Goal: Contribute content

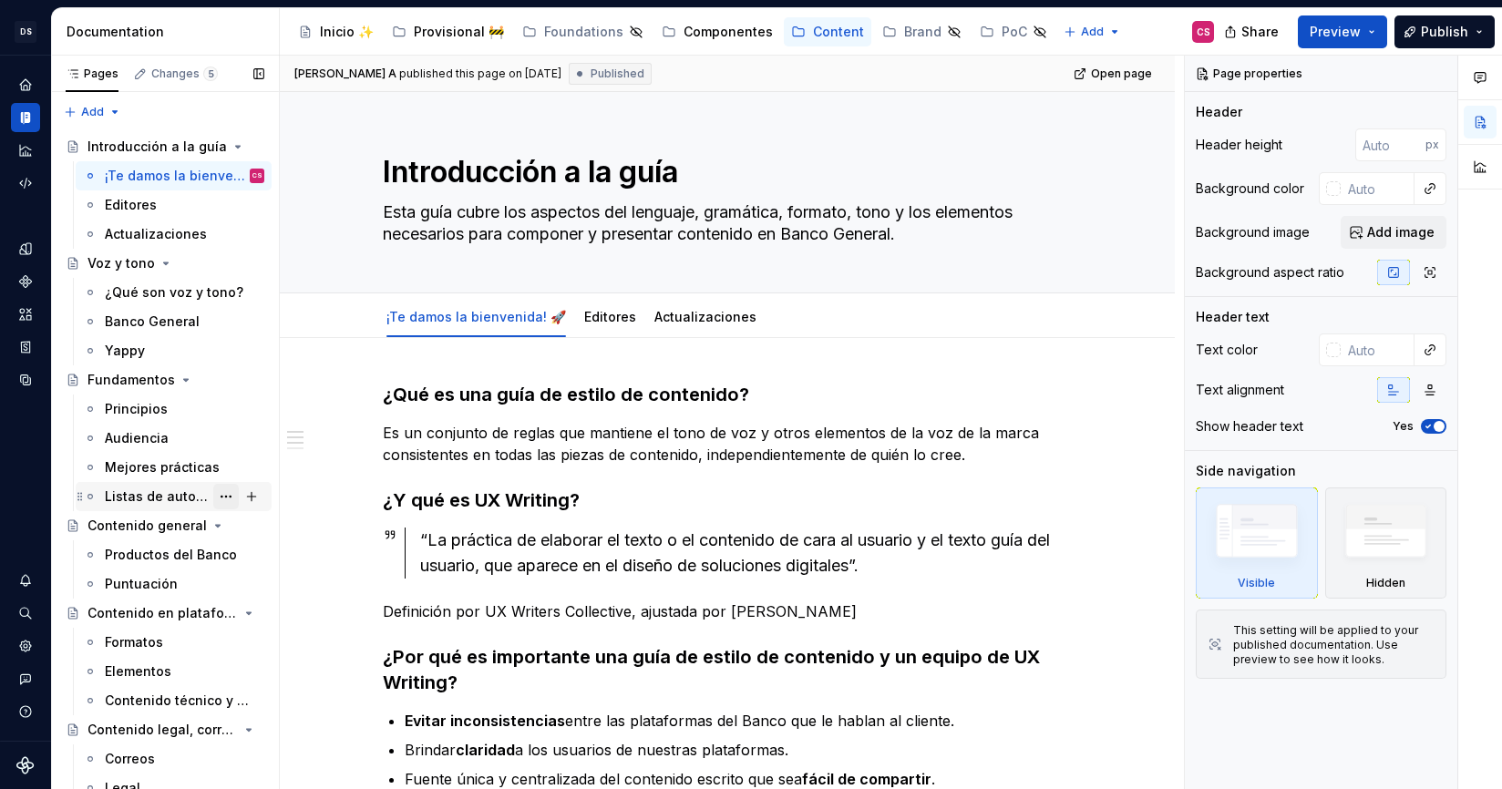
click at [228, 493] on button "Page tree" at bounding box center [226, 497] width 26 height 26
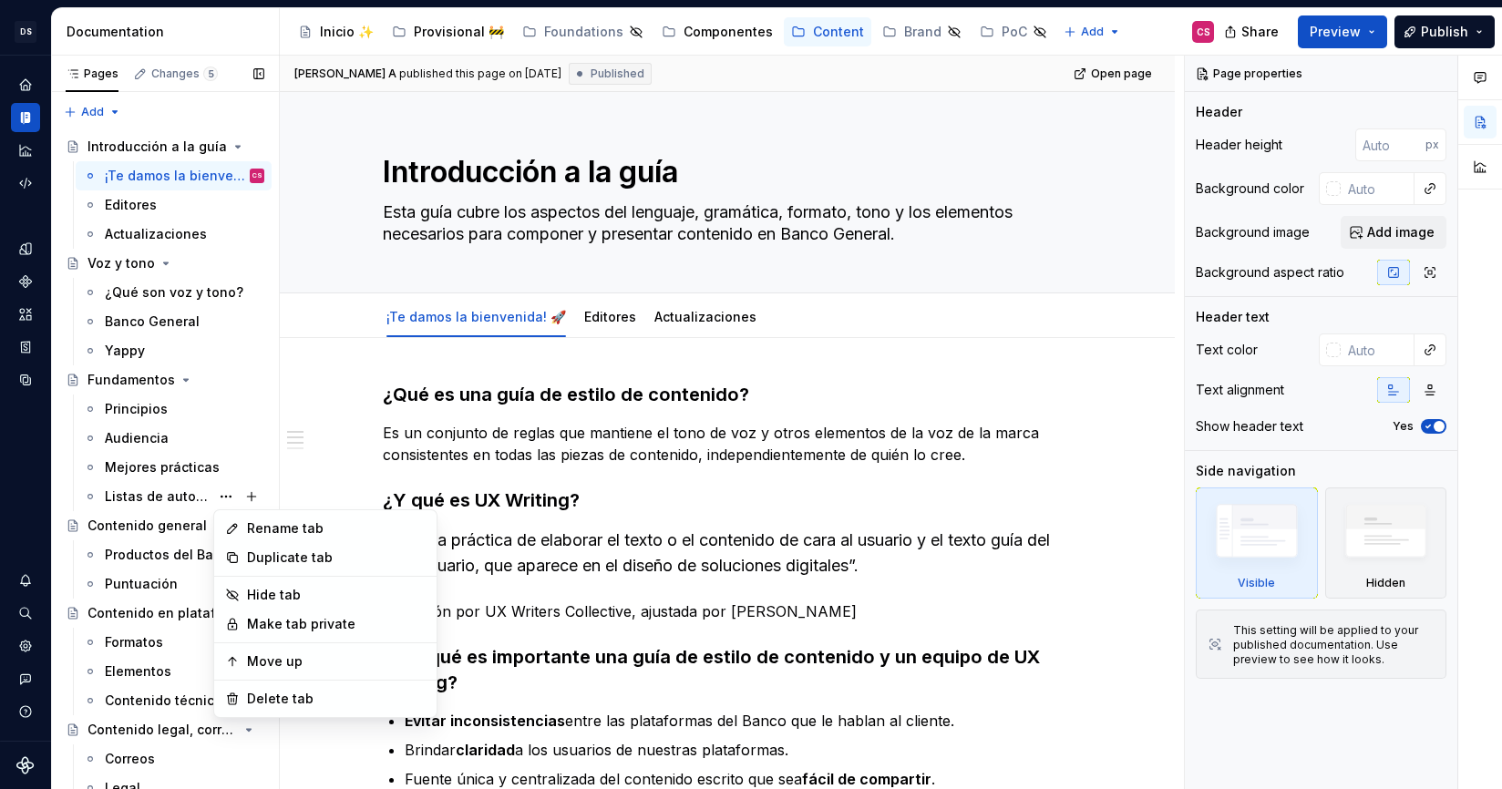
click at [144, 491] on div "Pages Changes 5 Add Accessibility guide for tree Page tree. Navigate the tree w…" at bounding box center [165, 427] width 228 height 742
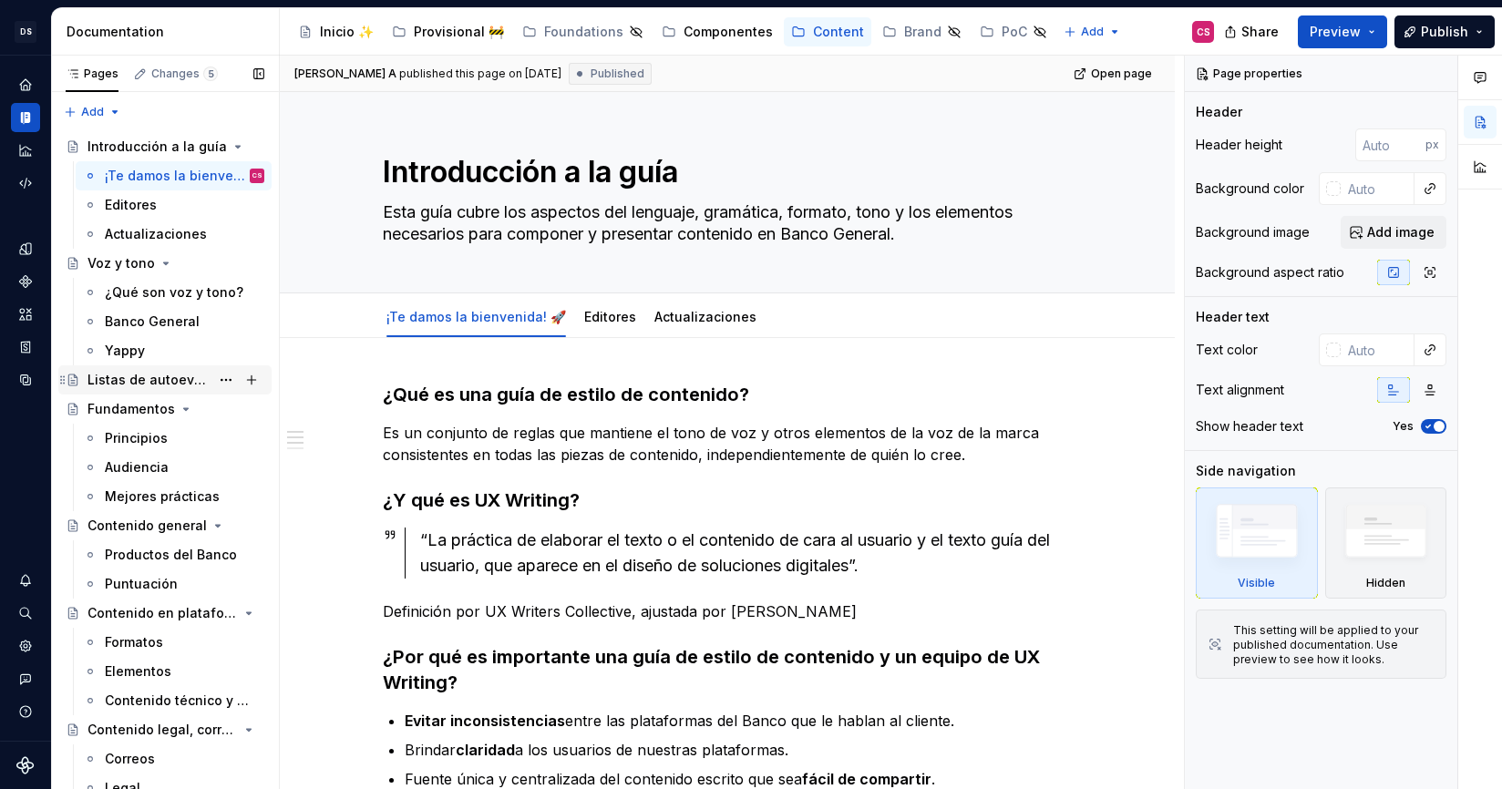
click at [115, 383] on div "Listas de autoevaluación" at bounding box center [148, 380] width 122 height 18
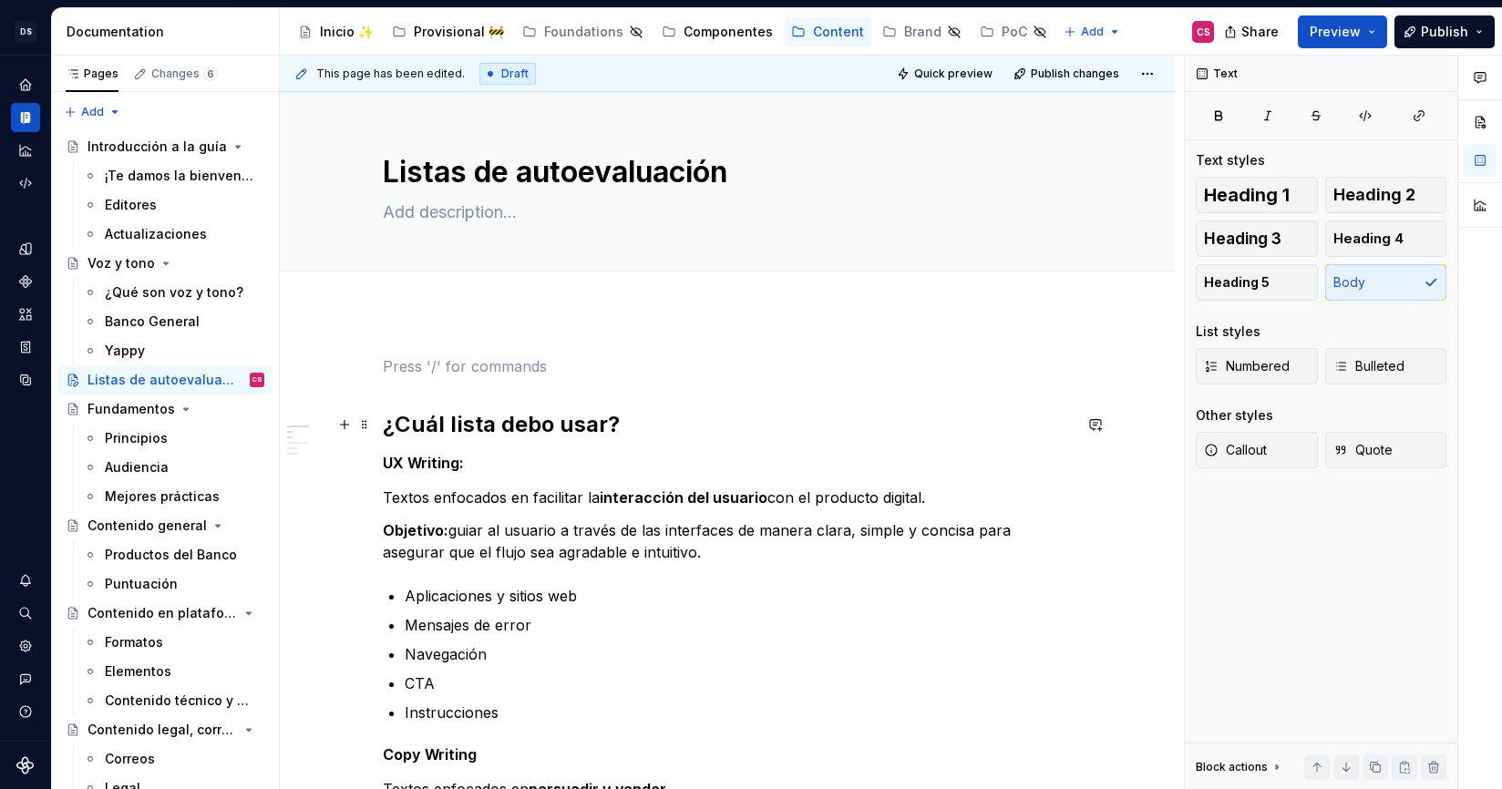
click at [372, 414] on span at bounding box center [364, 425] width 15 height 26
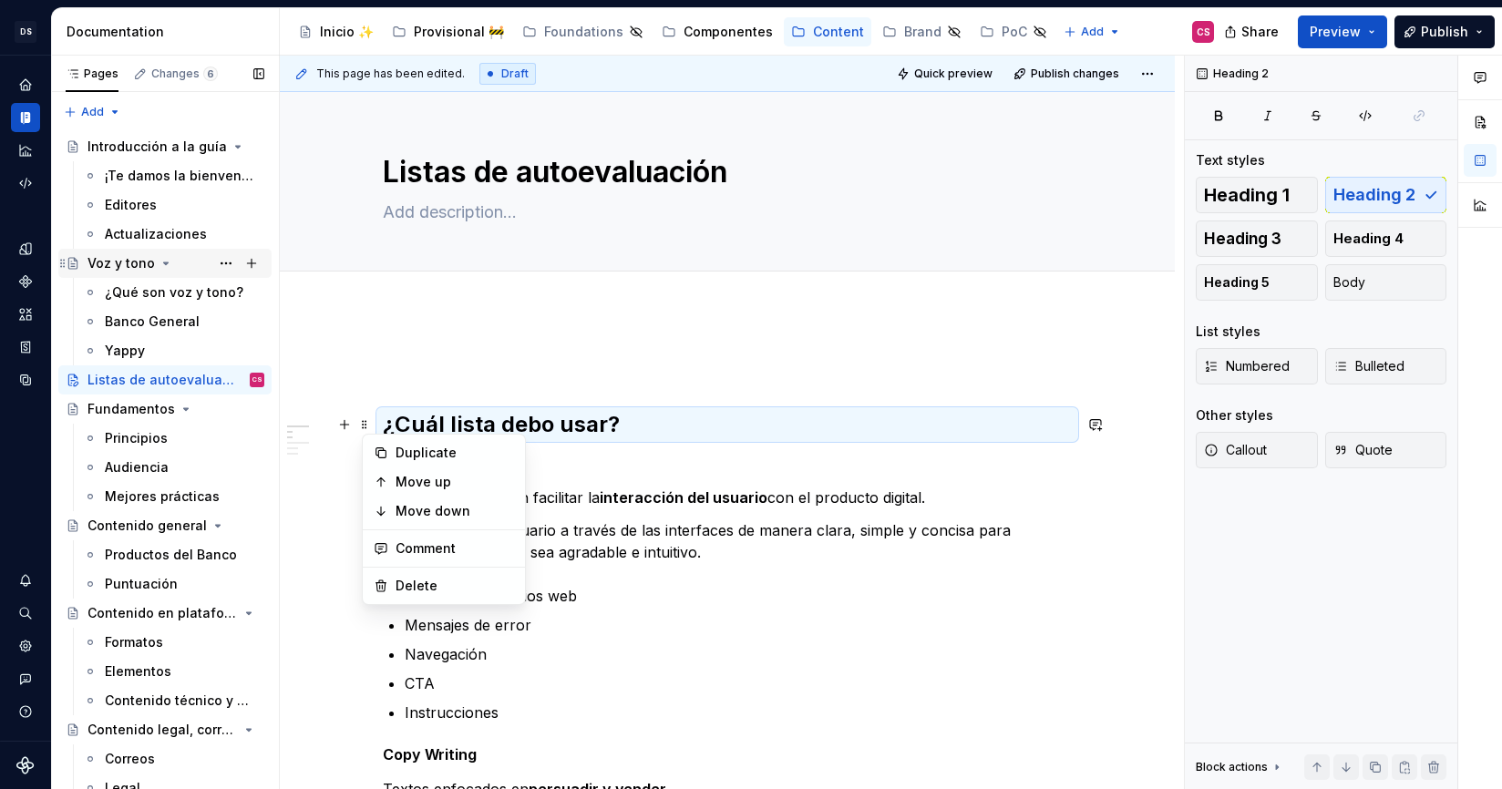
click at [132, 265] on div "Voz y tono" at bounding box center [120, 263] width 67 height 18
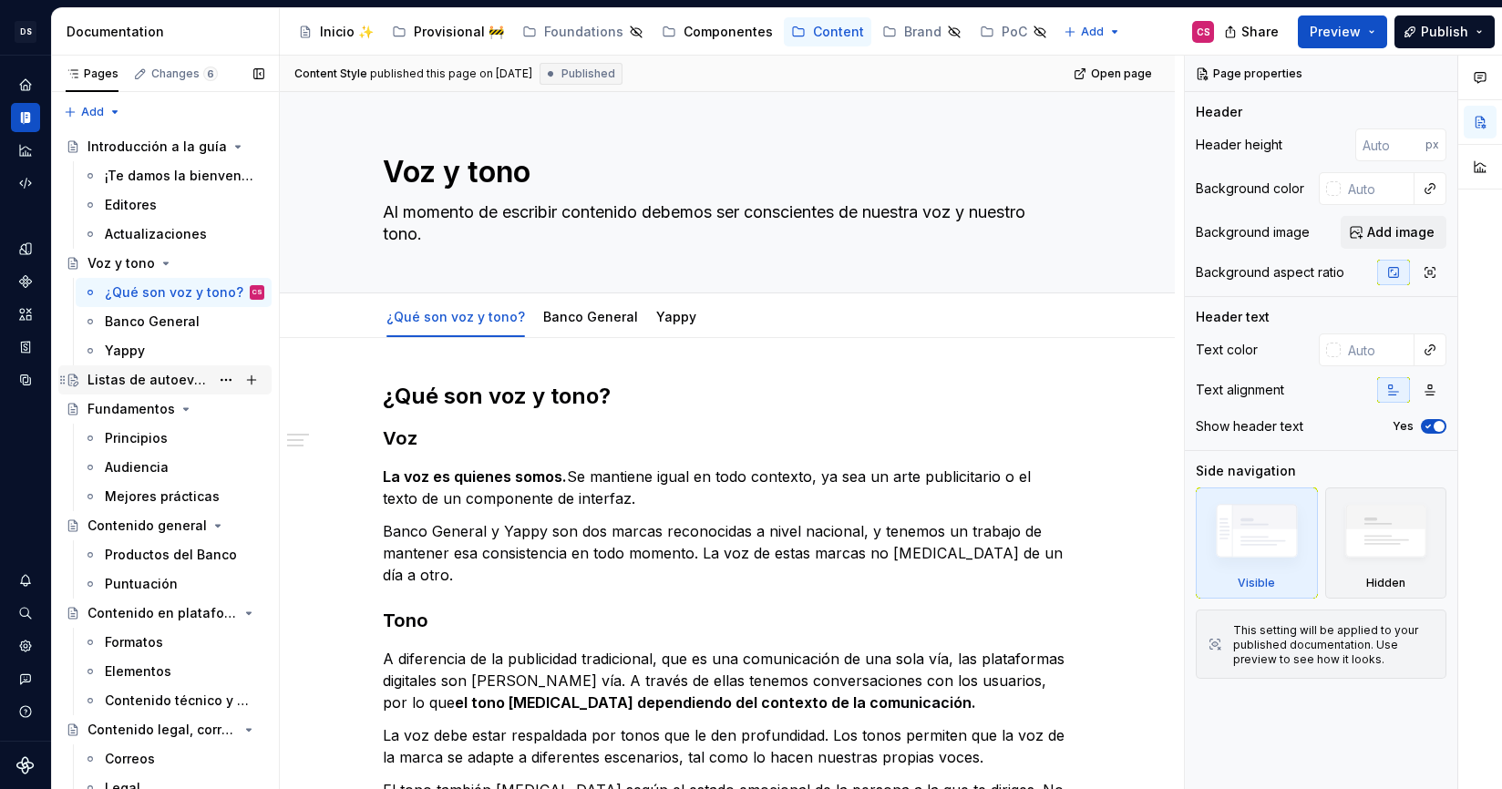
click at [110, 382] on div "Listas de autoevaluación" at bounding box center [148, 380] width 122 height 18
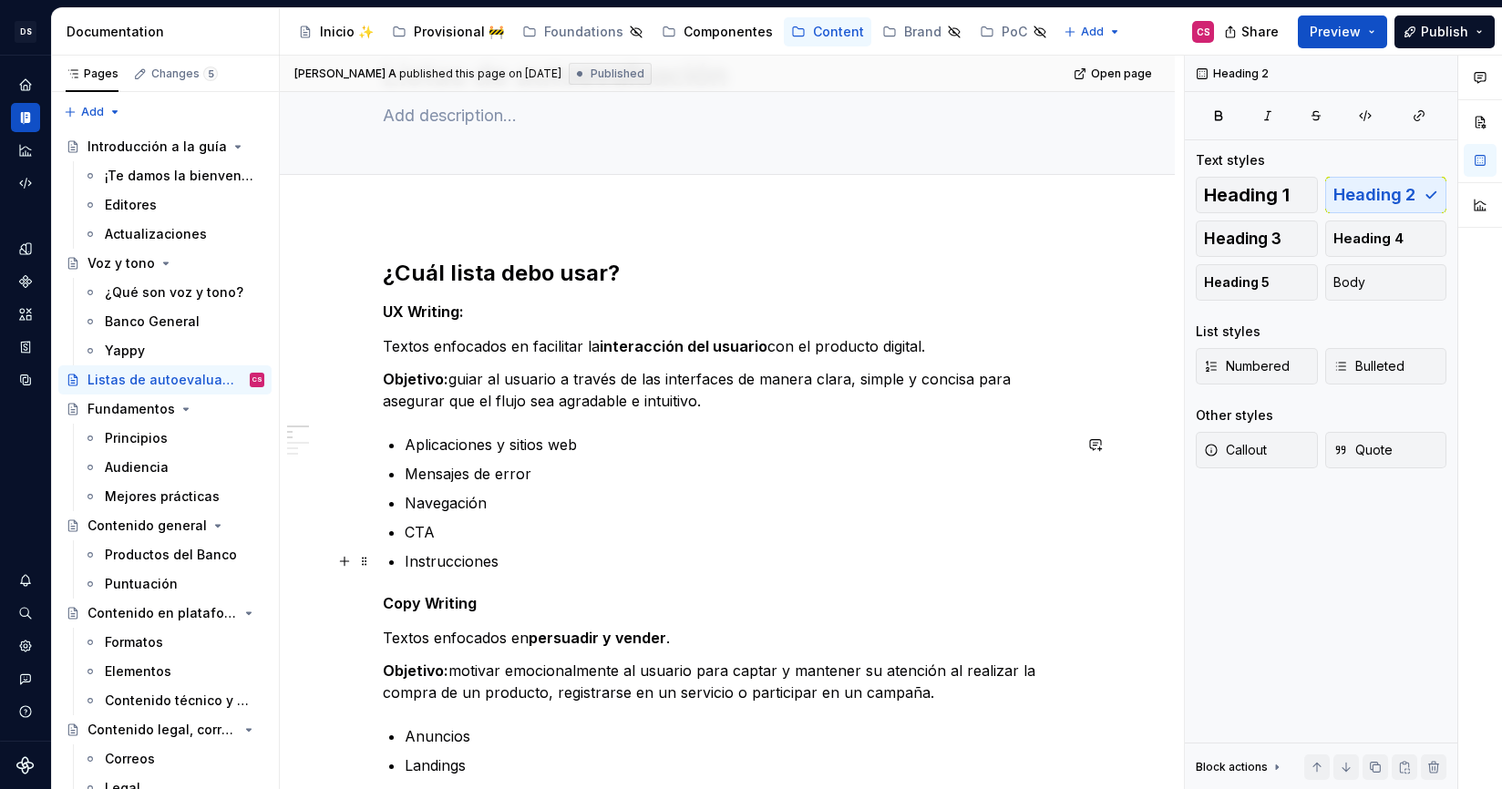
scroll to position [99, 0]
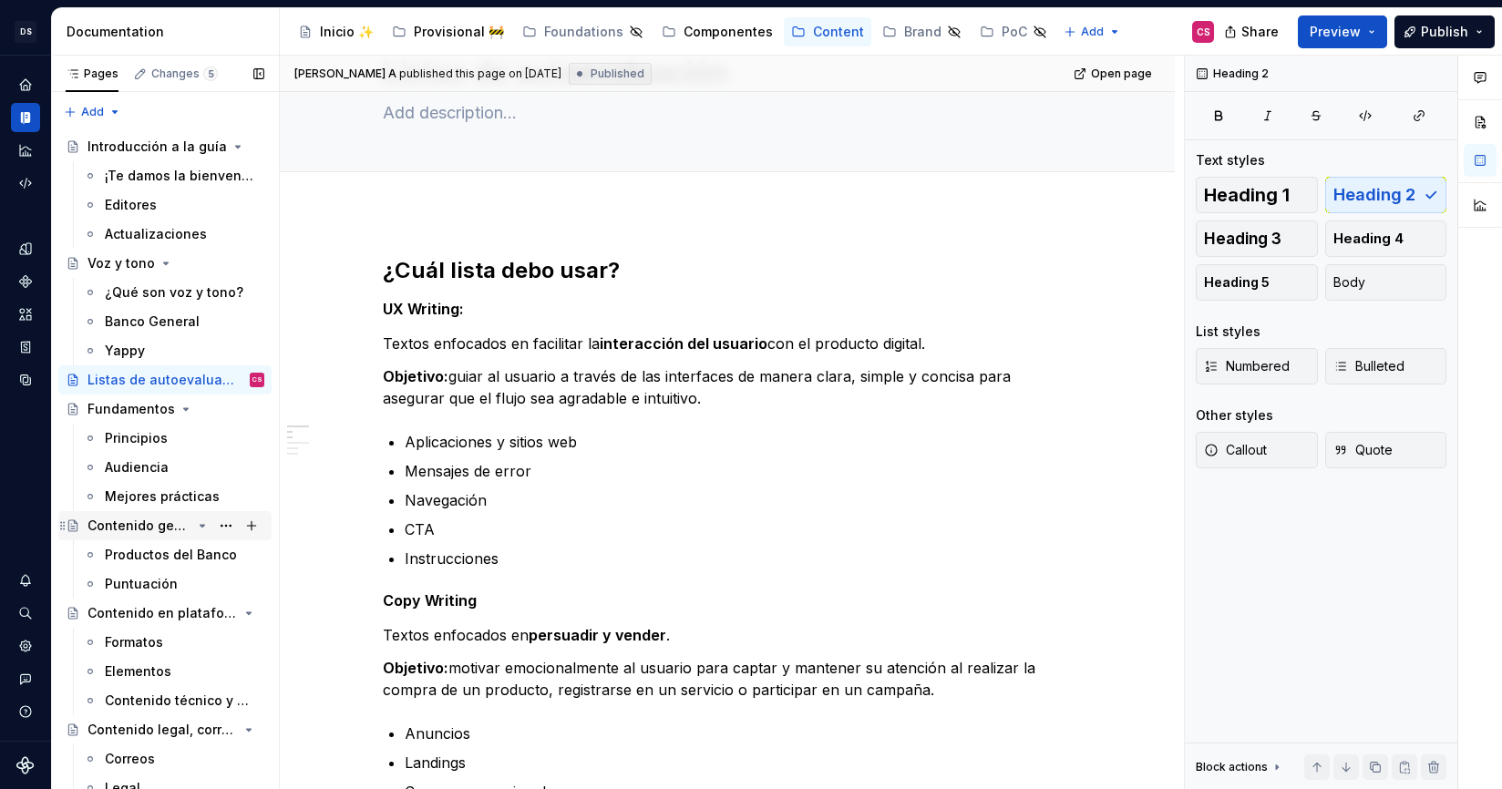
click at [140, 522] on div "Contenido general" at bounding box center [139, 526] width 104 height 18
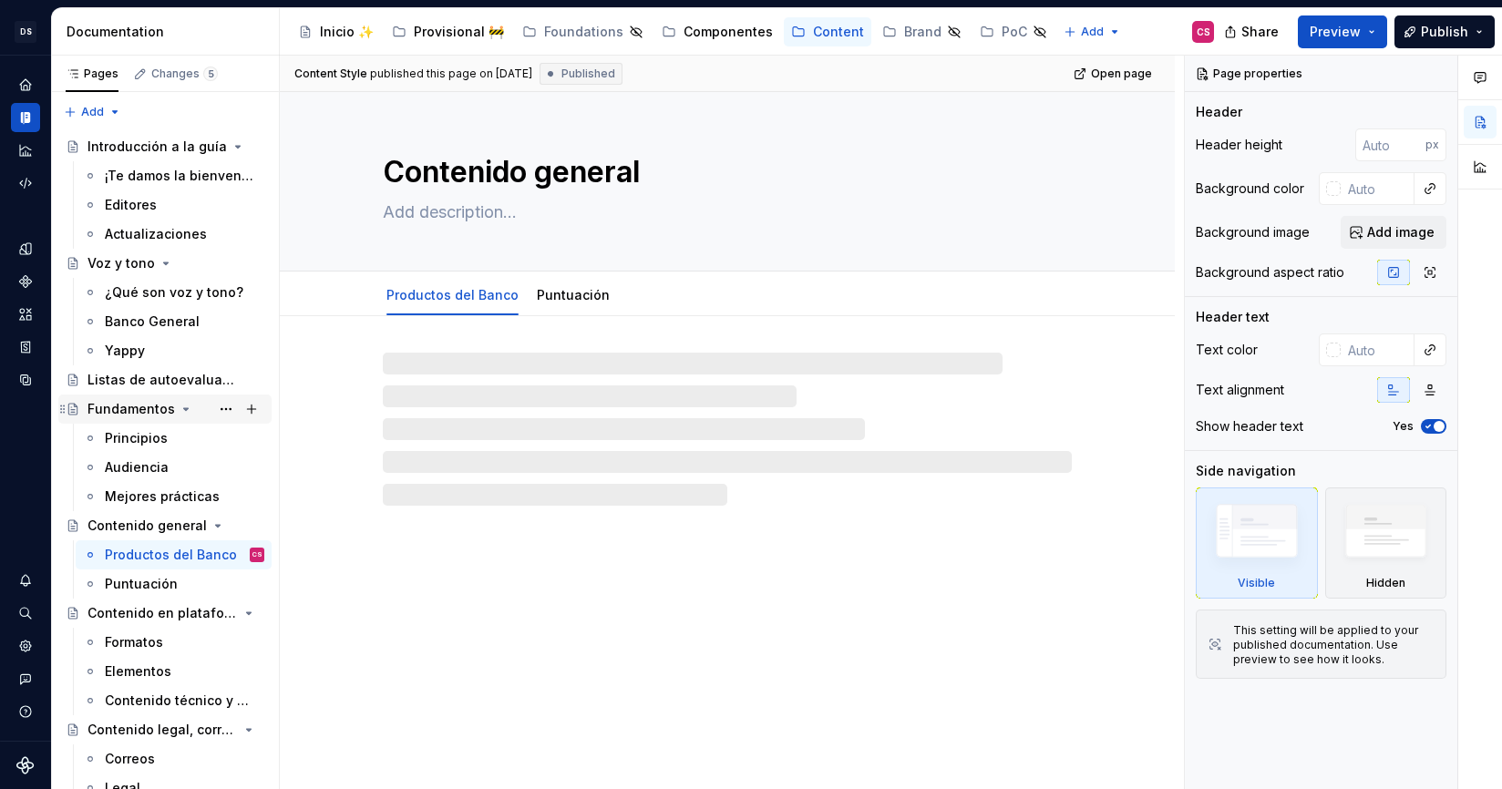
click at [149, 404] on div "Fundamentos" at bounding box center [130, 409] width 87 height 18
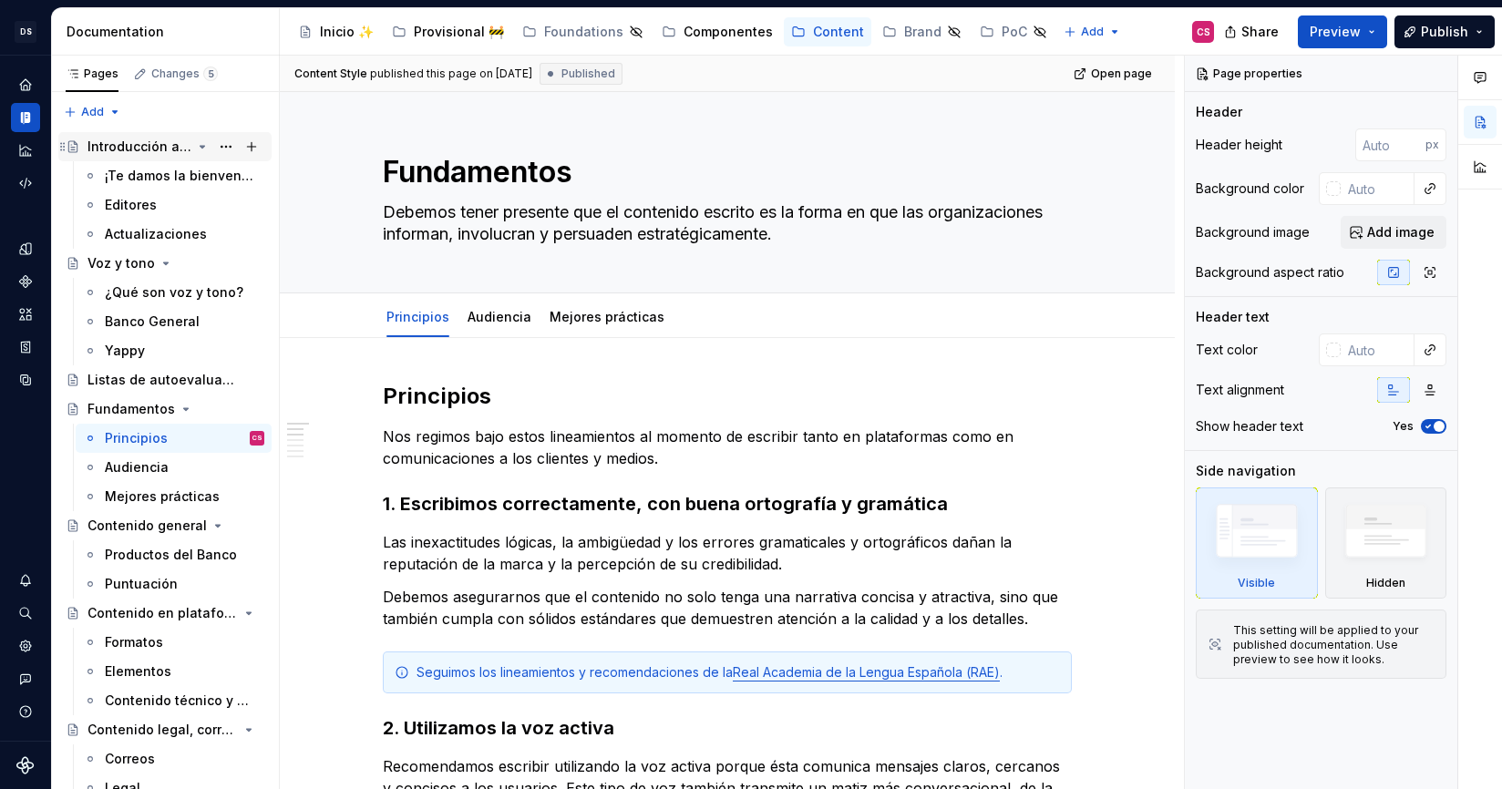
click at [149, 134] on div "Introducción a la guía" at bounding box center [175, 147] width 177 height 26
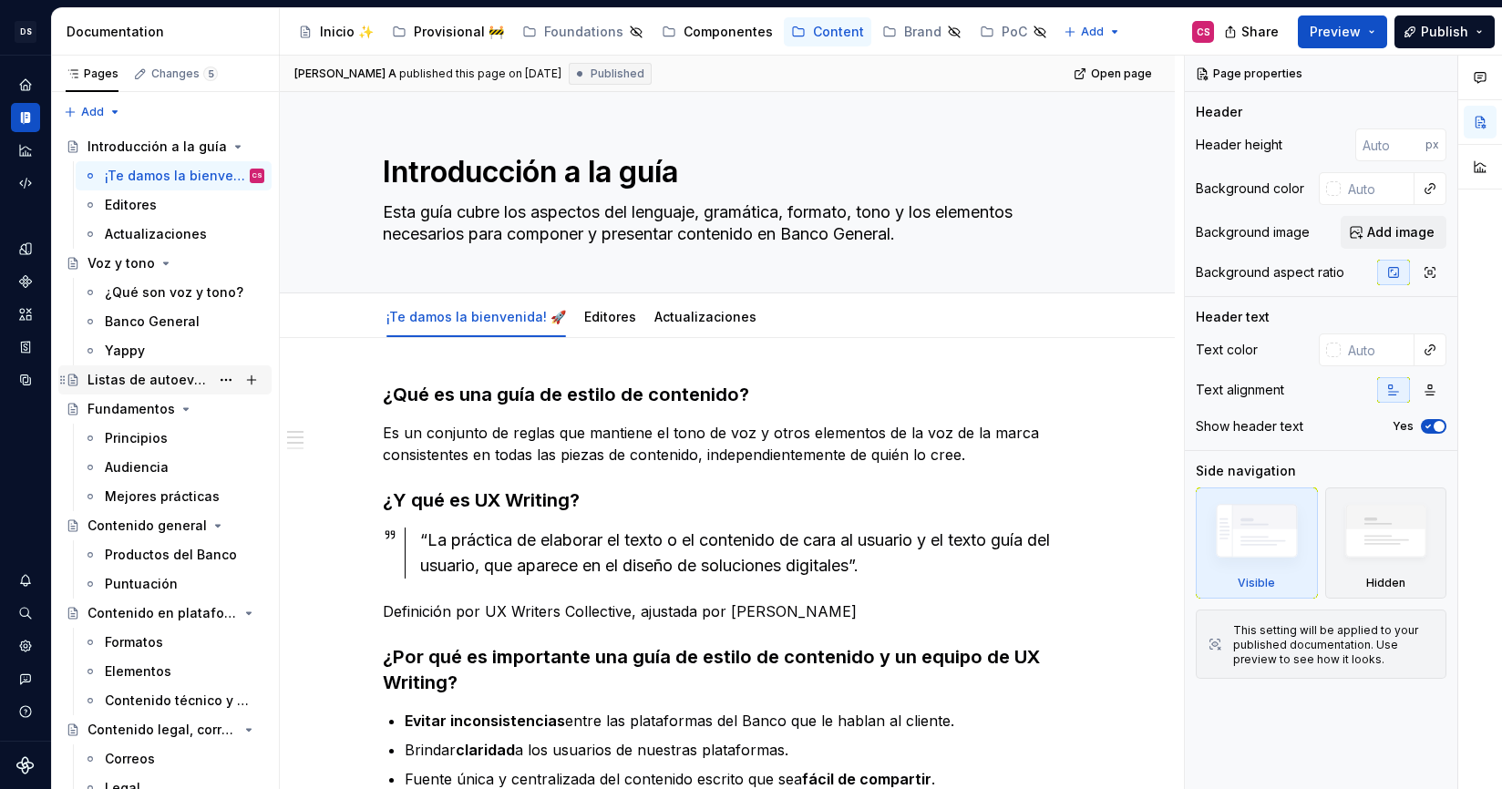
click at [118, 385] on div "Listas de autoevaluación" at bounding box center [148, 380] width 122 height 18
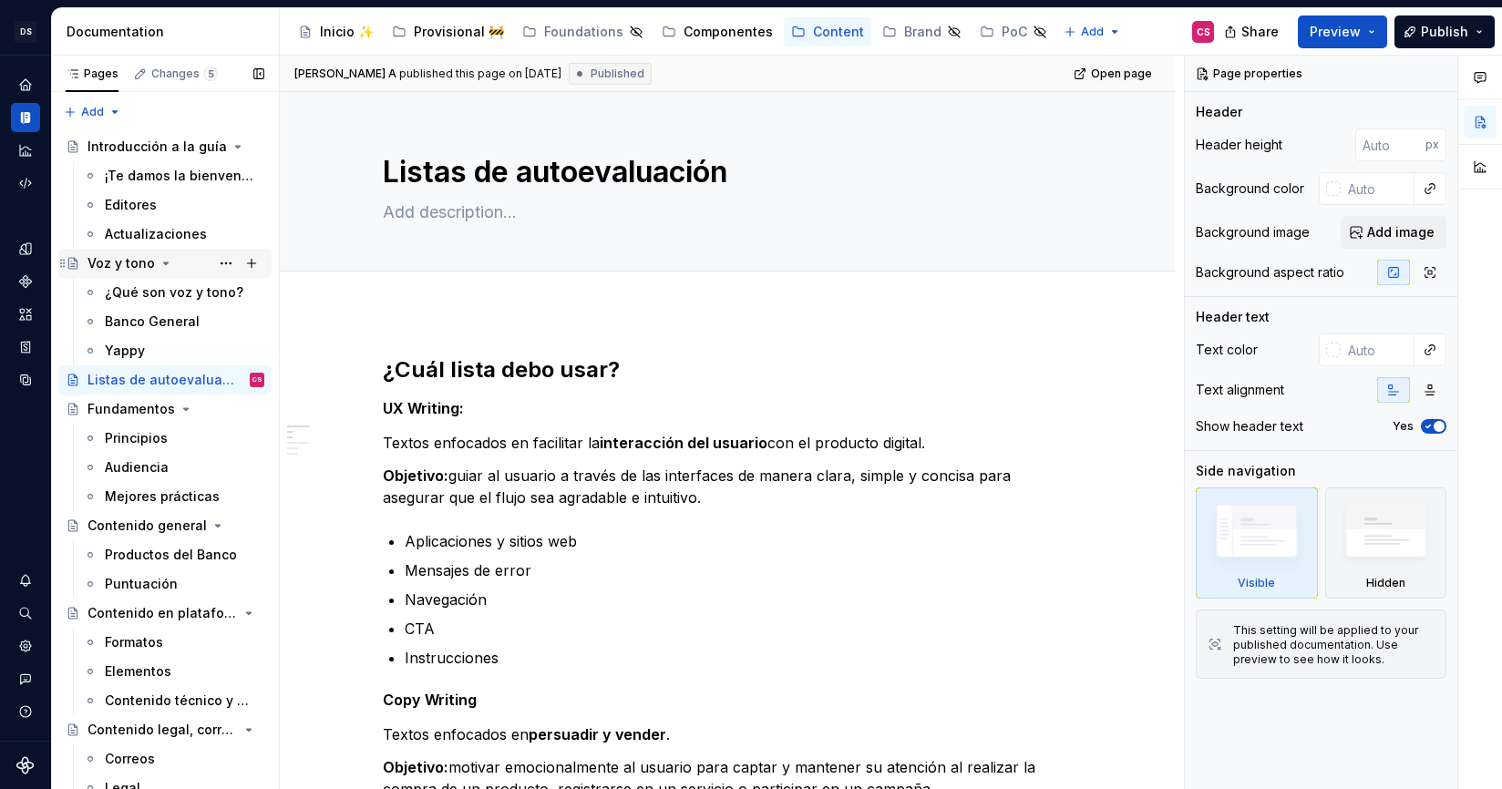
click at [122, 262] on div "Voz y tono" at bounding box center [120, 263] width 67 height 18
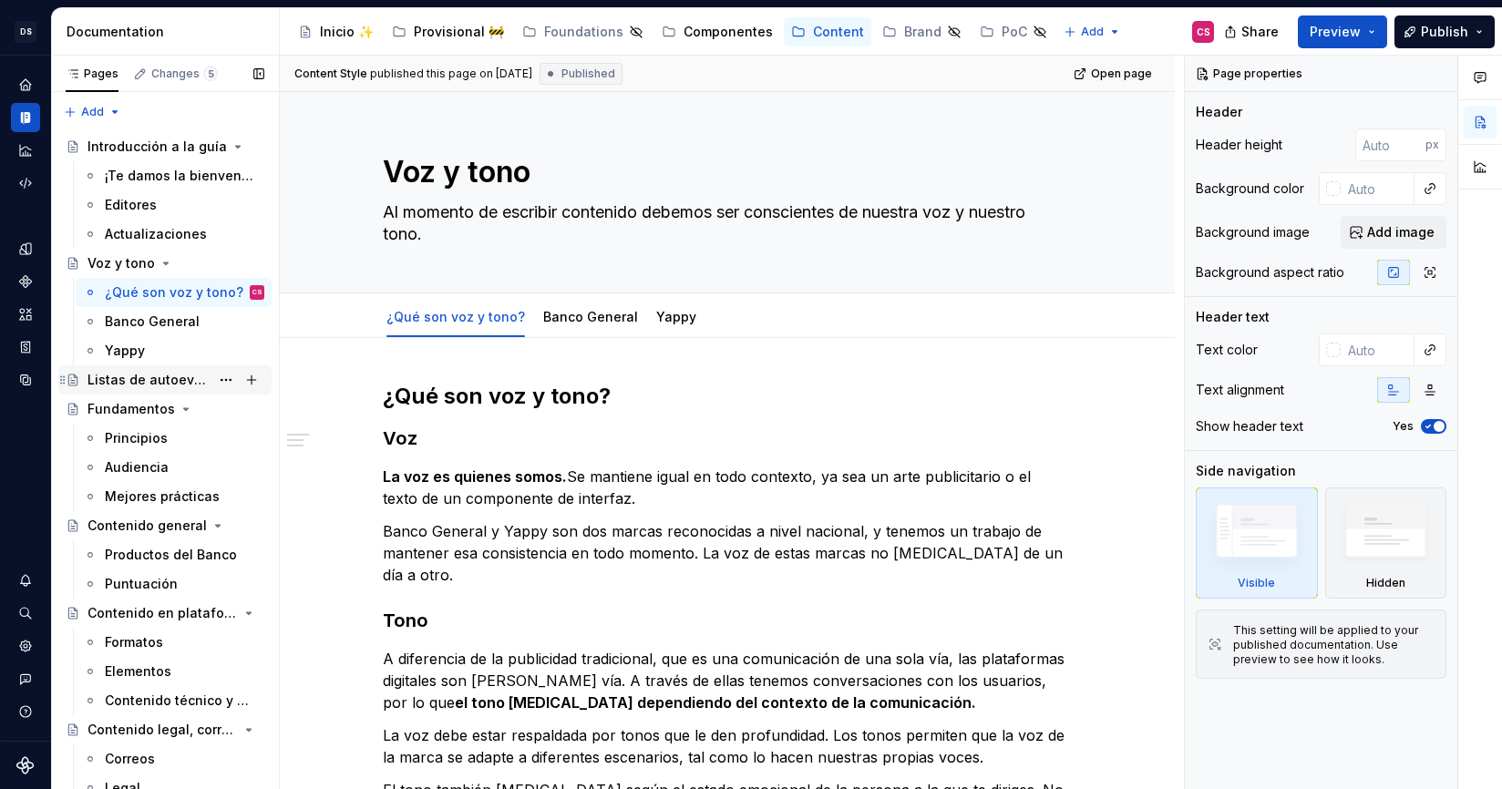
click at [111, 385] on div "Listas de autoevaluación" at bounding box center [148, 380] width 122 height 18
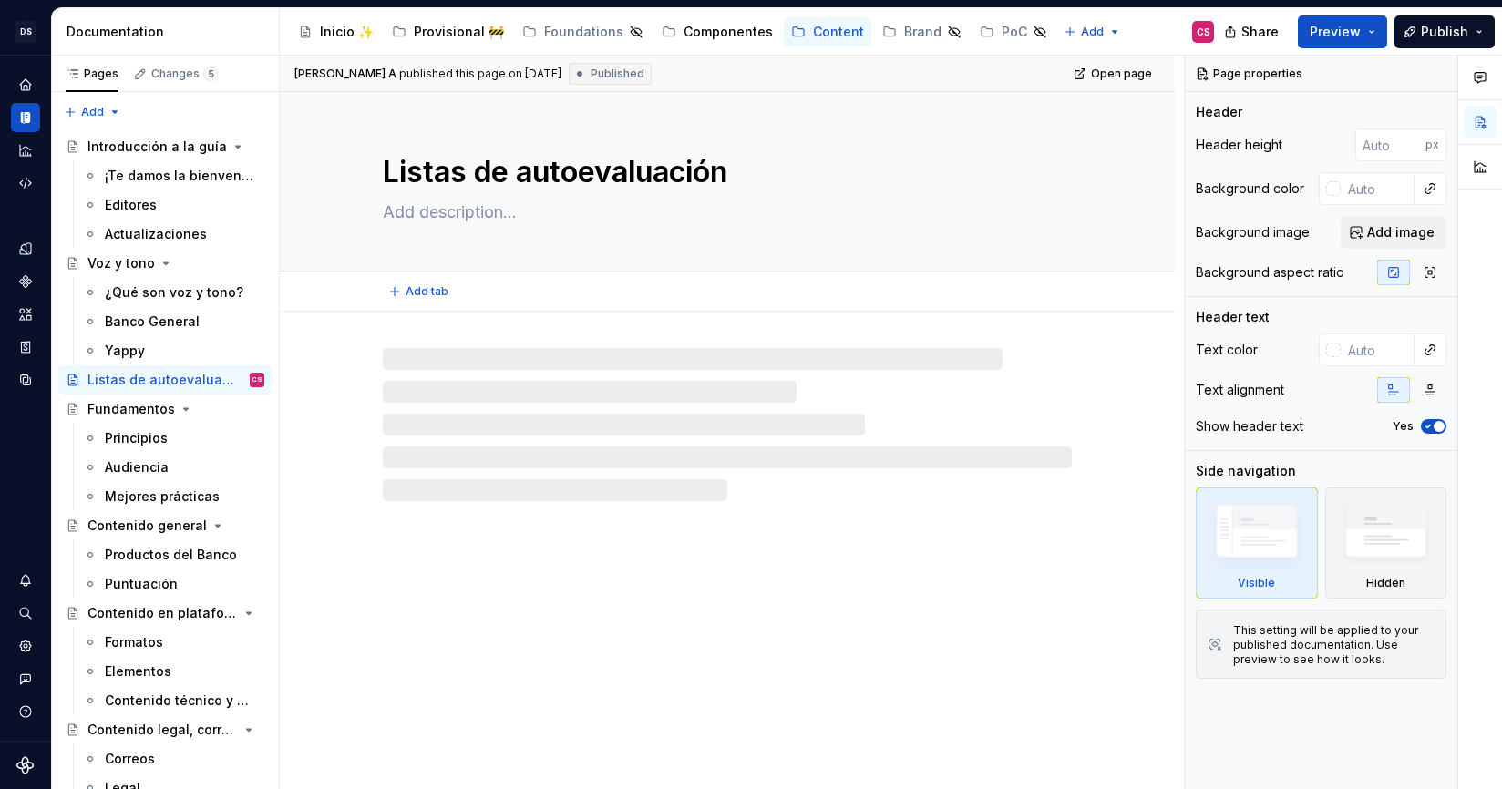
click at [411, 211] on textarea at bounding box center [723, 212] width 689 height 29
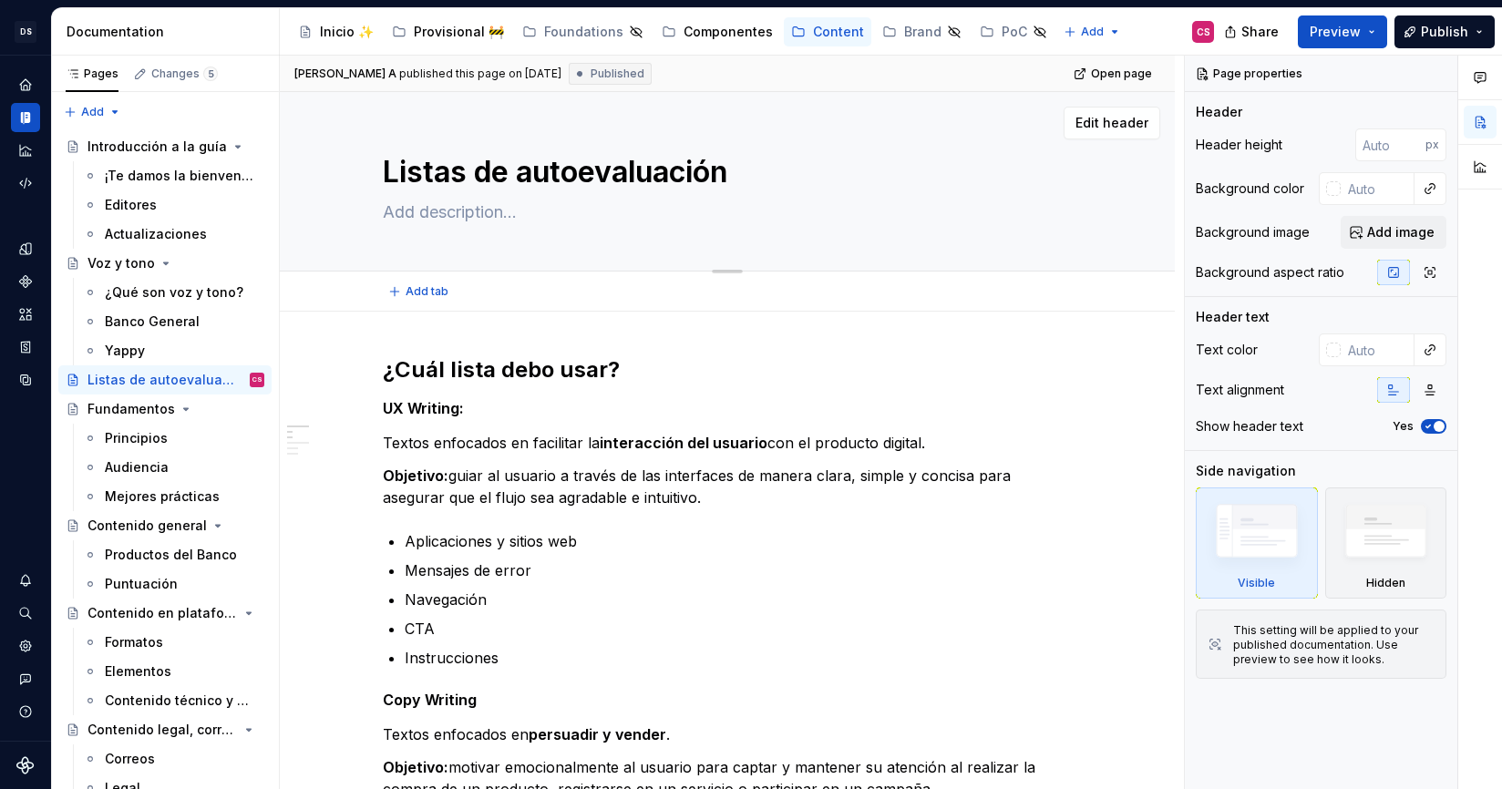
click at [411, 211] on textarea at bounding box center [723, 212] width 689 height 29
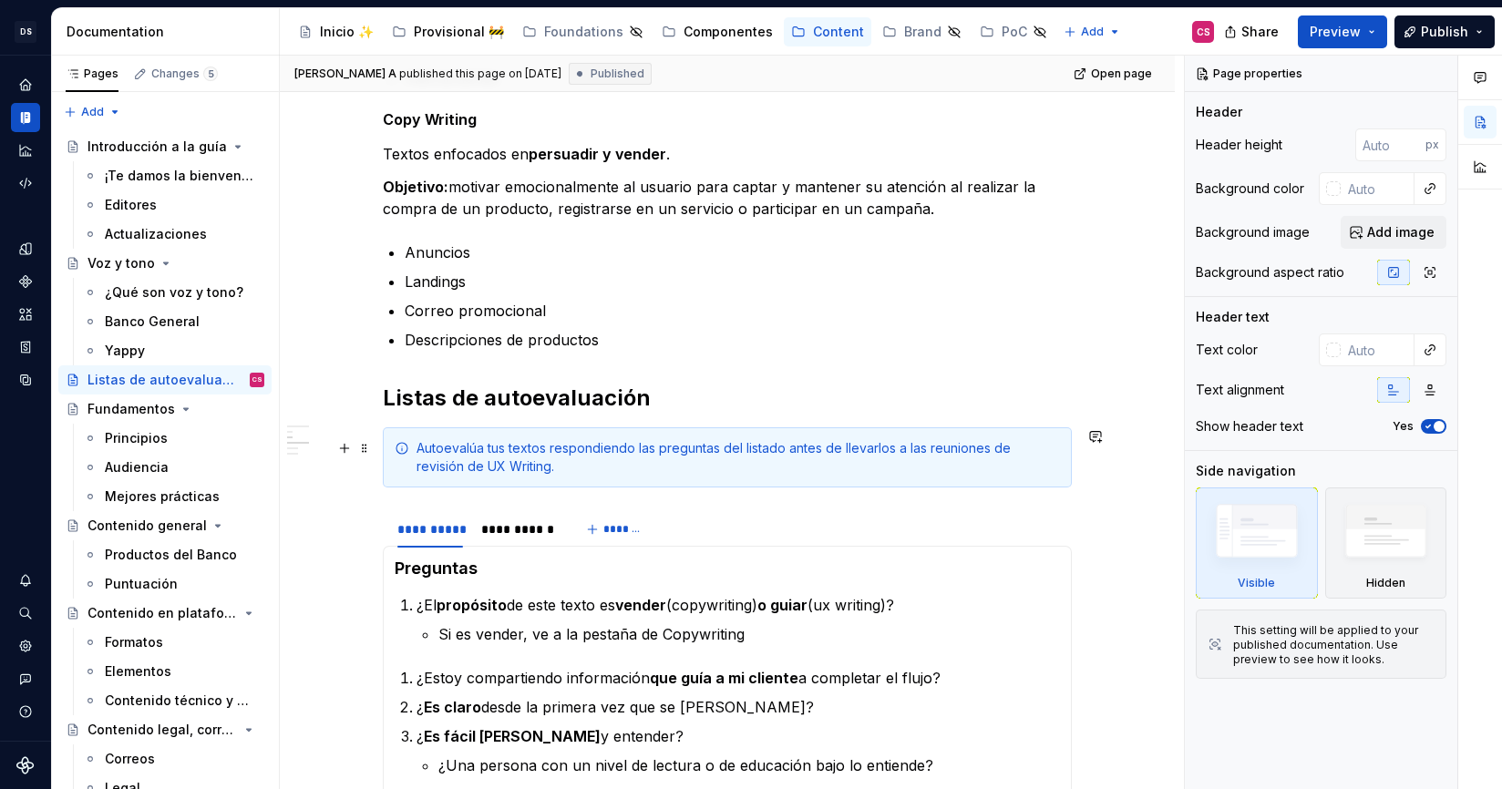
scroll to position [580, 0]
click at [495, 450] on div "Autoevalúa tus textos respondiendo las preguntas del listado antes de llevarlos…" at bounding box center [737, 458] width 643 height 36
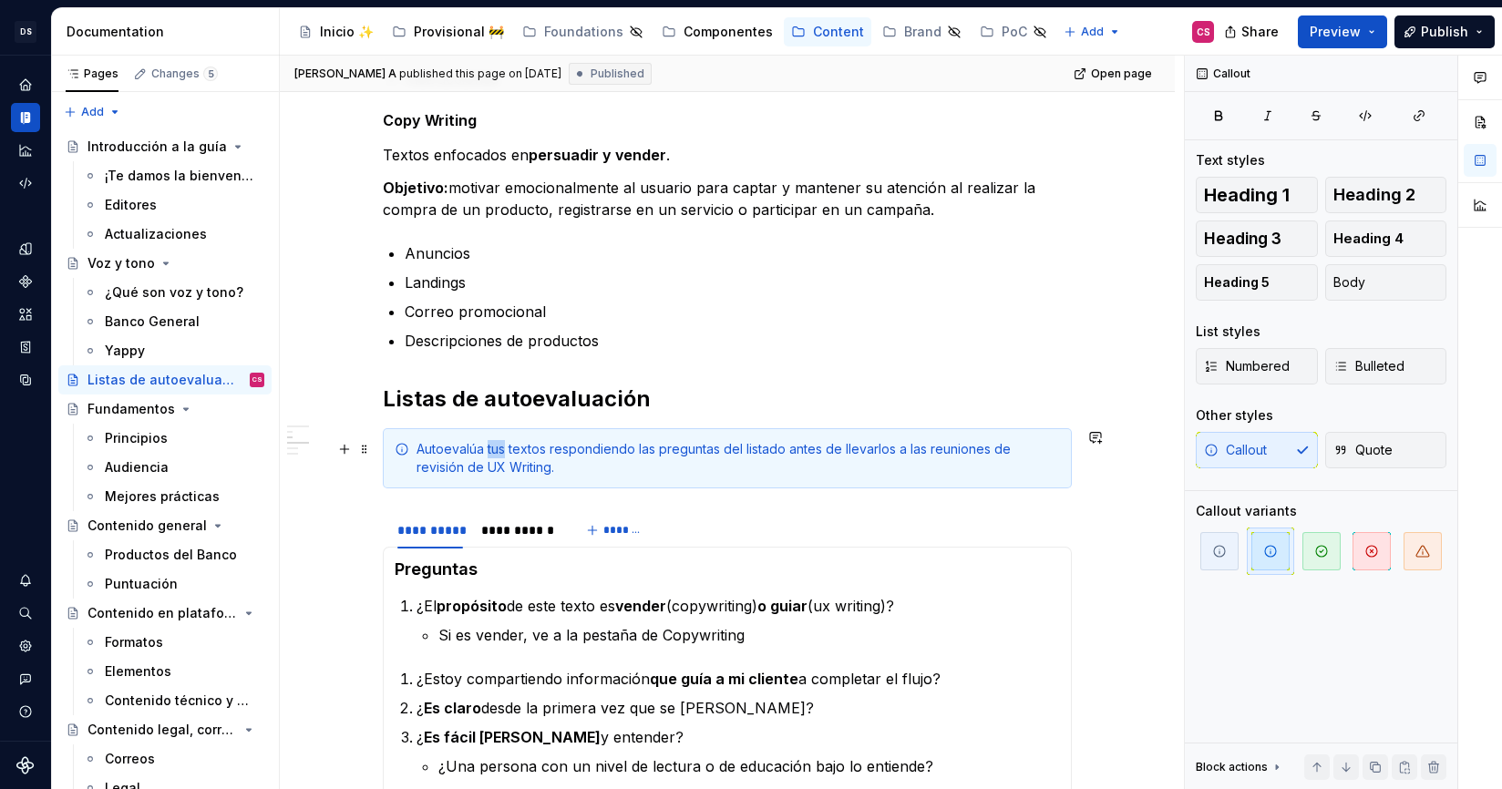
click at [495, 450] on div "Autoevalúa tus textos respondiendo las preguntas del listado antes de llevarlos…" at bounding box center [737, 458] width 643 height 36
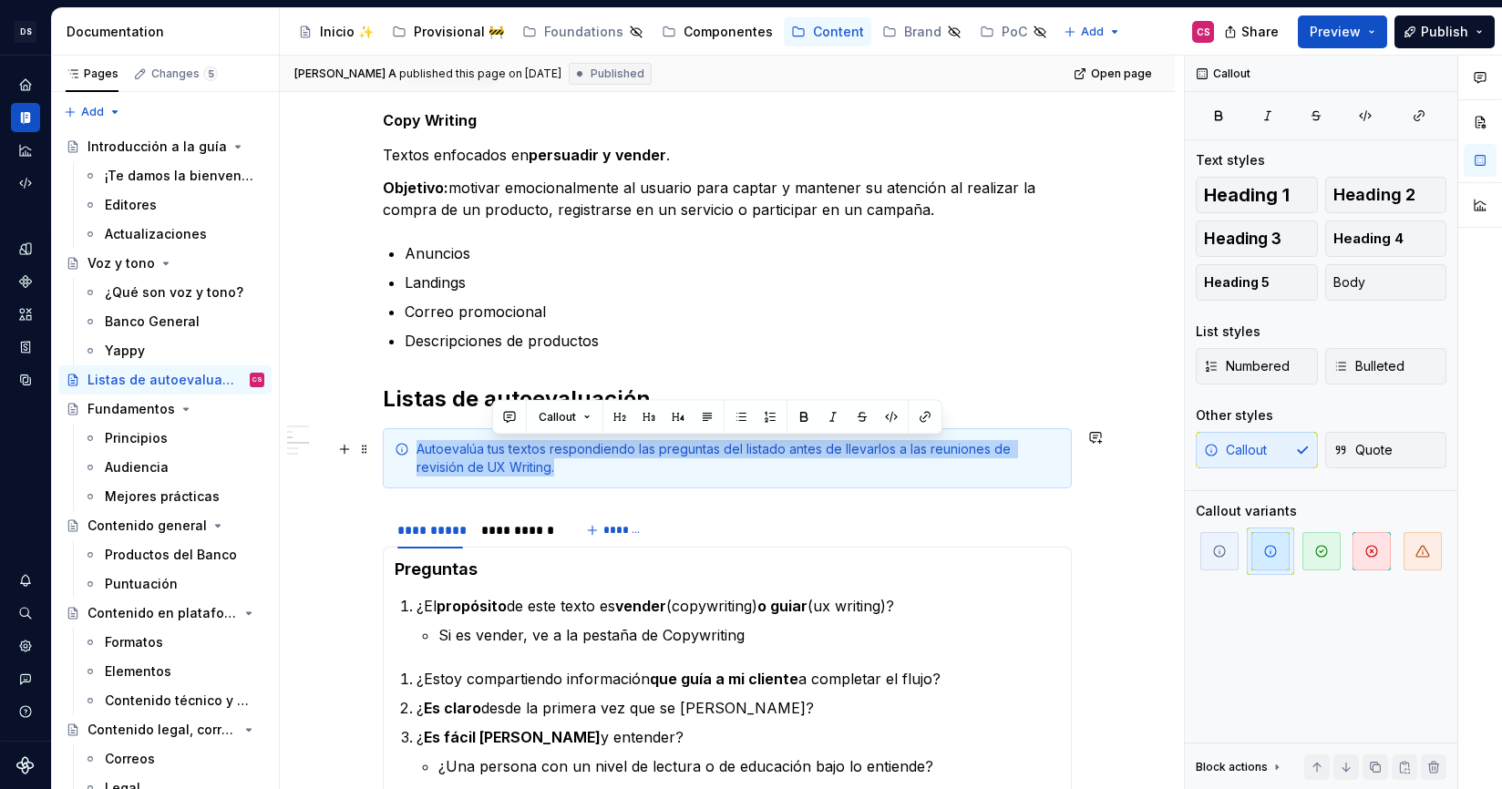
click at [495, 450] on div "Autoevalúa tus textos respondiendo las preguntas del listado antes de llevarlos…" at bounding box center [737, 458] width 643 height 36
copy div "Autoevalúa tus textos respondiendo las preguntas del listado antes de llevarlos…"
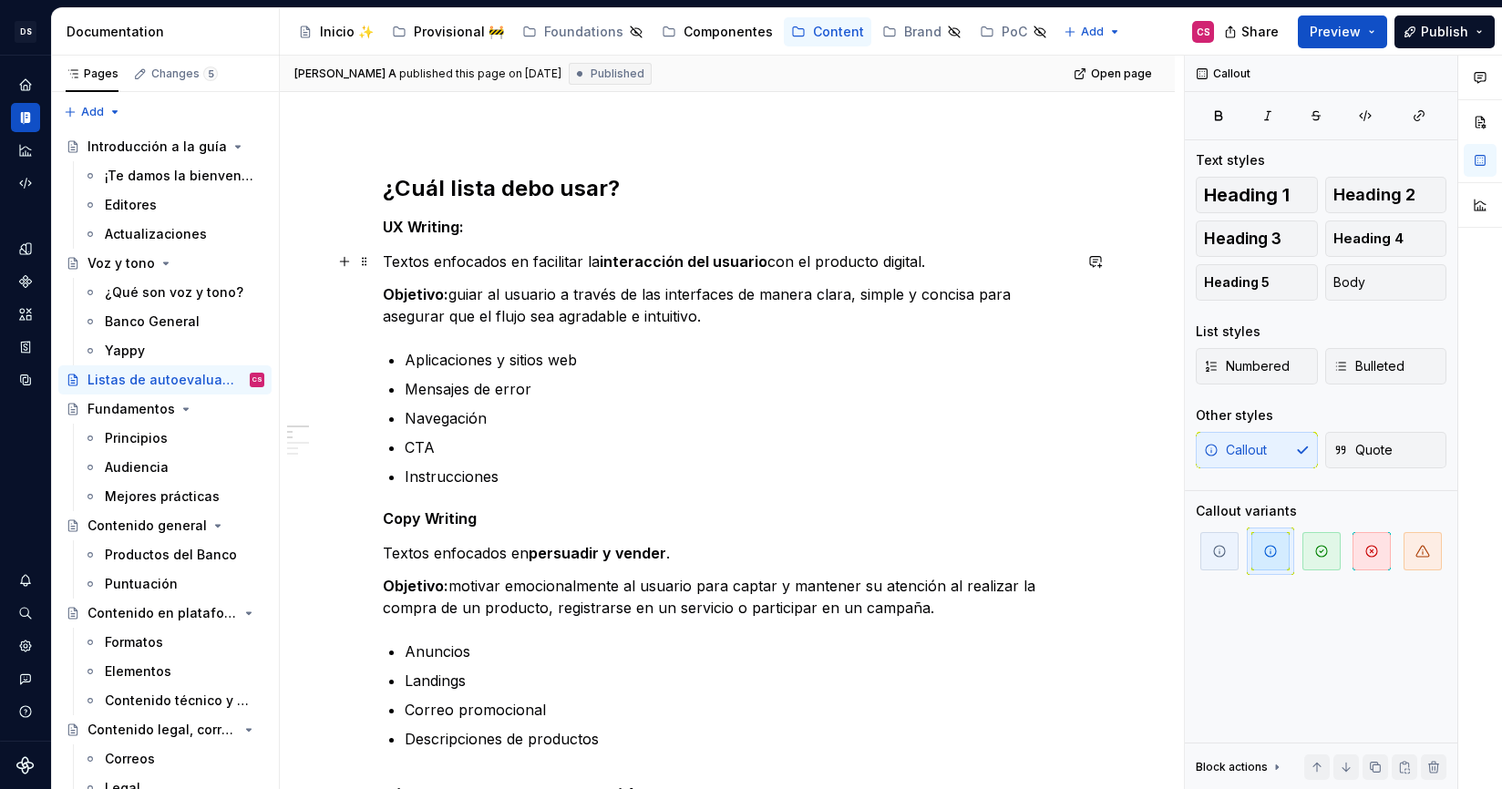
scroll to position [0, 0]
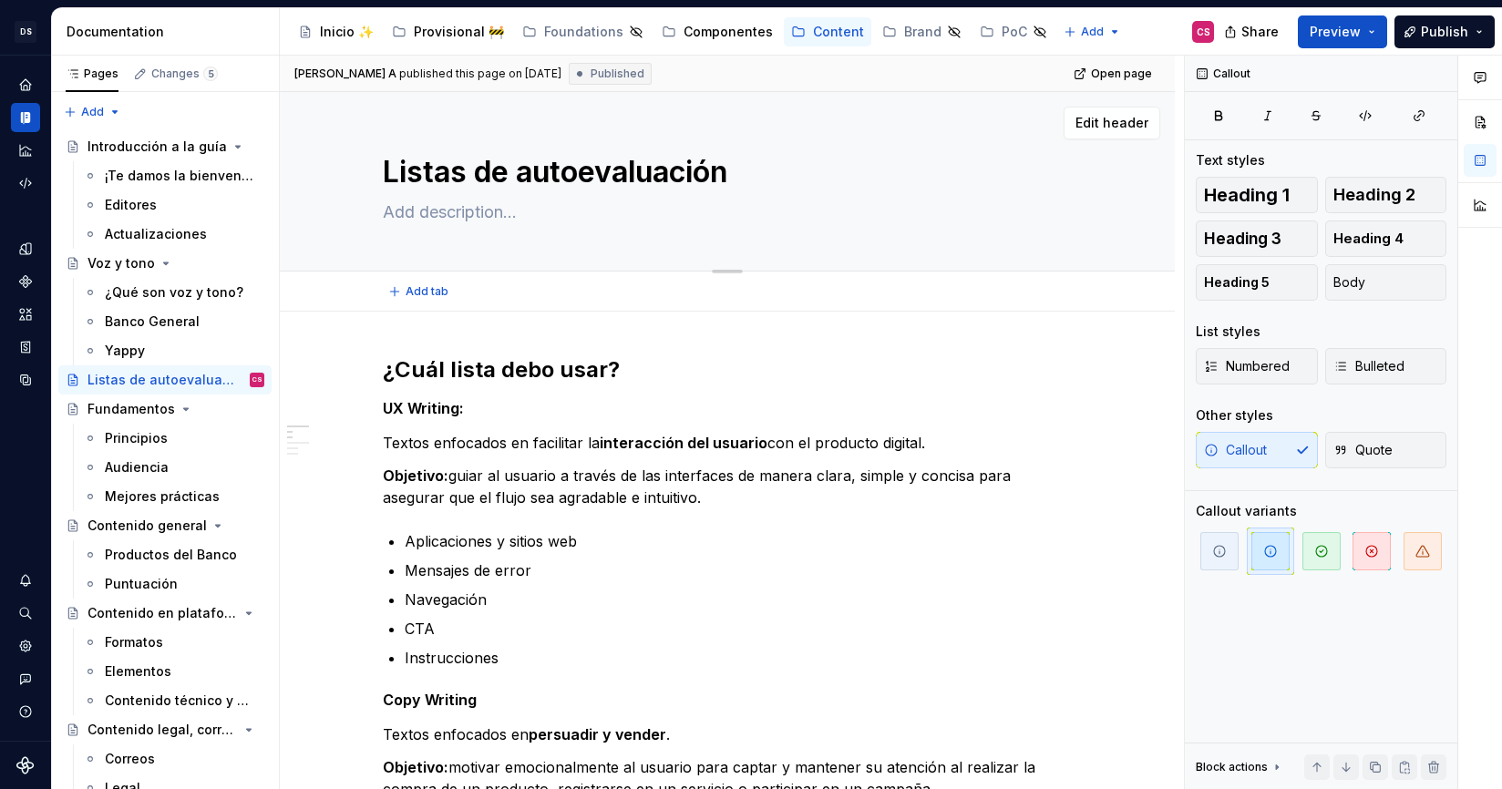
click at [470, 219] on textarea at bounding box center [723, 212] width 689 height 29
paste textarea "Autoevalúa tus textos respondiendo las preguntas del listado antes de llevarlos…"
type textarea "*"
type textarea "Autoevalúa tus textos respondiendo las preguntas del listado antes de llevarlos…"
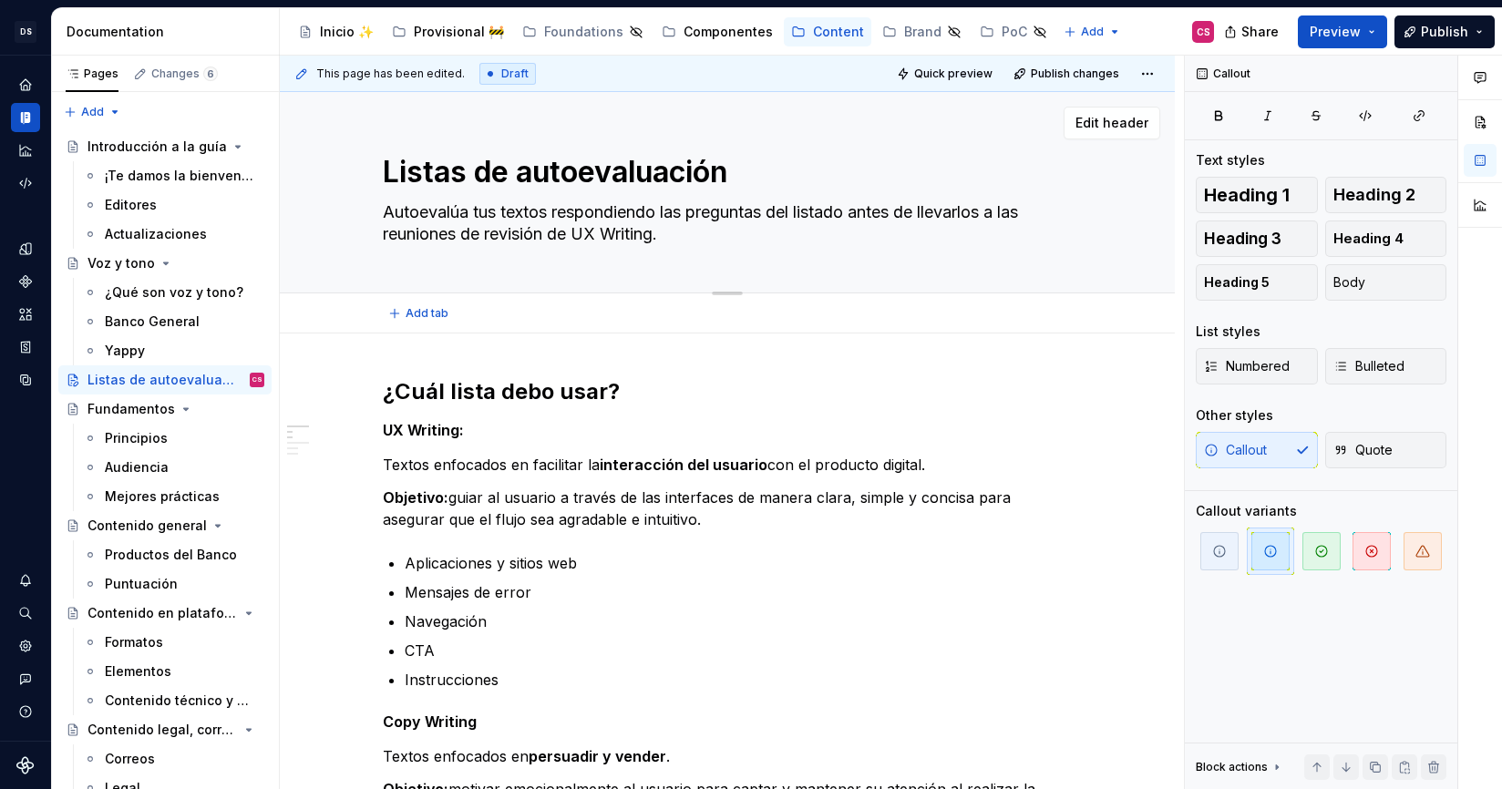
type textarea "*"
type textarea "Autoevalúa tus textos respondiendo las preguntas del listado antes de llevarlos…"
type textarea "*"
type textarea "Autoevalúa tus textos respondiendo las preguntas del listado antes de llevarlos…"
type textarea "*"
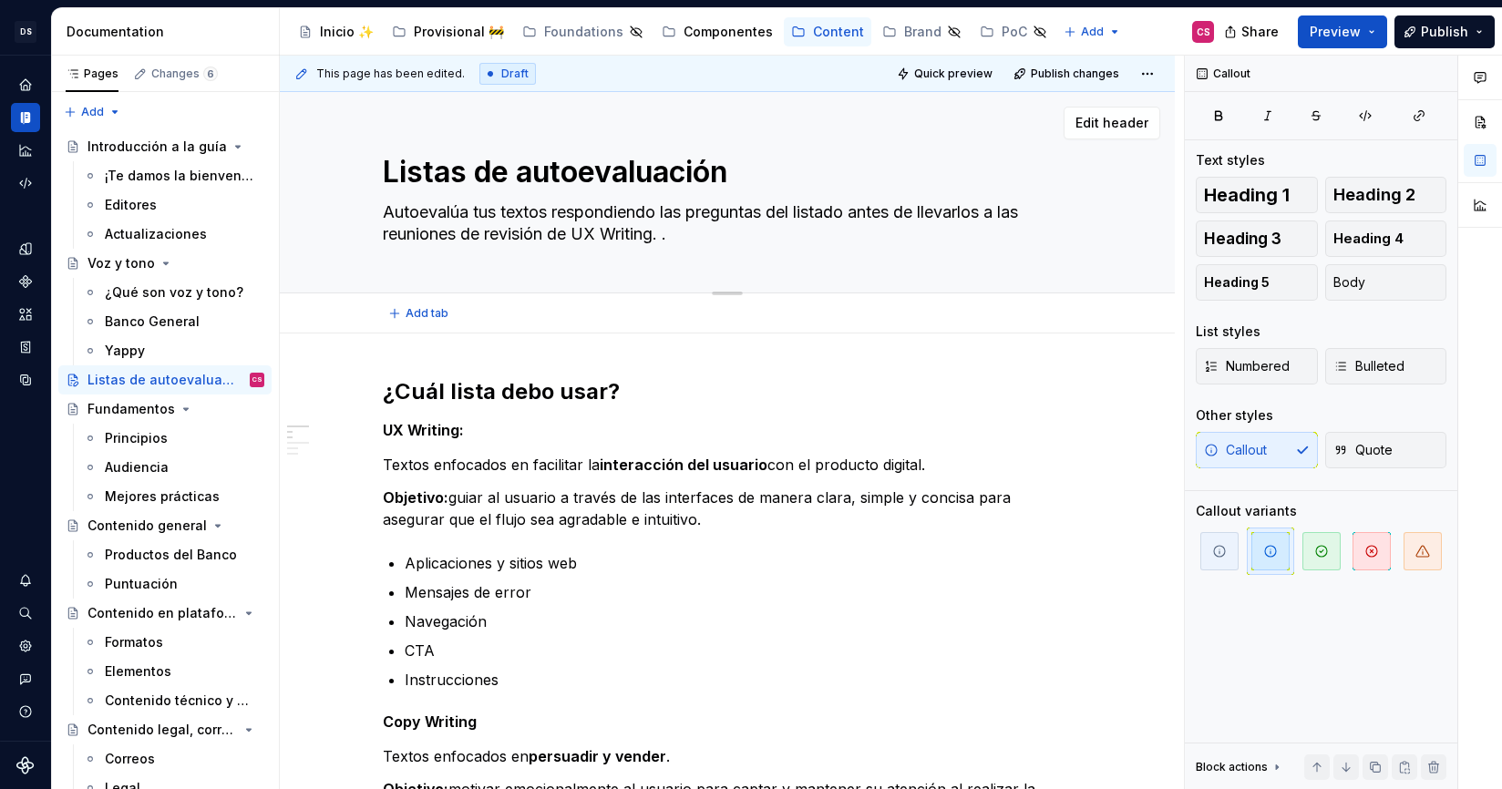
type textarea "Autoevalúa tus textos respondiendo las preguntas del listado antes de llevarlos…"
type textarea "*"
type textarea "Autoevalúa tus textos respondiendo las preguntas del listado antes de llevarlos…"
type textarea "*"
type textarea "Autoevalúa tus textos respondiendo las preguntas del listado antes de llevarlos…"
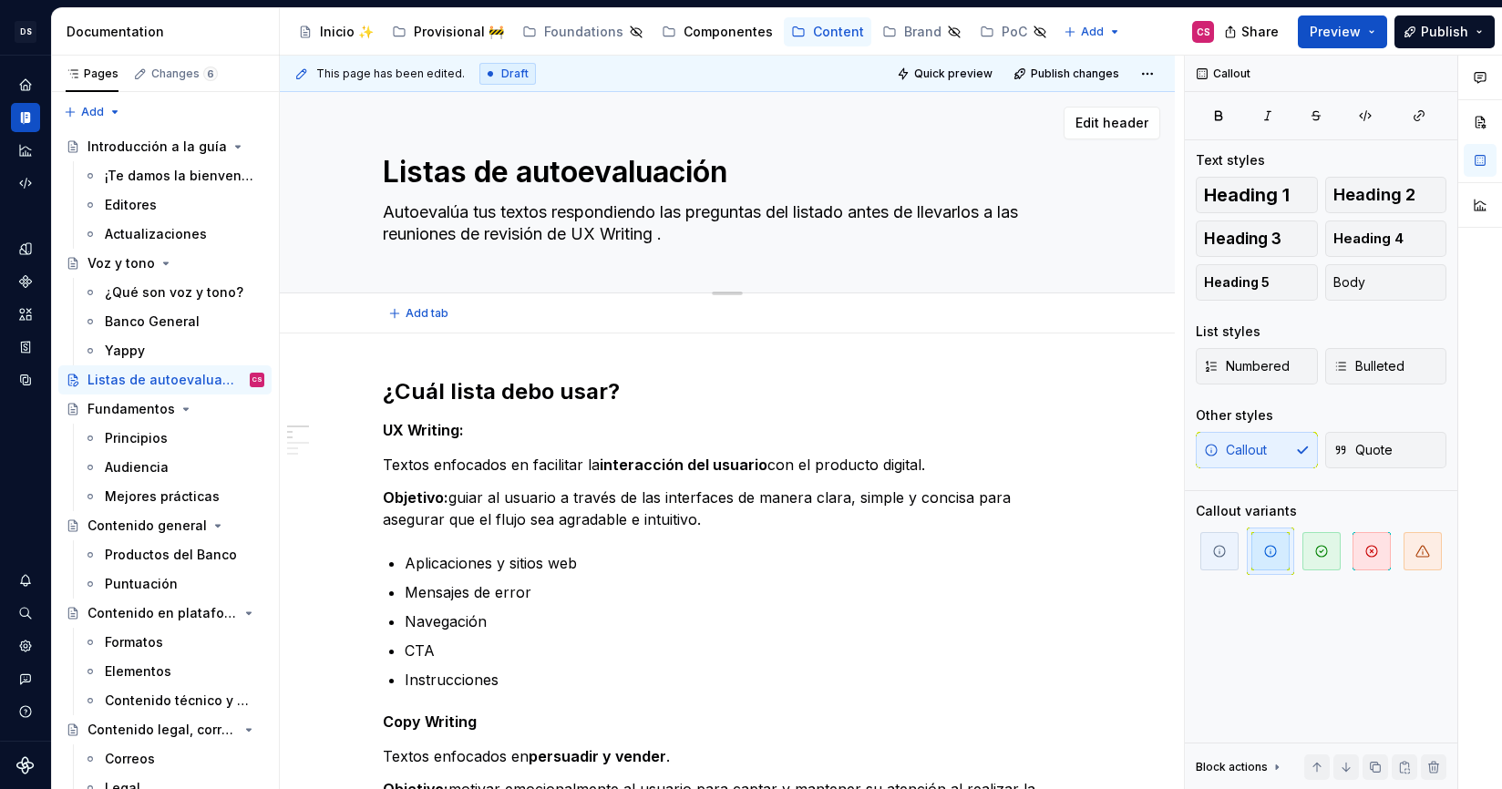
type textarea "*"
type textarea "Autoevalúa tus textos respondiendo las preguntas del listado antes de llevarlos…"
type textarea "*"
type textarea "Autoevalúa tus textos respondiendo las preguntas del listado antes de llevarlos…"
type textarea "*"
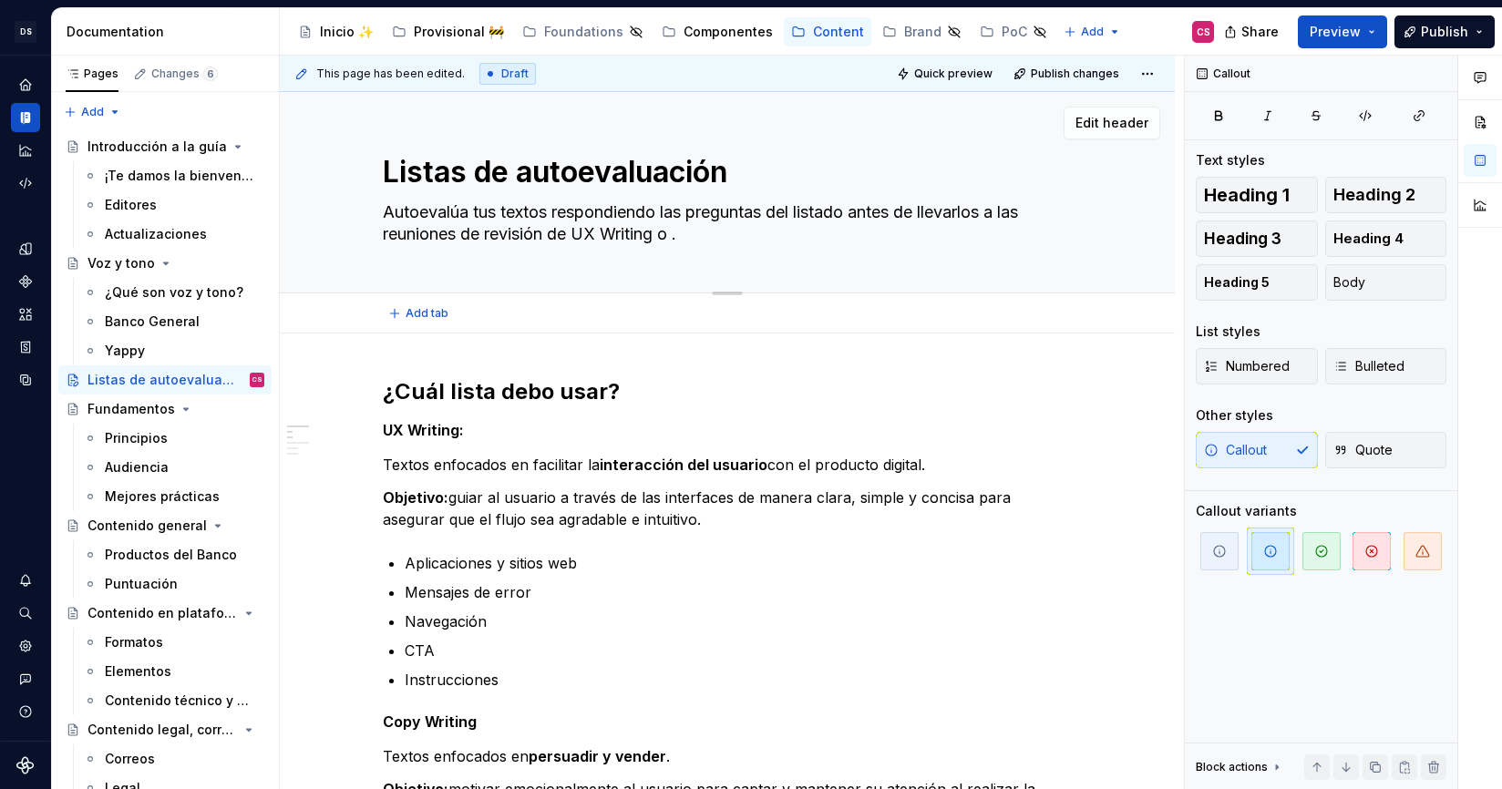
type textarea "Autoevalúa tus textos respondiendo las preguntas del listado antes de llevarlos…"
type textarea "*"
type textarea "Autoevalúa tus textos respondiendo las preguntas del listado antes de llevarlos…"
click at [427, 205] on textarea "Autoevalúa tus textos respondiendo las preguntas del listado antes de llevarlos…" at bounding box center [723, 223] width 689 height 51
drag, startPoint x: 427, startPoint y: 205, endPoint x: 594, endPoint y: 212, distance: 166.9
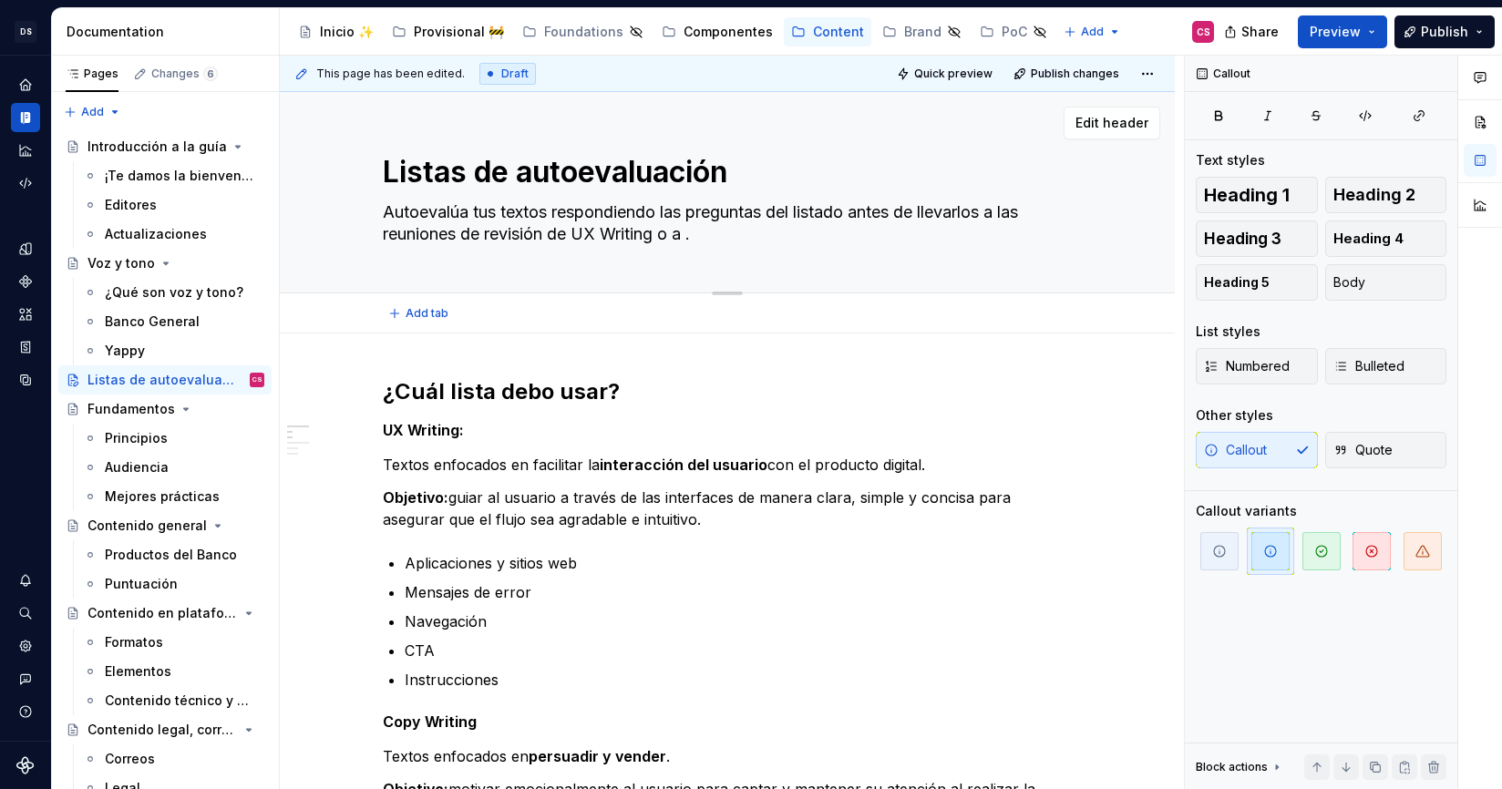
click at [594, 212] on textarea "Autoevalúa tus textos respondiendo las preguntas del listado antes de llevarlos…" at bounding box center [723, 223] width 689 height 51
click at [698, 235] on textarea "Autoevalúa tus textos respondiendo las preguntas del listado antes de llevarlos…" at bounding box center [723, 223] width 689 height 51
click at [601, 220] on textarea "Autoevalúa tus textos respondiendo las preguntas del listado antes de llevarlos…" at bounding box center [723, 223] width 689 height 51
drag, startPoint x: 601, startPoint y: 220, endPoint x: 416, endPoint y: 215, distance: 184.1
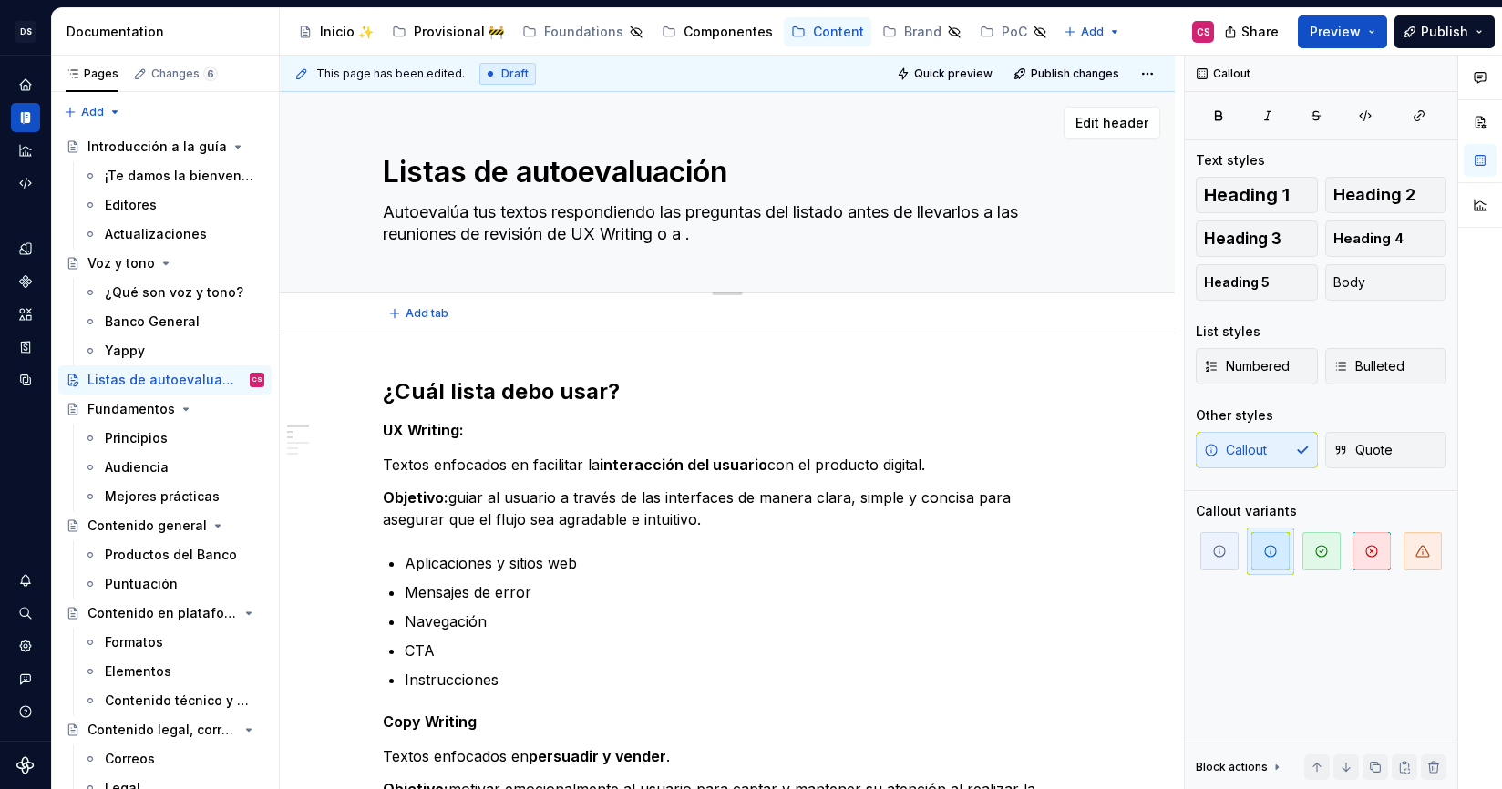
click at [416, 215] on textarea "Autoevalúa tus textos respondiendo las preguntas del listado antes de llevarlos…" at bounding box center [723, 223] width 689 height 51
type textarea "*"
type textarea "R las preguntas del listado antes de llevarlos a las reuniones de revisión de U…"
type textarea "*"
type textarea "Re las preguntas del listado antes de llevarlos a las reuniones de revisión de …"
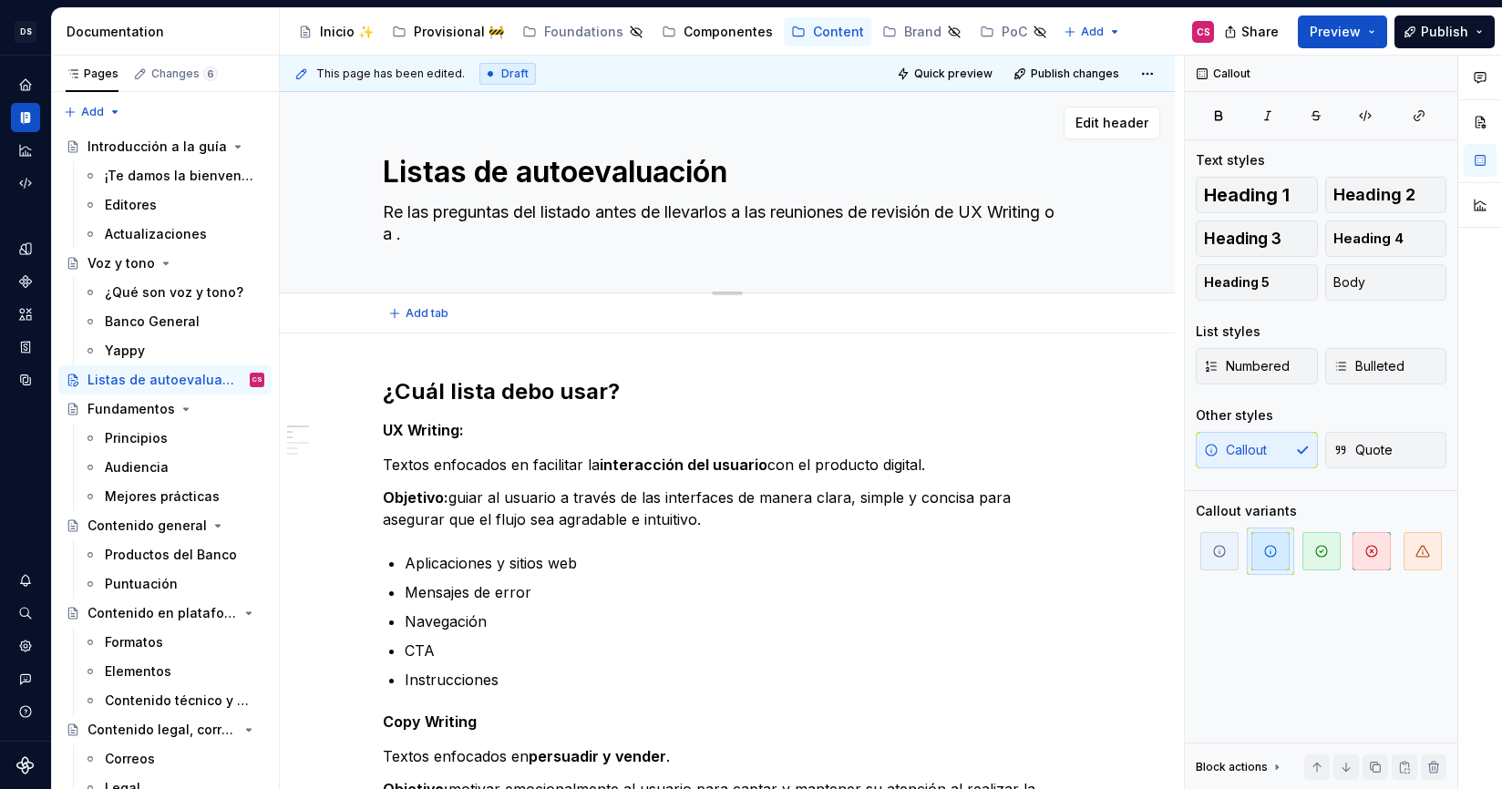
type textarea "*"
type textarea "Res las preguntas del listado antes de llevarlos a las reuniones de revisión de…"
type textarea "*"
type textarea "Resp las preguntas del listado antes de llevarlos a las reuniones de revisión d…"
type textarea "*"
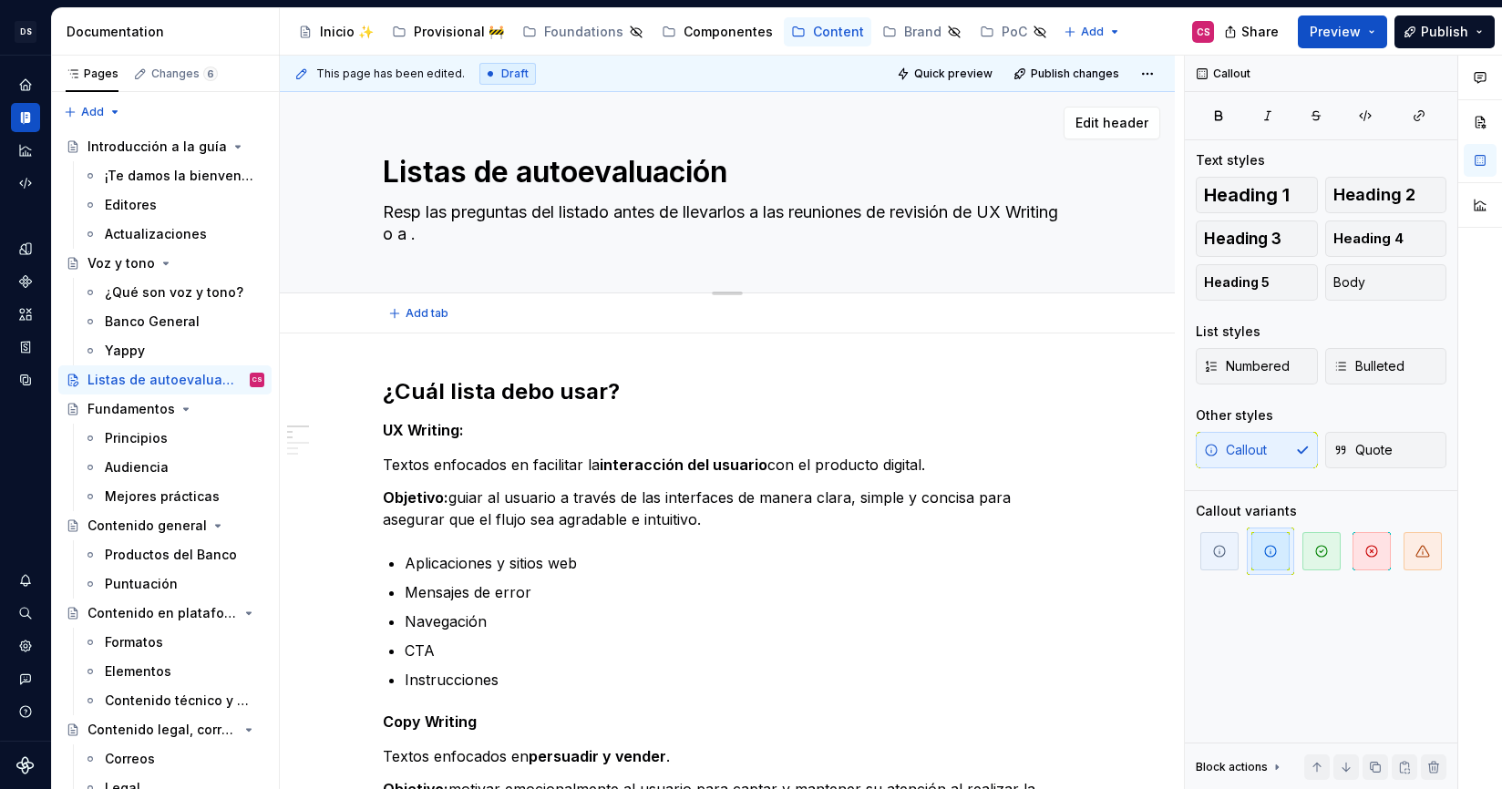
type textarea "Respo las preguntas del listado antes de llevarlos a las reuniones de revisión …"
type textarea "*"
type textarea "Respon las preguntas del listado antes de llevarlos a las reuniones de revisión…"
type textarea "*"
type textarea "Respond las preguntas del listado antes de llevarlos a las reuniones de revisió…"
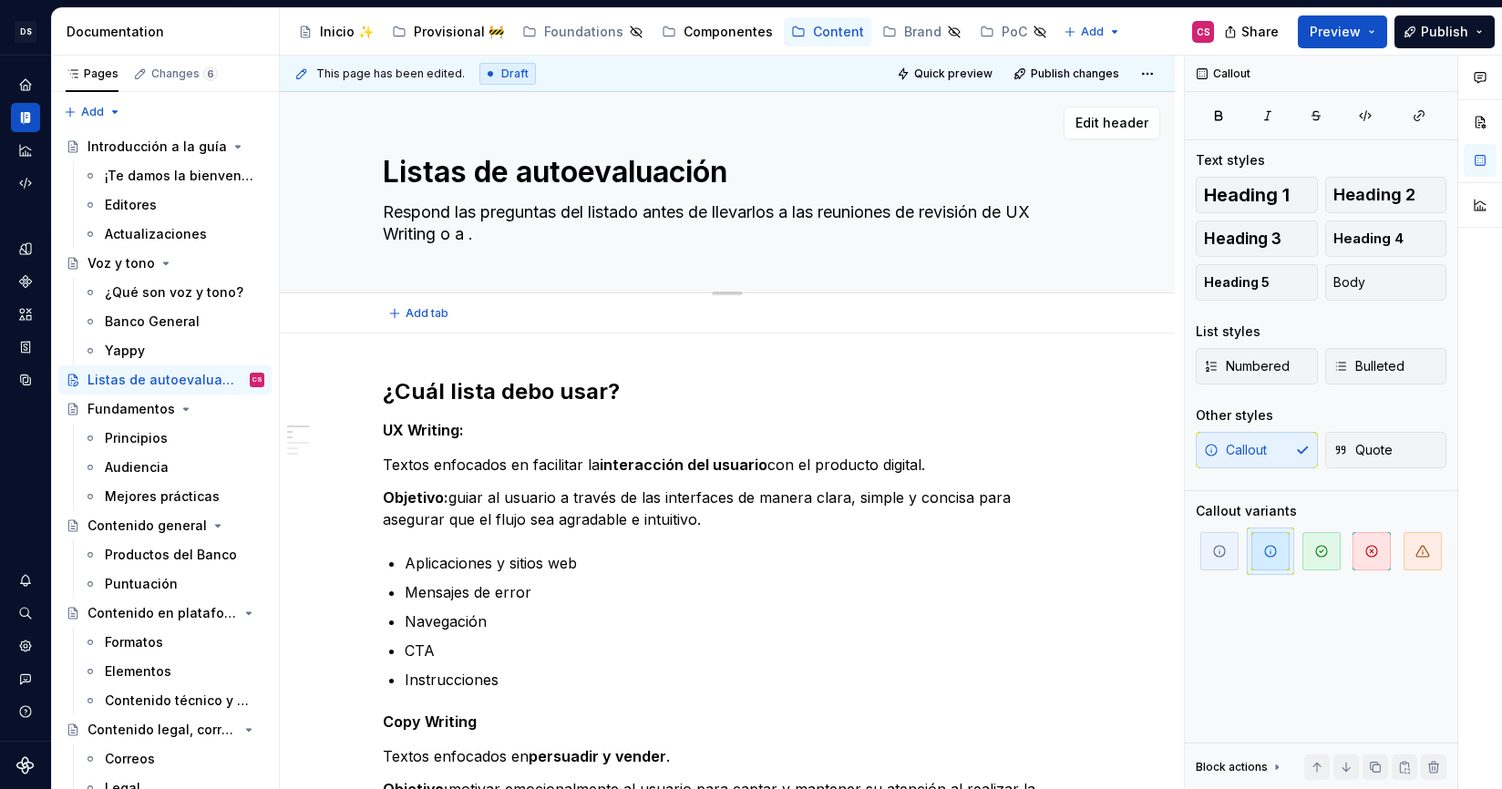
type textarea "*"
type textarea "Responde las preguntas del listado antes de llevarlos a las reuniones de revisi…"
click at [1021, 214] on textarea "Responde las preguntas del listado antes de llevarlos a las reuniones de revisi…" at bounding box center [723, 223] width 689 height 51
click at [1059, 210] on textarea "Responde las preguntas del listado antes de llevarlos a las reuniones de revisi…" at bounding box center [723, 223] width 689 height 51
drag, startPoint x: 1059, startPoint y: 210, endPoint x: 426, endPoint y: 242, distance: 634.2
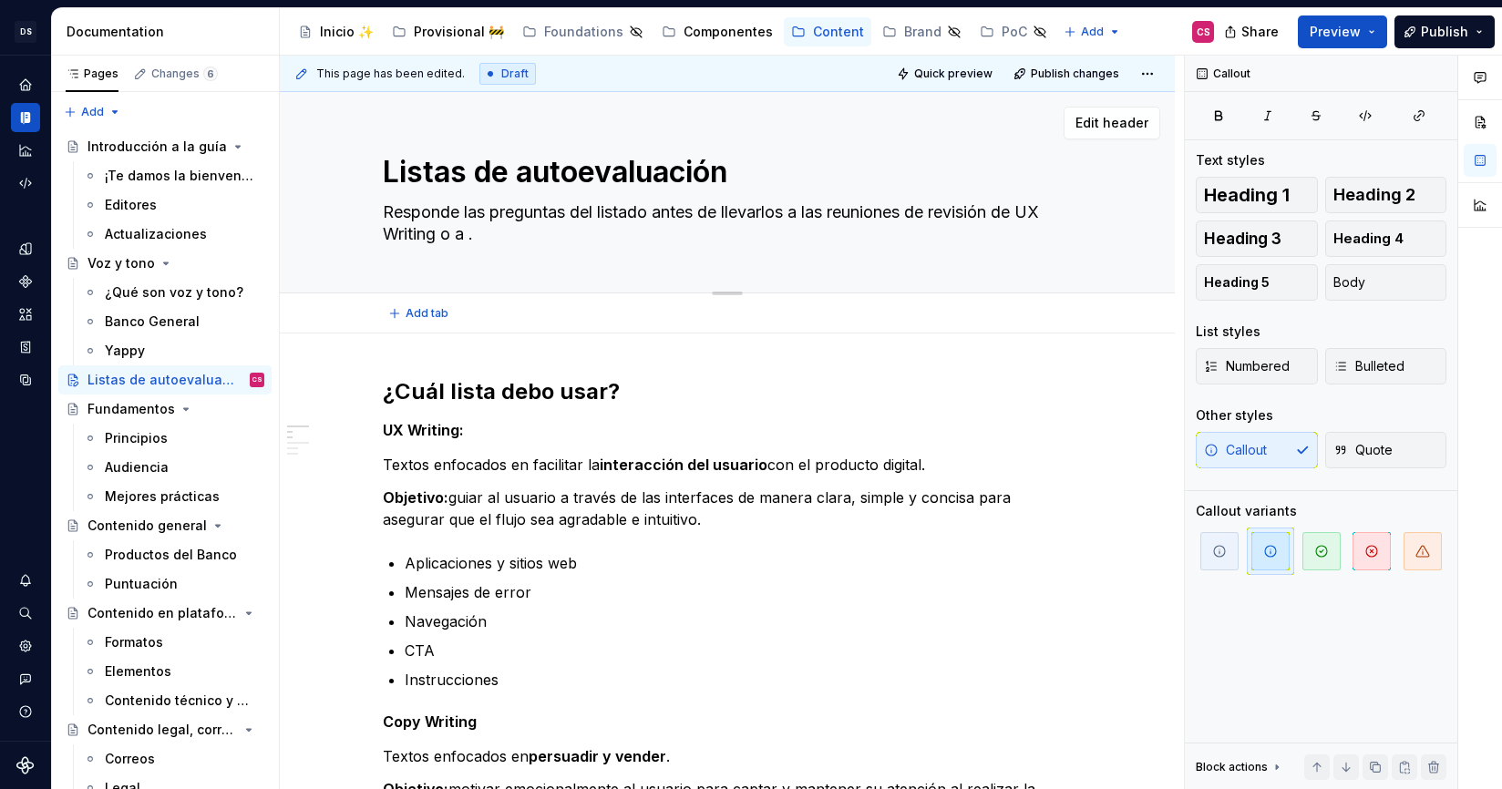
click at [426, 242] on textarea "Responde las preguntas del listado antes de llevarlos a las reuniones de revisi…" at bounding box center [723, 223] width 689 height 51
type textarea "*"
type textarea "Responde las preguntas del listado antes de llevarlos a las reuniones de revisi…"
type textarea "*"
type textarea "Responde las preguntas del listado antes de llevarlos a las reuniones de revisi…"
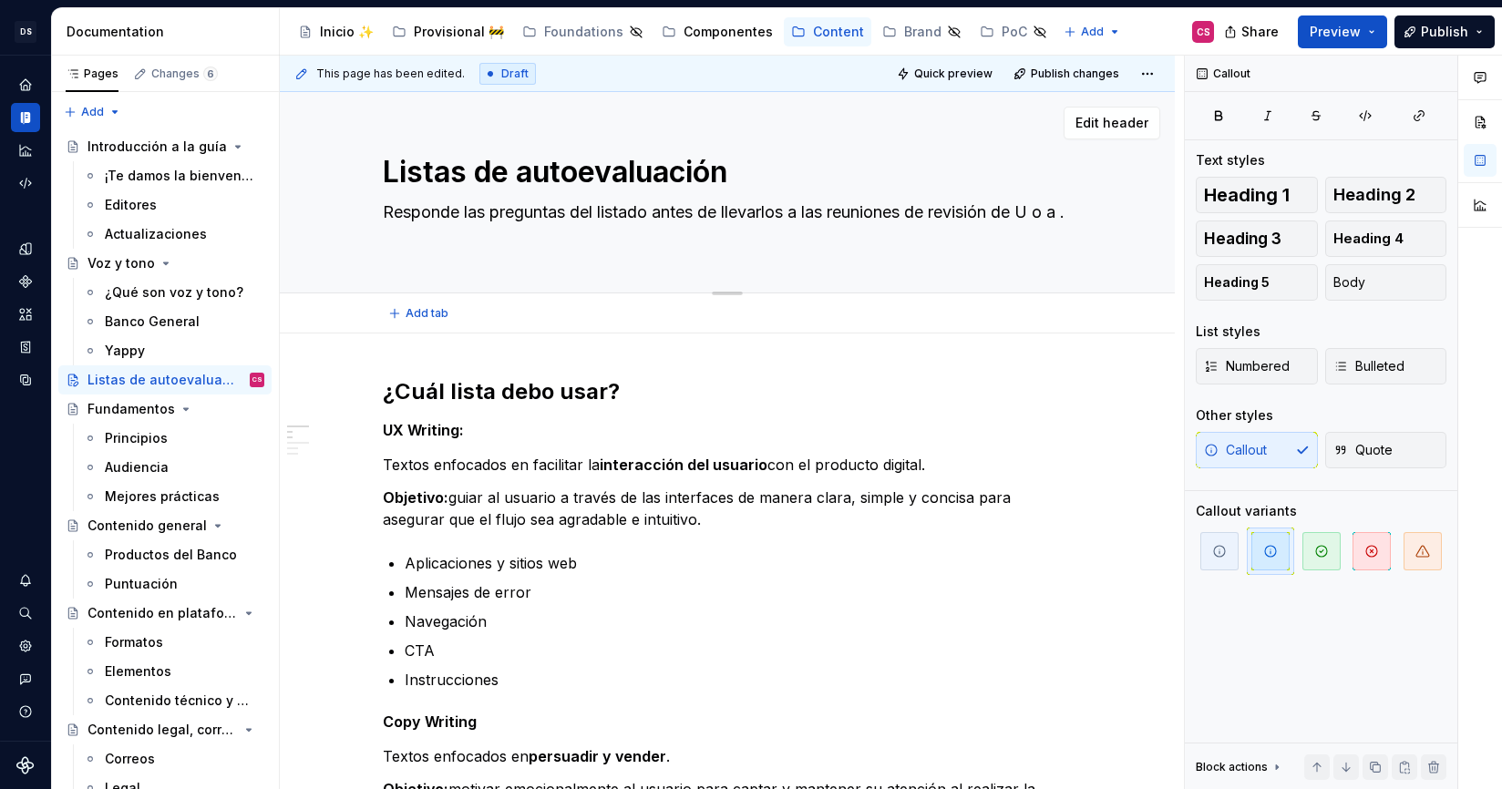
type textarea "*"
type textarea "Responde las preguntas del listado antes de llevarlos a las reuniones de revisi…"
type textarea "*"
type textarea "Responde las preguntas del listado antes de llevarlos a las reuniones de revisi…"
type textarea "*"
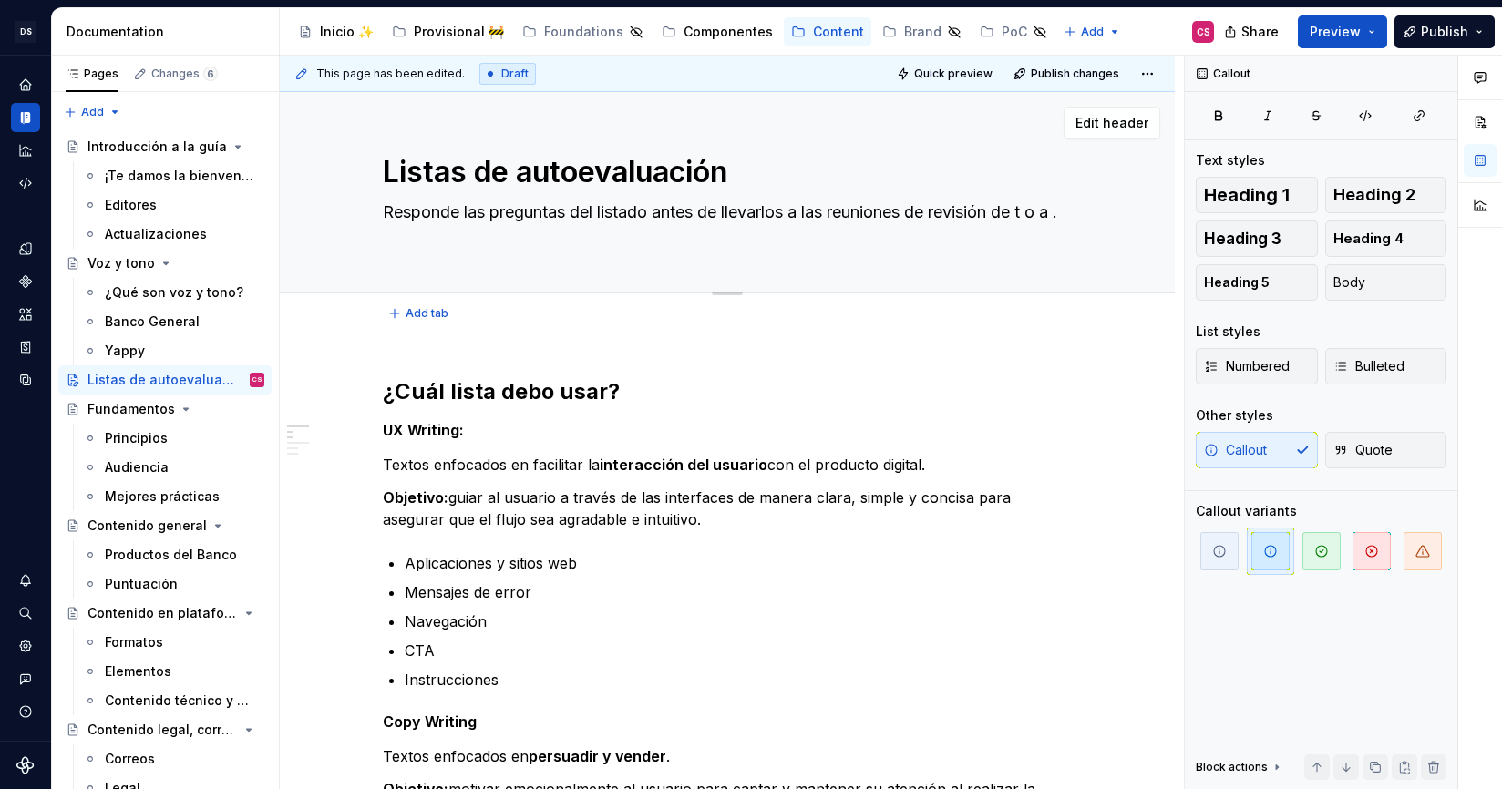
type textarea "Responde las preguntas del listado antes de llevarlos a las reuniones de revisi…"
type textarea "*"
type textarea "Responde las preguntas del listado antes de llevarlos a las reuniones de revisi…"
type textarea "*"
type textarea "Responde las preguntas del listado antes de llevarlos a las reuniones de revisi…"
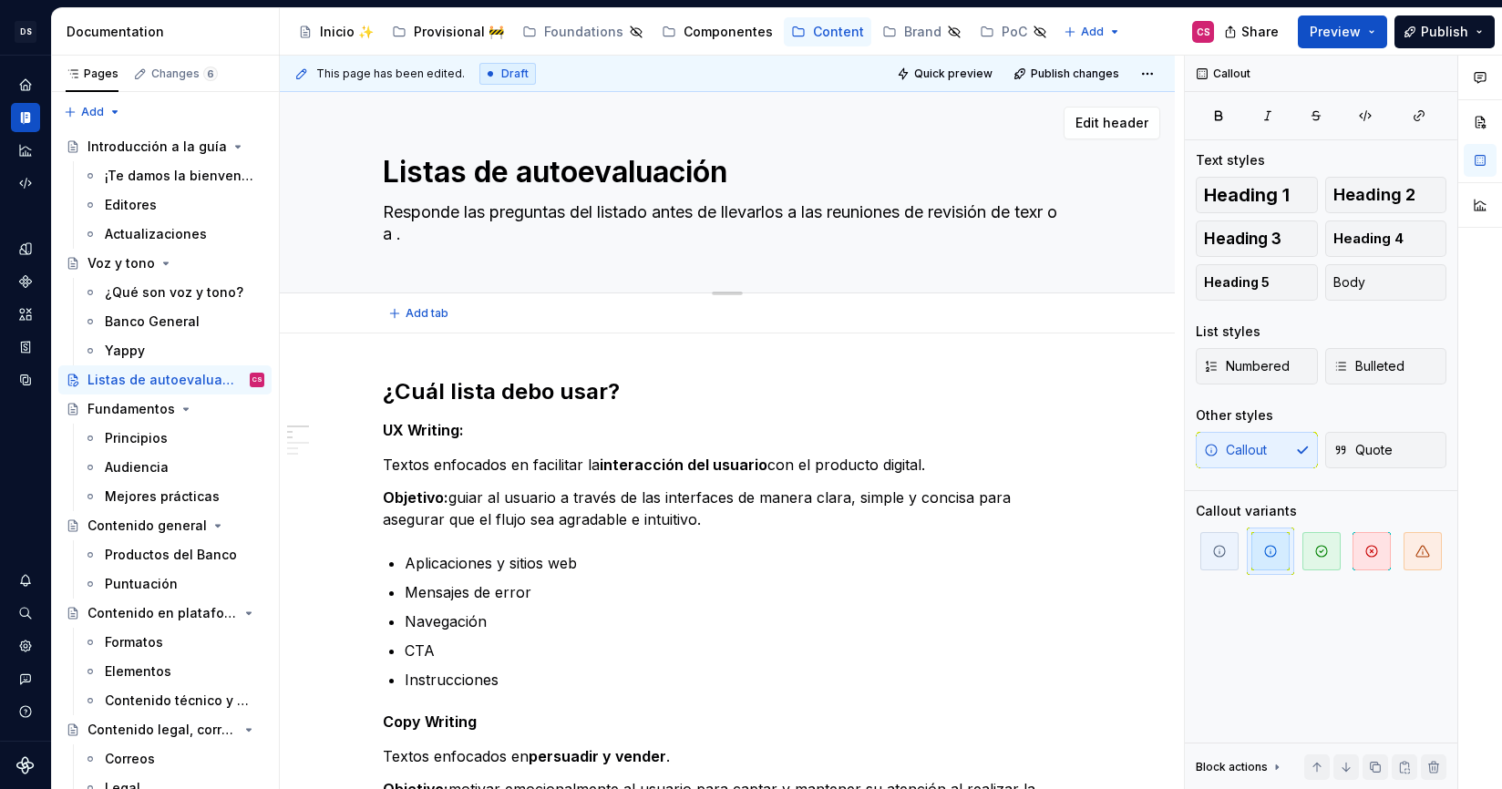
type textarea "*"
type textarea "Responde las preguntas del listado antes de llevarlos a las reuniones de revisi…"
type textarea "*"
type textarea "Responde las preguntas del listado antes de llevarlos a las reuniones de revisi…"
type textarea "*"
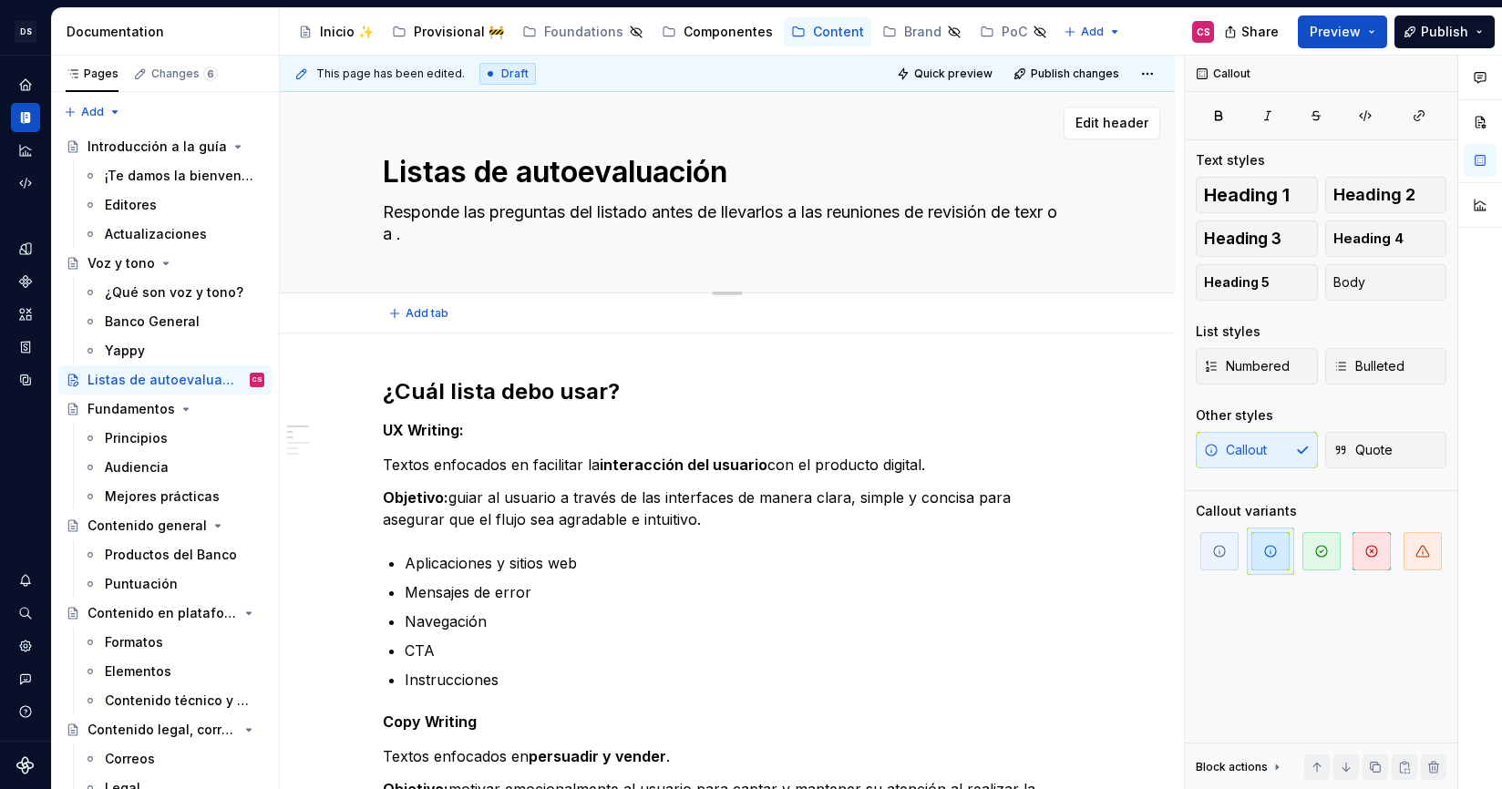
type textarea "Responde las preguntas del listado antes de llevarlos a las reuniones de revisi…"
type textarea "*"
type textarea "Responde las preguntas del listado antes de llevarlos a las reuniones de revisi…"
type textarea "*"
type textarea "Responde las preguntas del listado antes de llevarlos a las reuniones de revisi…"
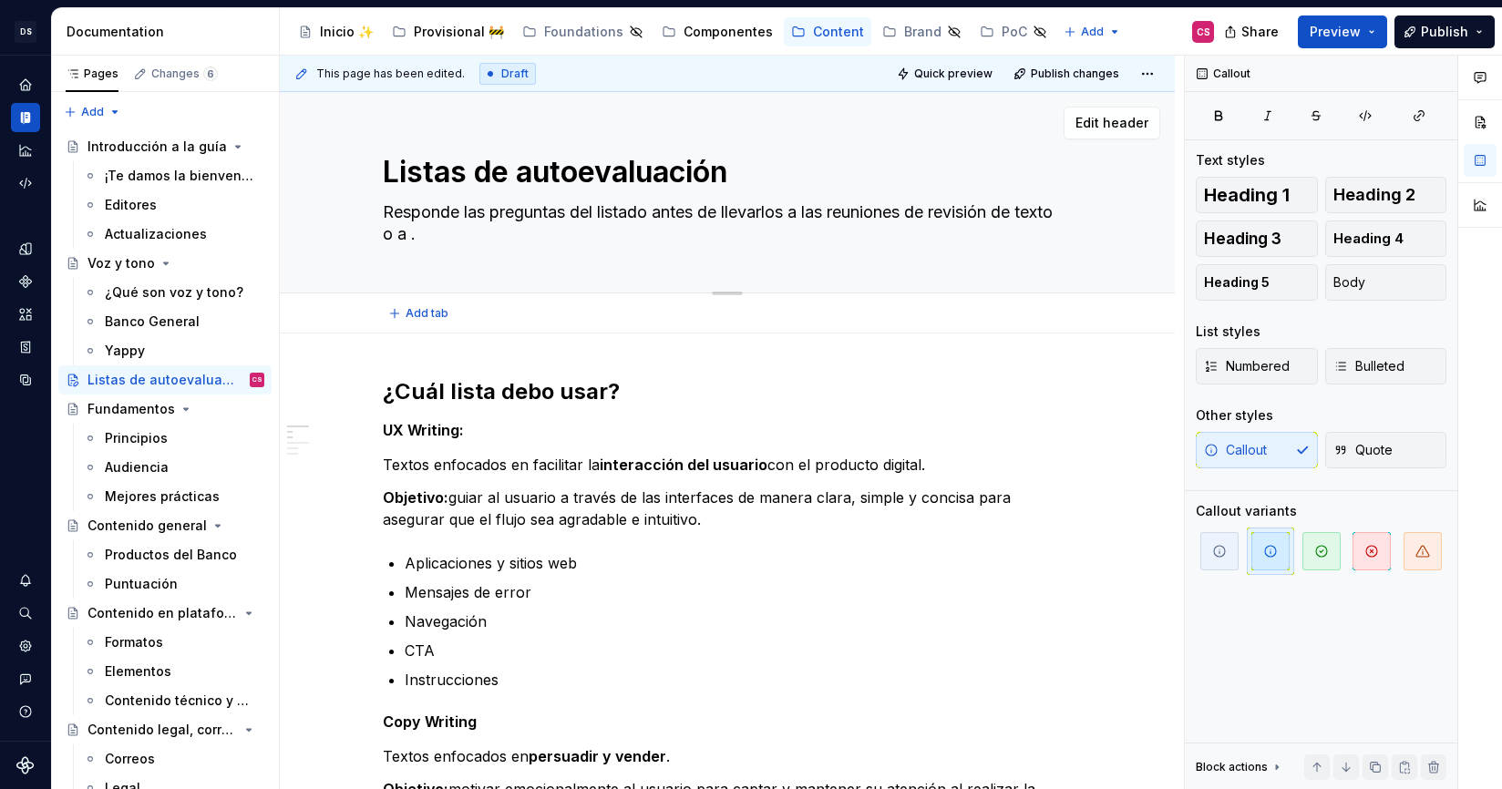
type textarea "*"
type textarea "Responde las preguntas del listado antes de llevarlos a las reuniones de revisi…"
type textarea "*"
type textarea "Responde las preguntas del listado antes de llevarlos a las reuniones de revisi…"
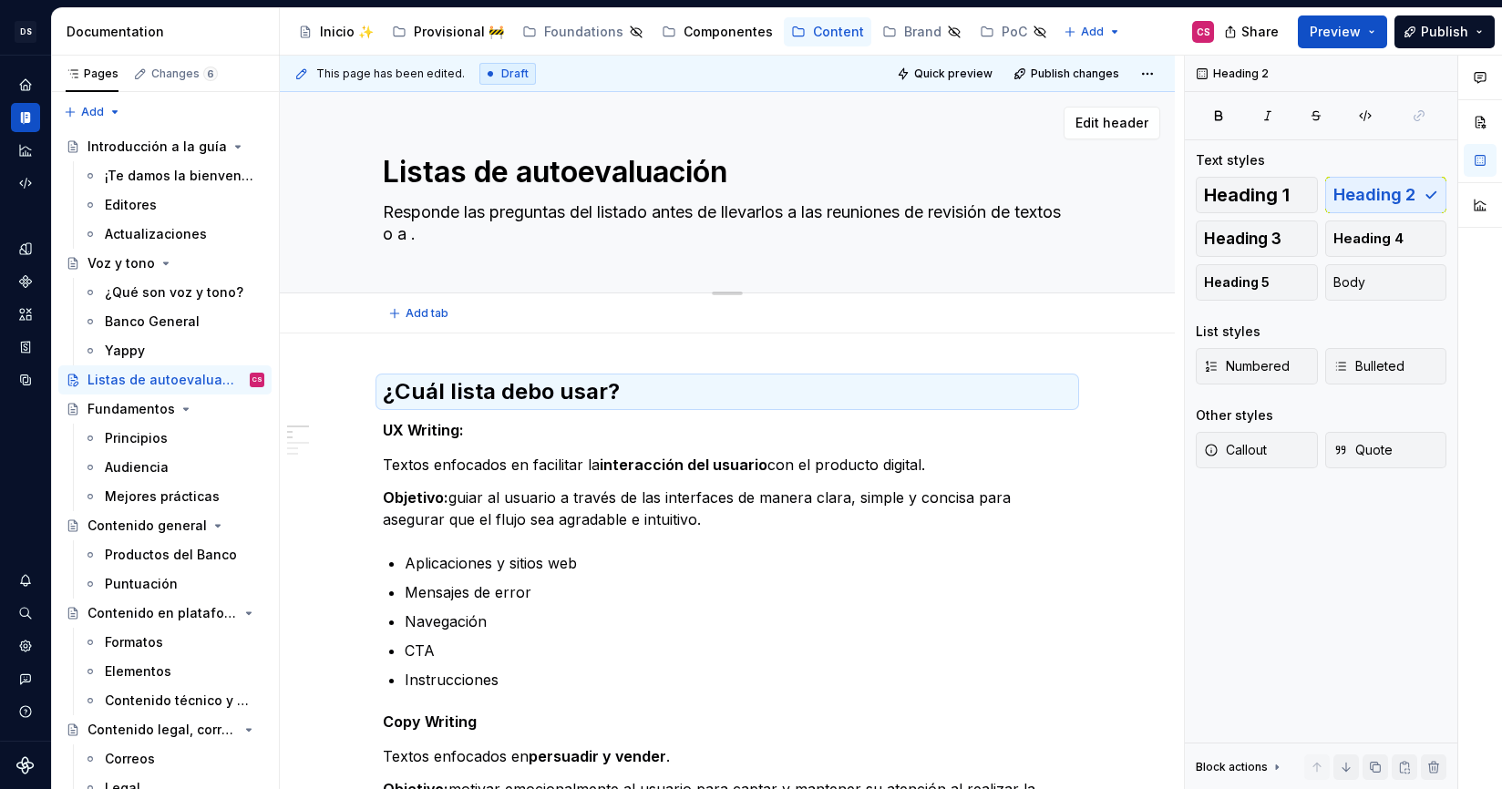
click at [472, 234] on textarea "Responde las preguntas del listado antes de llevarlos a las reuniones de revisi…" at bounding box center [723, 223] width 689 height 51
click at [468, 237] on textarea "Responde las preguntas del listado antes de llevarlos a las reuniones de revisi…" at bounding box center [723, 223] width 689 height 51
type textarea "*"
type textarea "Responde las preguntas del listado antes de llevarlos a las reuniones de revisi…"
type textarea "*"
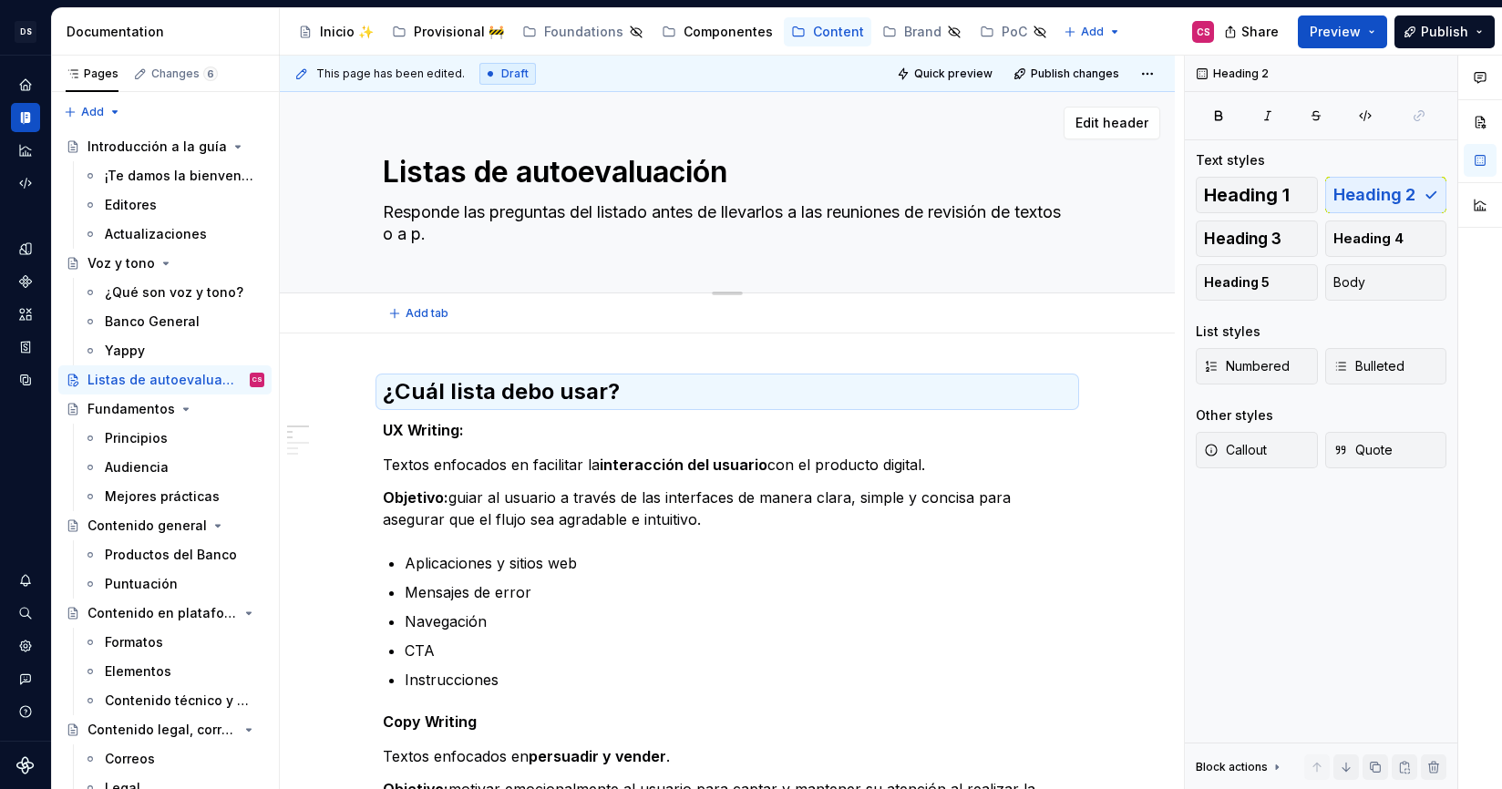
type textarea "Responde las preguntas del listado antes de llevarlos a las reuniones de revisi…"
type textarea "*"
type textarea "Responde las preguntas del listado antes de llevarlos a las reuniones de revisi…"
type textarea "*"
type textarea "Responde las preguntas del listado antes de llevarlos a las reuniones de revisi…"
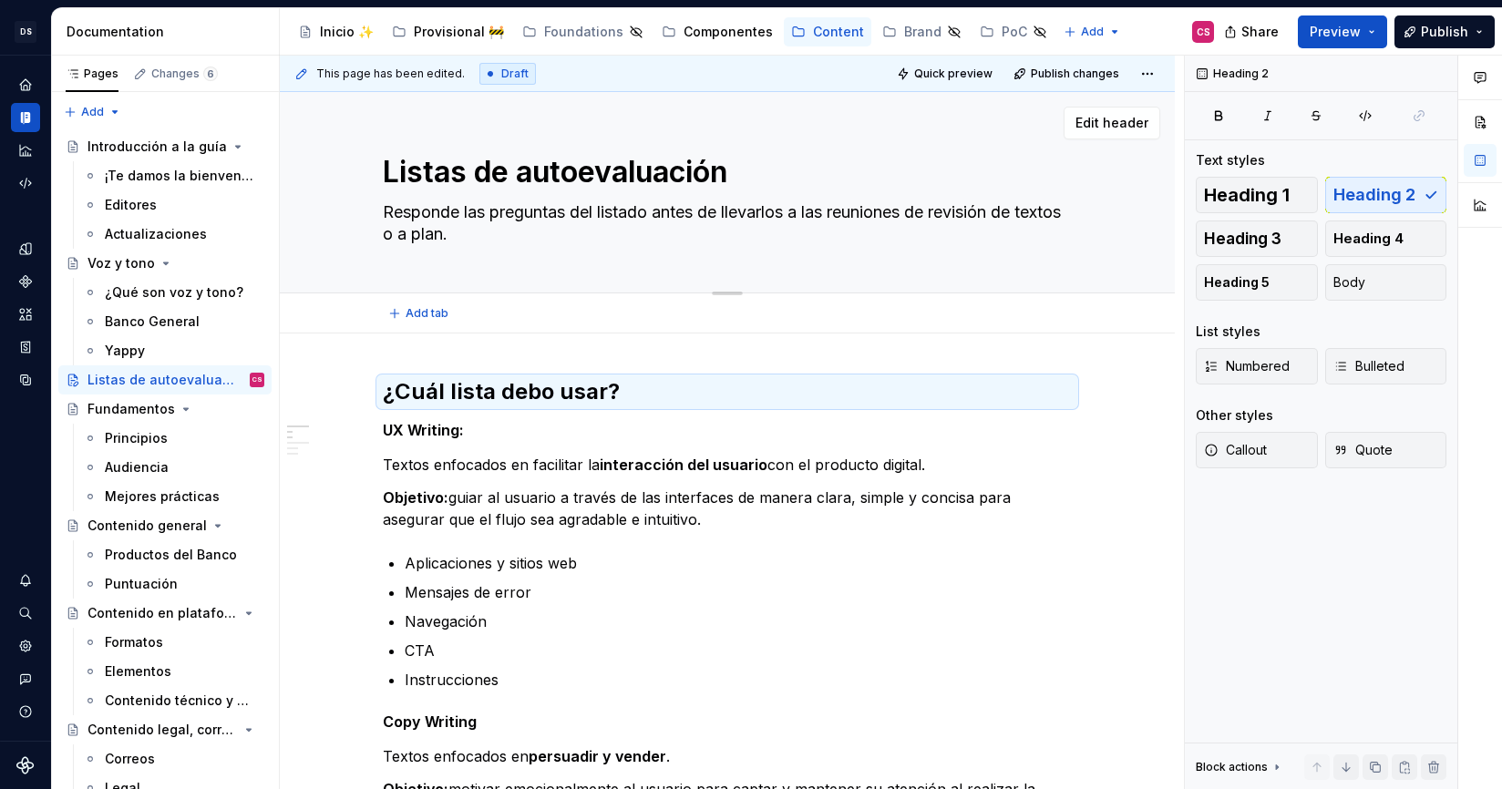
type textarea "*"
type textarea "Responde las preguntas del listado antes de llevarlos a las reuniones de revisi…"
type textarea "*"
type textarea "Responde las preguntas del listado antes de llevarlos a las reuniones de revisi…"
type textarea "*"
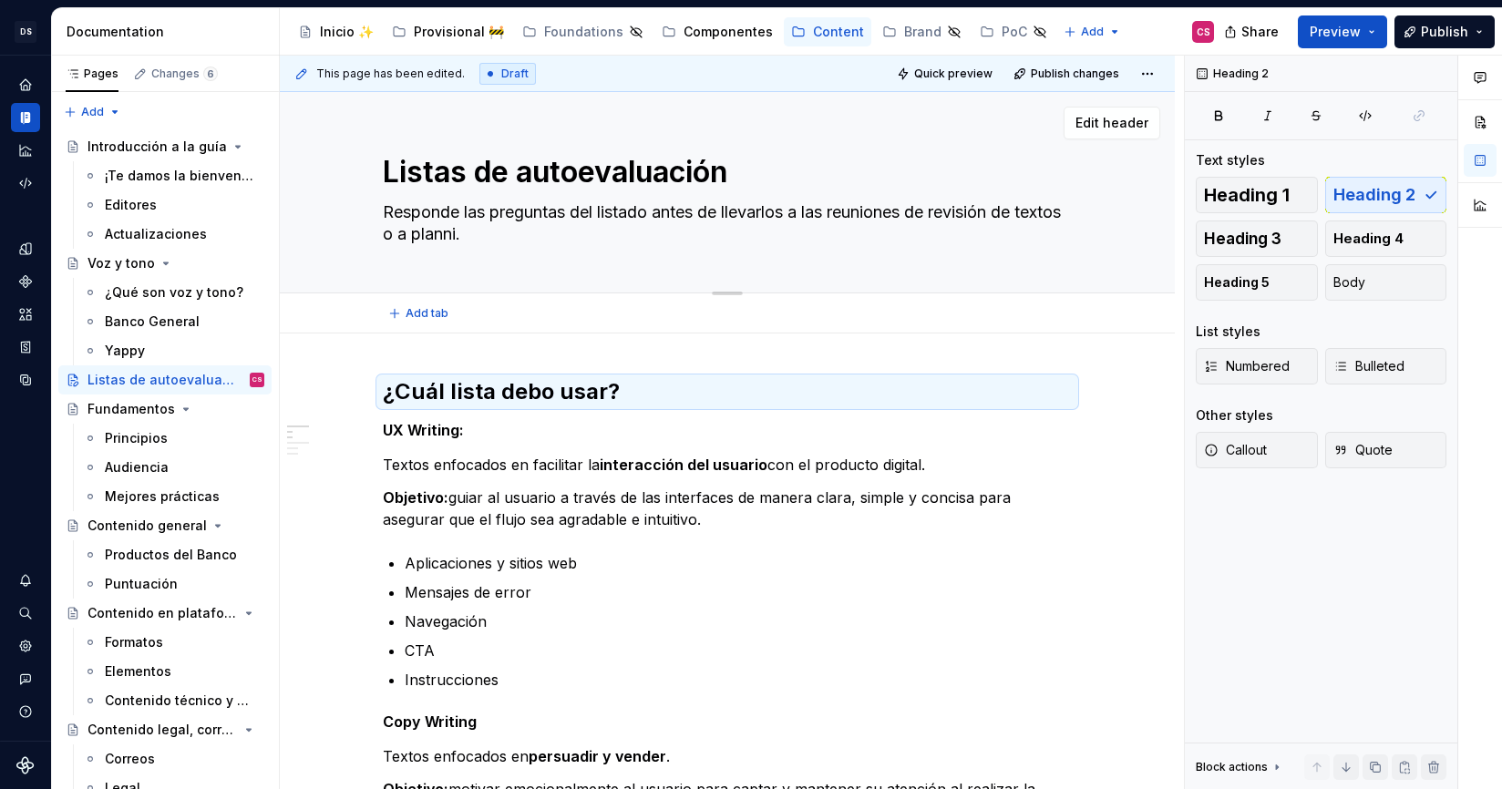
type textarea "Responde las preguntas del listado antes de llevarlos a las reuniones de revisi…"
type textarea "*"
type textarea "Responde las preguntas del listado antes de llevarlos a las reuniones de revisi…"
type textarea "*"
type textarea "Responde las preguntas del listado antes de llevarlos a las reuniones de revisi…"
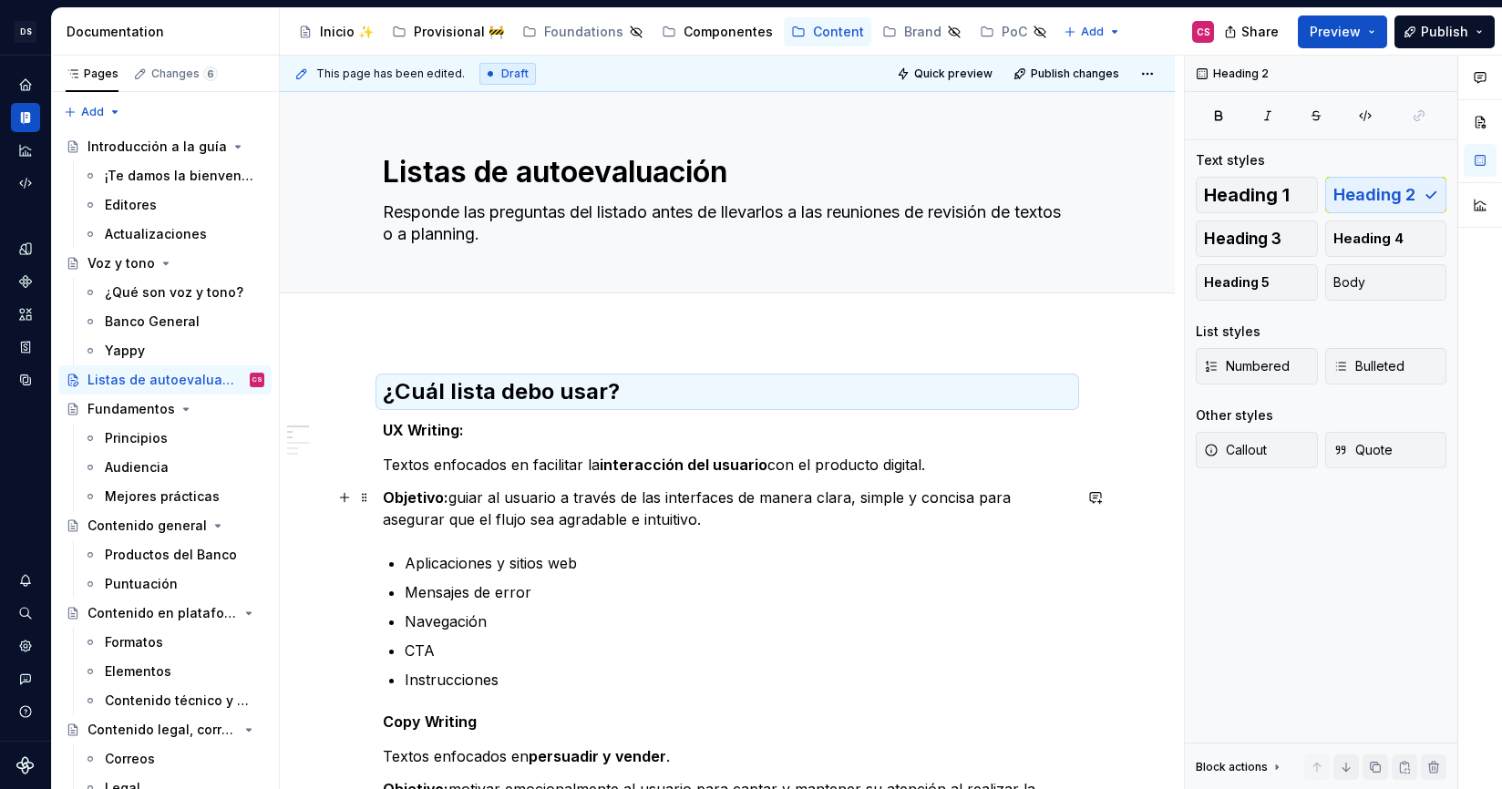
click at [524, 497] on p "Objetivo: guiar al usuario a través de las interfaces de manera clara, simple y…" at bounding box center [727, 509] width 689 height 44
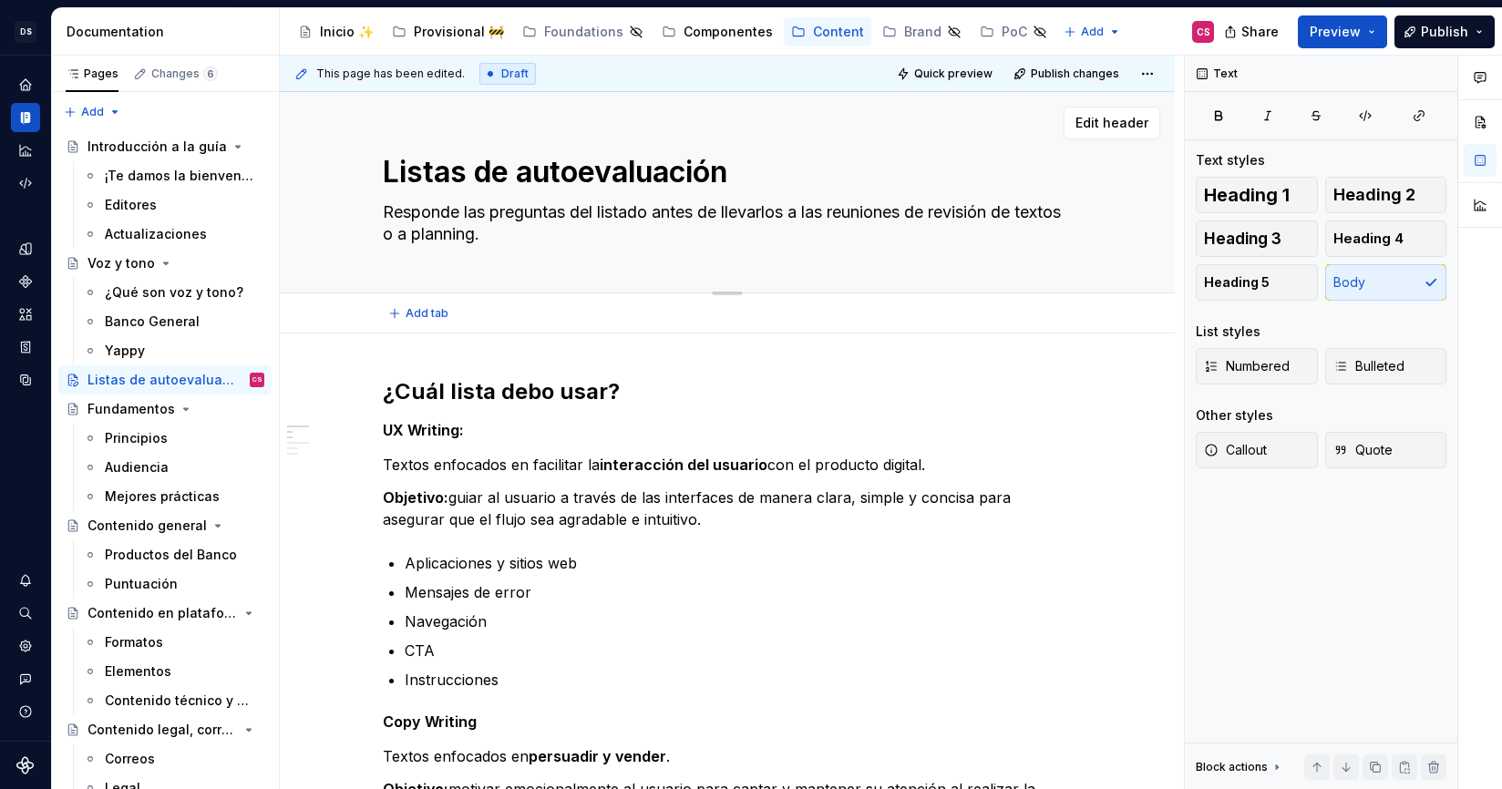
click at [500, 233] on textarea "Responde las preguntas del listado antes de llevarlos a las reuniones de revisi…" at bounding box center [723, 223] width 689 height 51
click at [529, 231] on textarea "Responde las preguntas del listado antes de llevarlos a las reuniones de revisi…" at bounding box center [723, 223] width 689 height 51
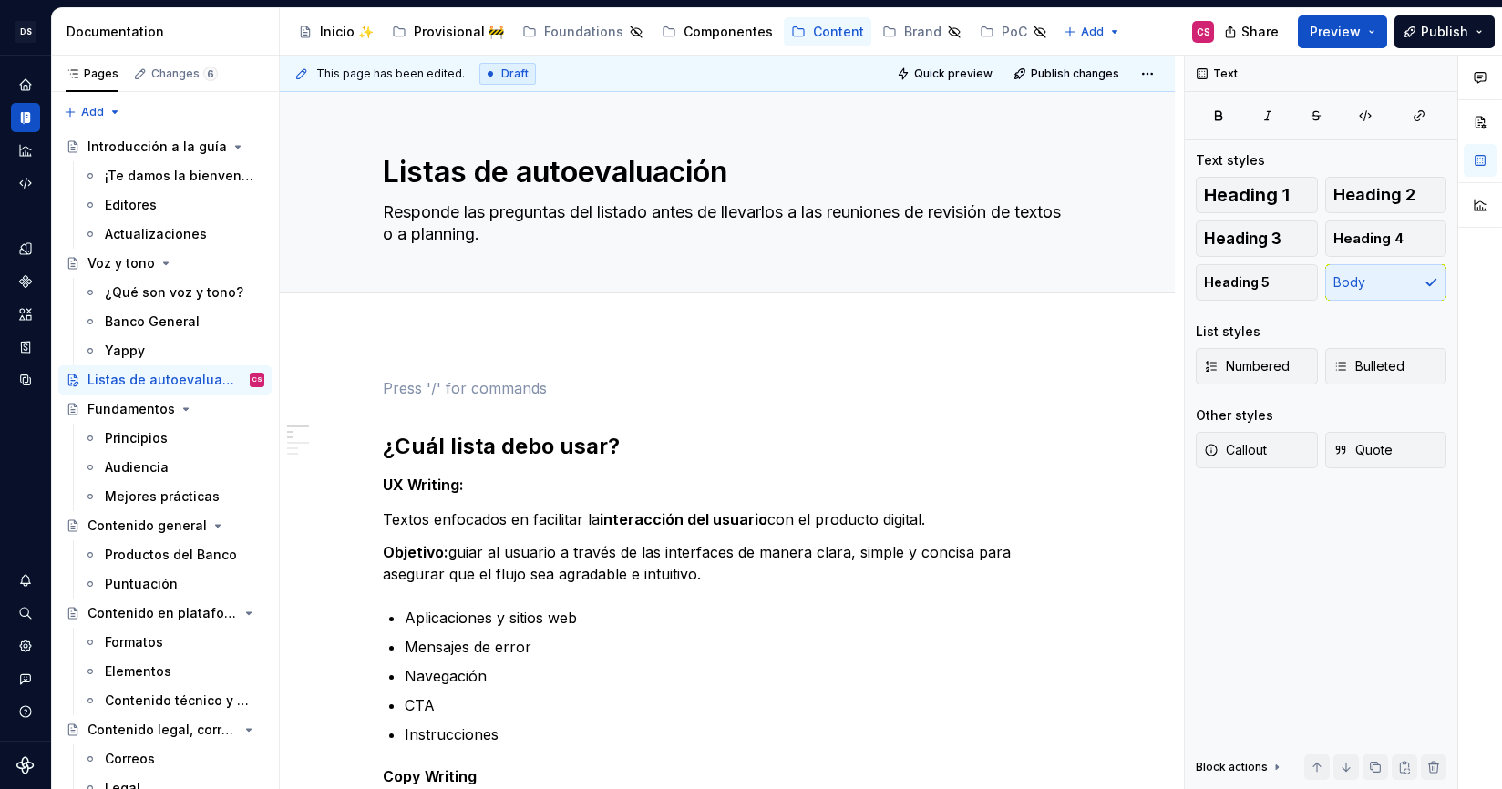
scroll to position [36, 0]
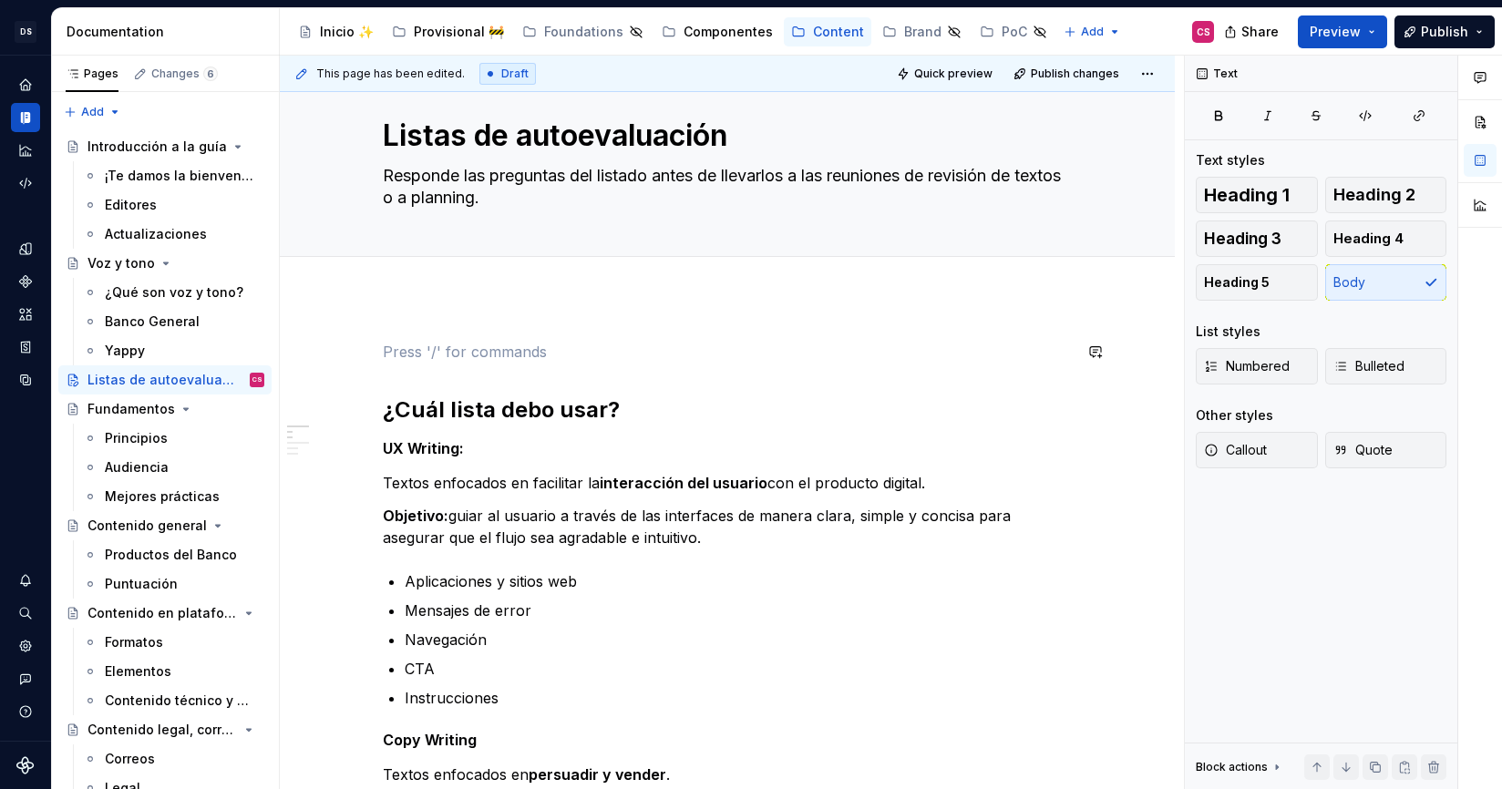
click at [413, 348] on p at bounding box center [727, 352] width 689 height 22
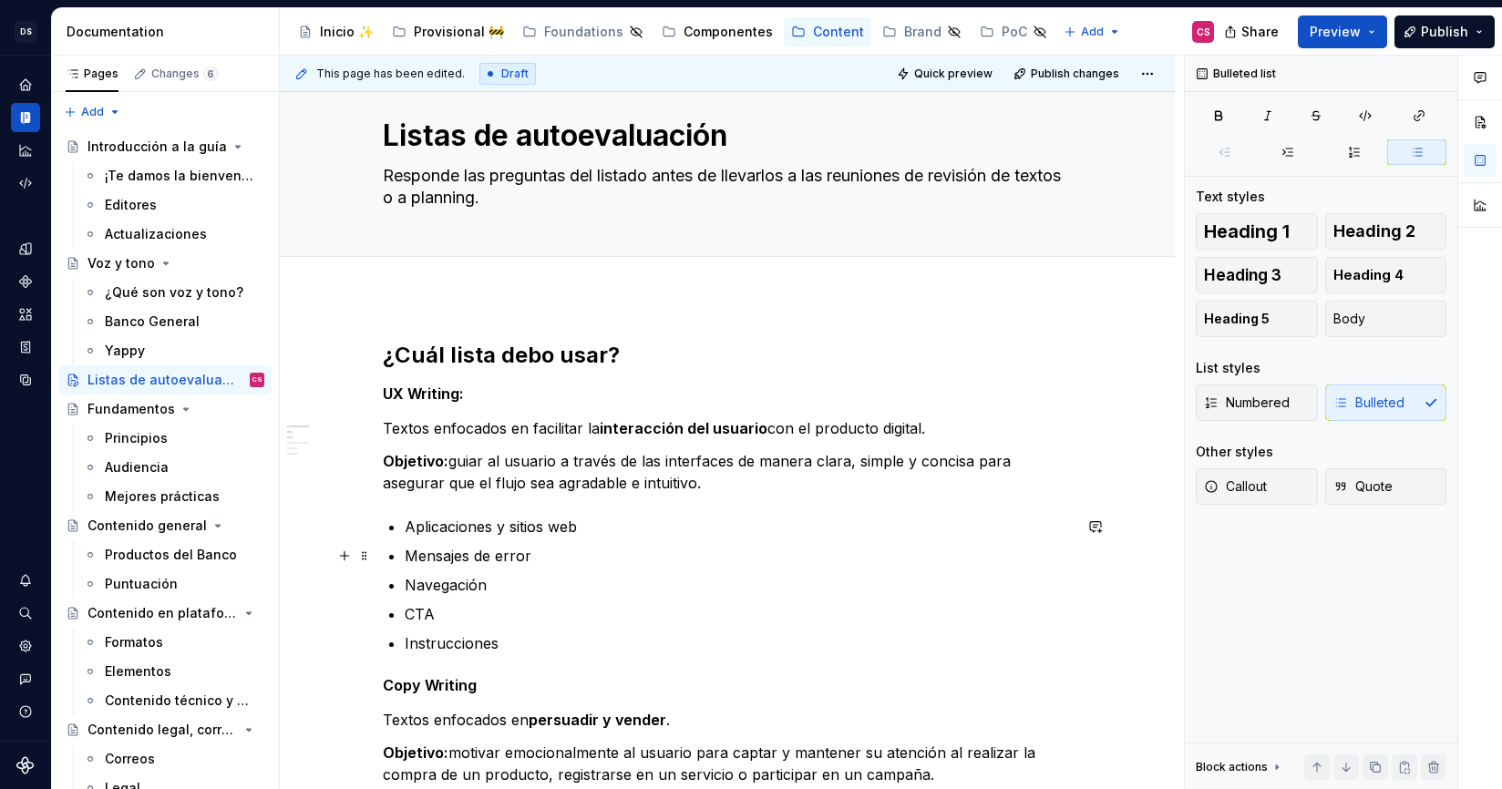
click at [485, 540] on ul "Aplicaciones y sitios web Mensajes de error Navegación CTA Instrucciones" at bounding box center [738, 585] width 667 height 139
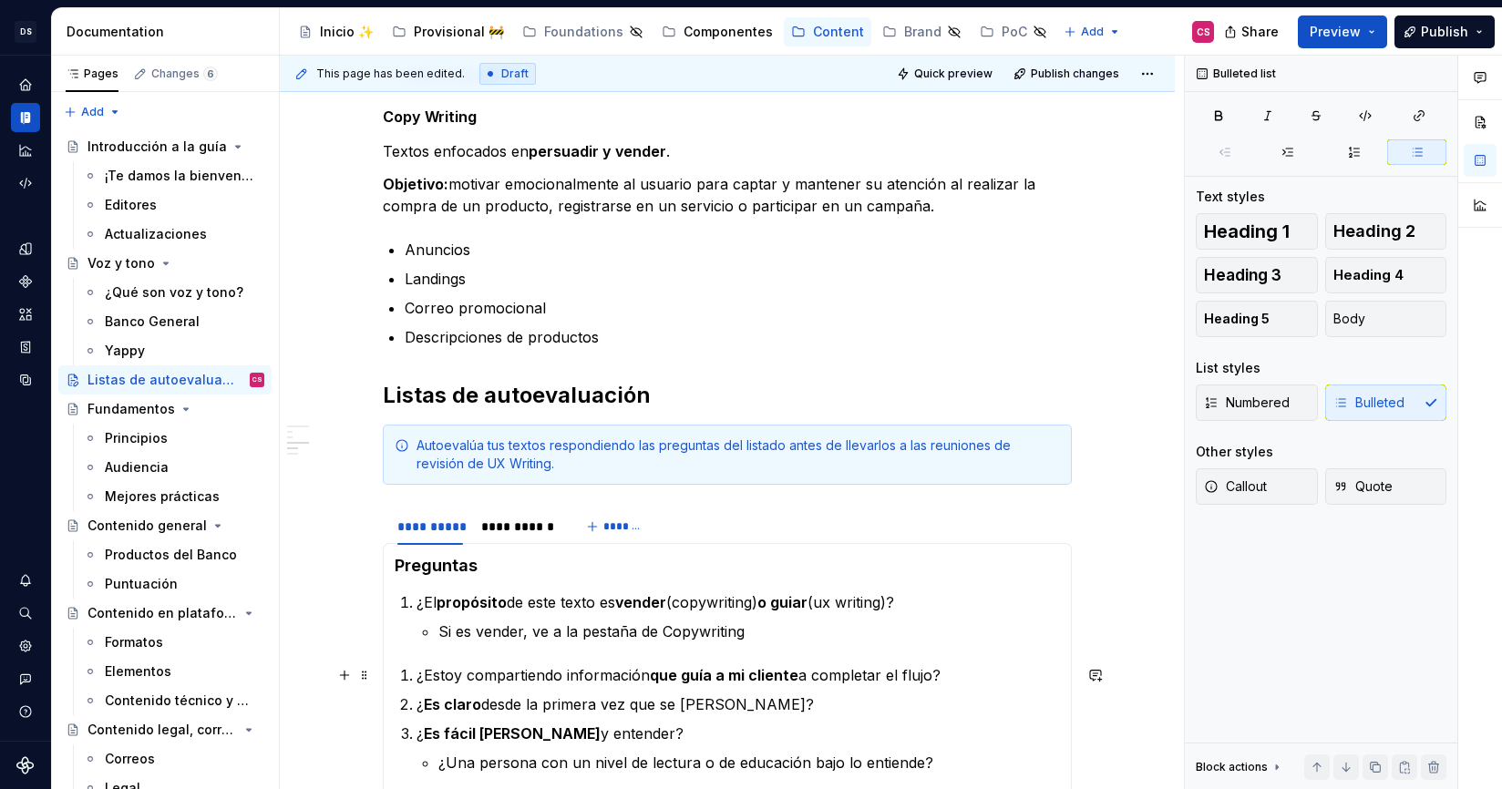
scroll to position [562, 0]
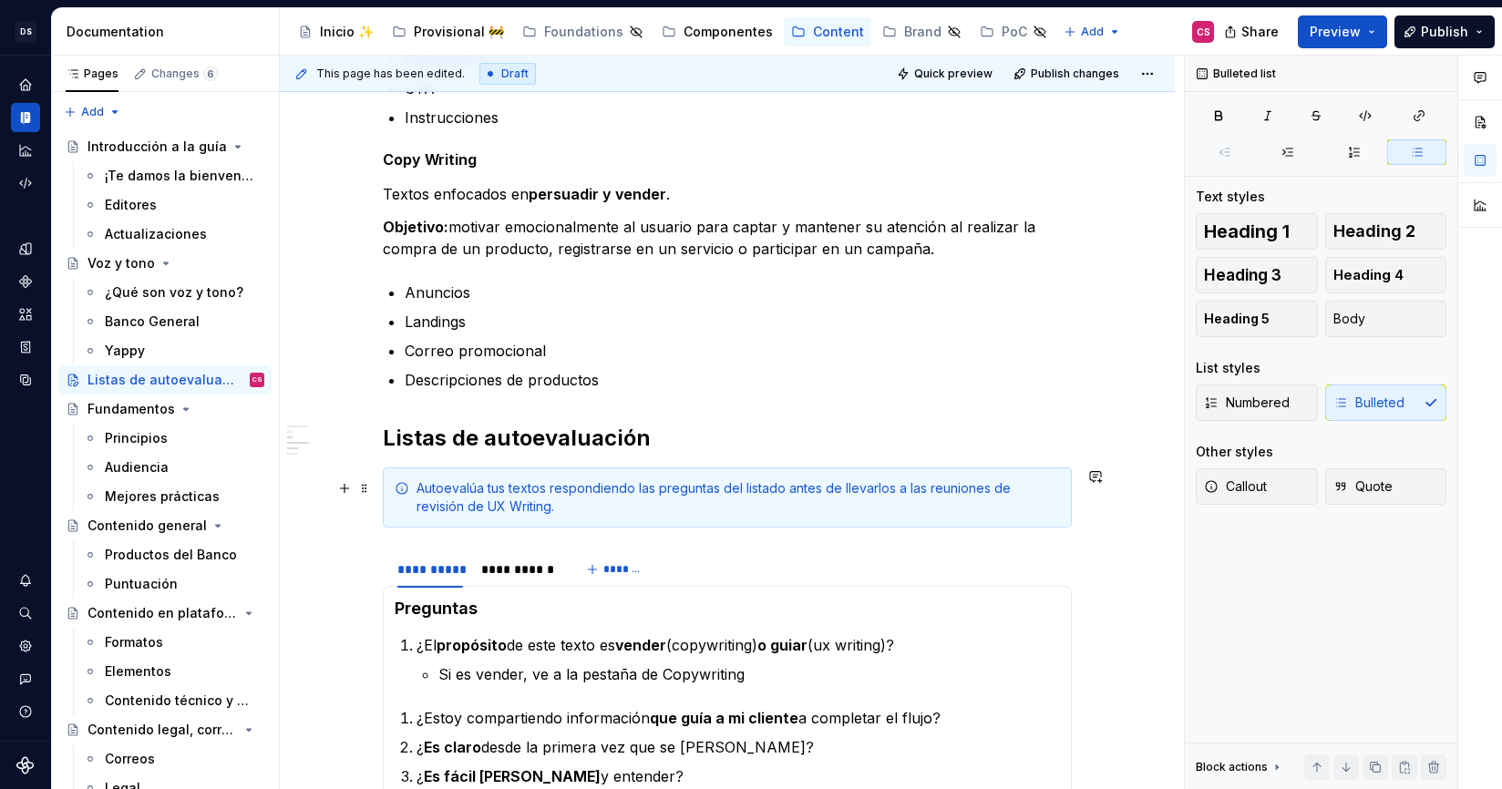
click at [485, 509] on div "Autoevalúa tus textos respondiendo las preguntas del listado antes de llevarlos…" at bounding box center [737, 497] width 643 height 36
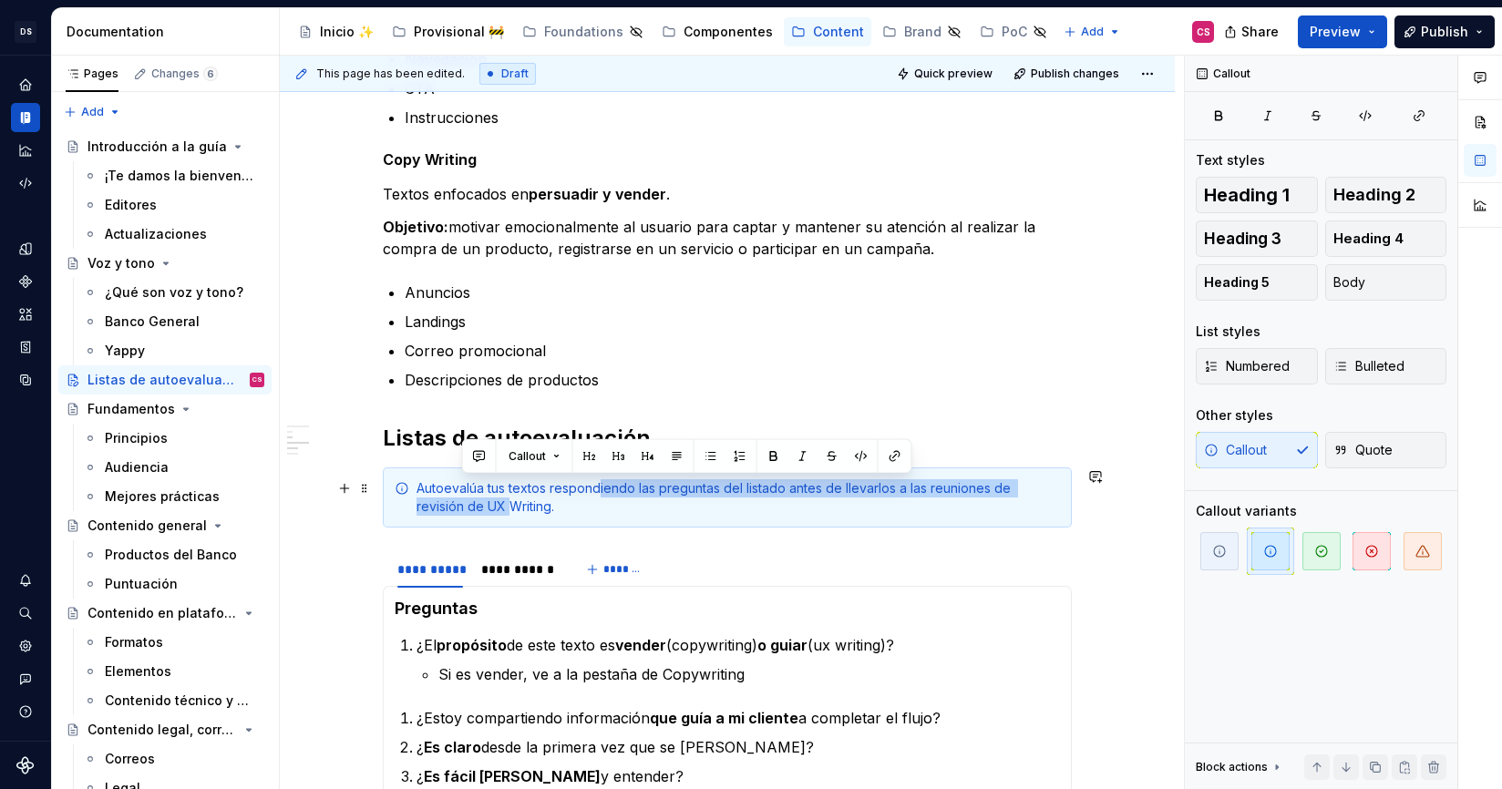
drag, startPoint x: 485, startPoint y: 509, endPoint x: 603, endPoint y: 488, distance: 120.3
click at [603, 488] on div "Autoevalúa tus textos respondiendo las preguntas del listado antes de llevarlos…" at bounding box center [737, 497] width 643 height 36
click at [537, 502] on div "Autoevalúa tus textos respondiendo las preguntas del listado antes de llevarlos…" at bounding box center [737, 497] width 643 height 36
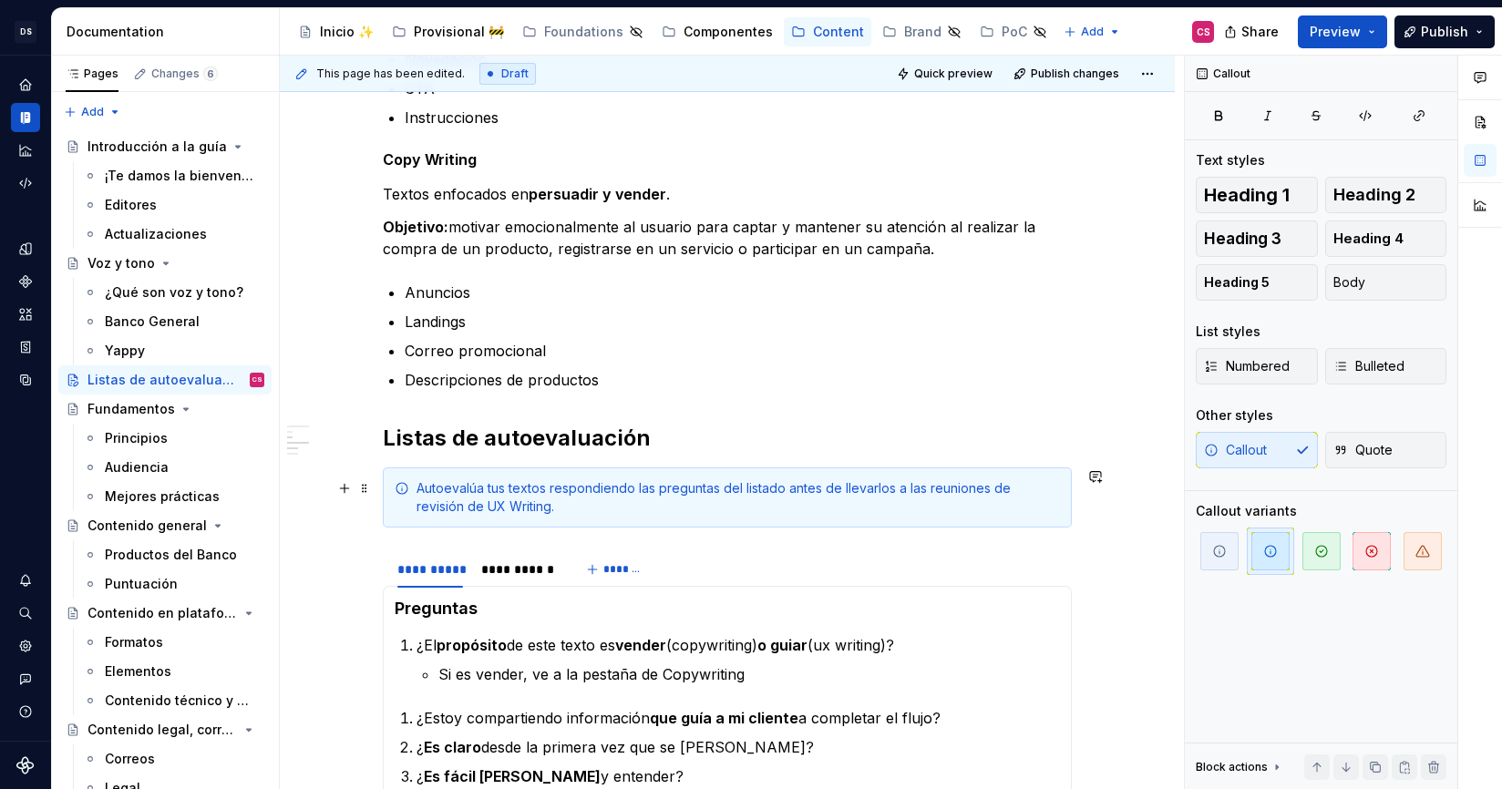
click at [497, 506] on div "Autoevalúa tus textos respondiendo las preguntas del listado antes de llevarlos…" at bounding box center [737, 497] width 643 height 36
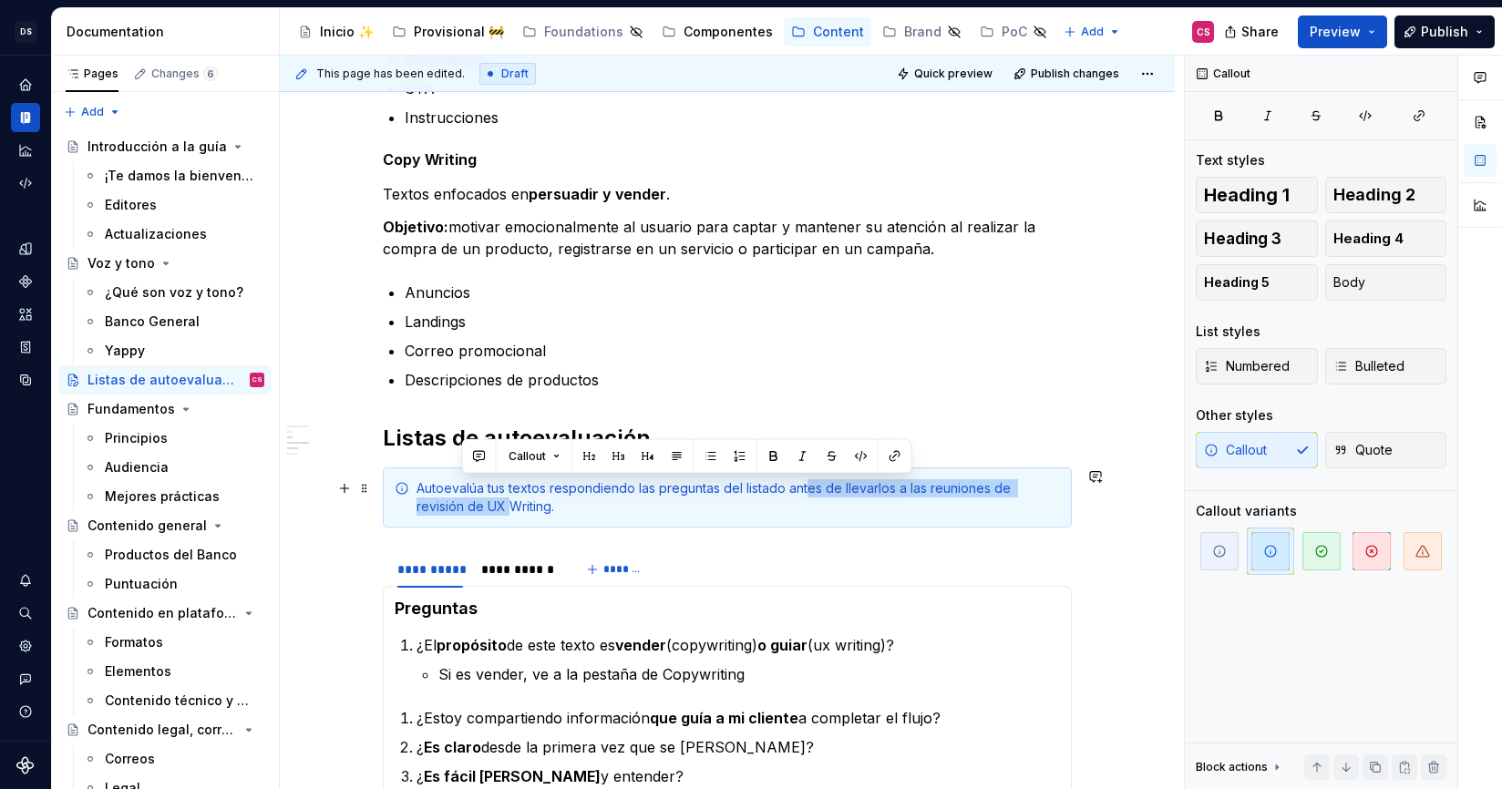
drag, startPoint x: 497, startPoint y: 506, endPoint x: 812, endPoint y: 494, distance: 315.5
click at [812, 494] on div "Autoevalúa tus textos respondiendo las preguntas del listado antes de llevarlos…" at bounding box center [737, 497] width 643 height 36
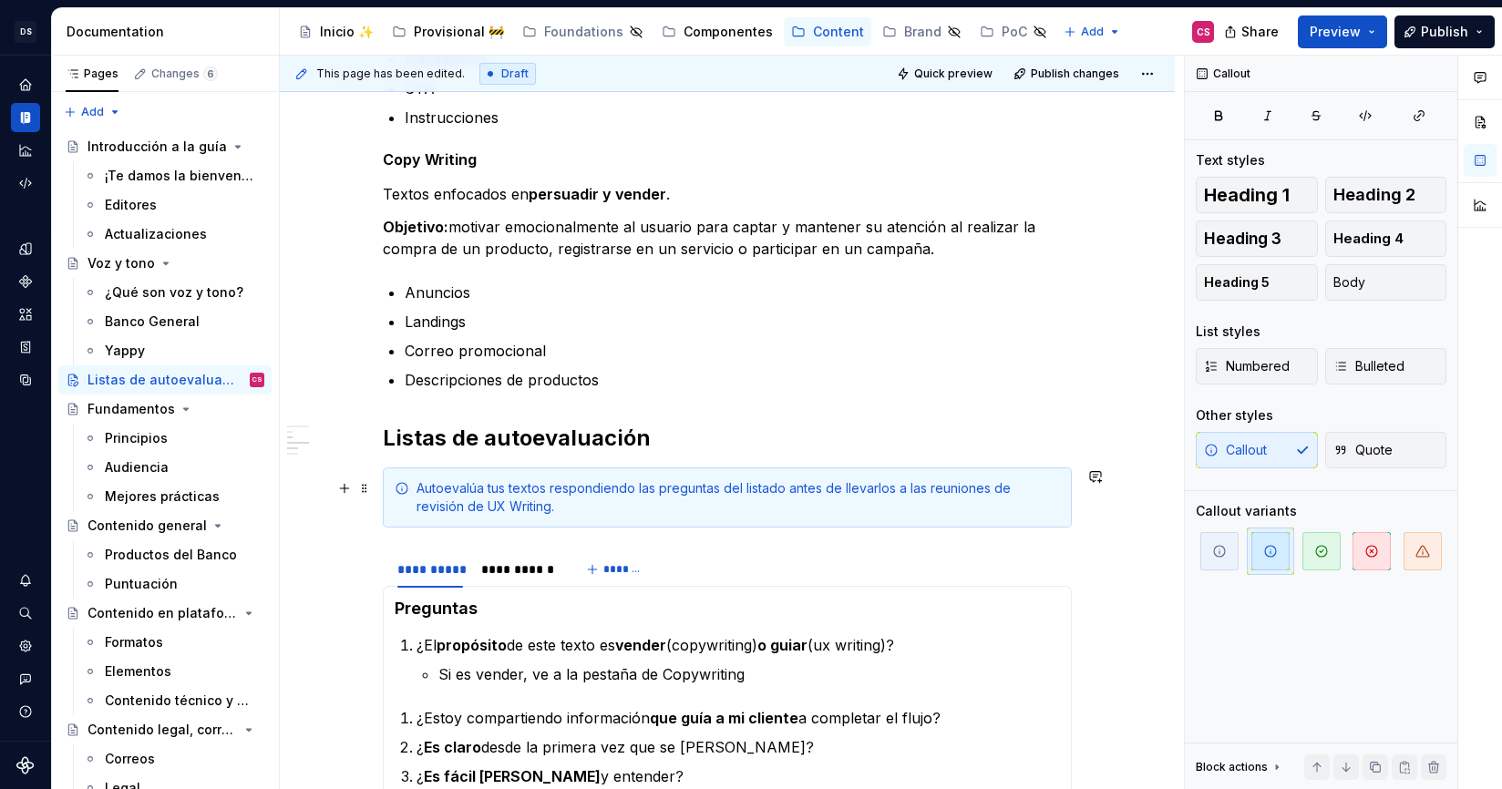
click at [785, 516] on div "Autoevalúa tus textos respondiendo las preguntas del listado antes de llevarlos…" at bounding box center [727, 498] width 689 height 60
click at [746, 368] on ul "Anuncios Landings Correo promocional Descripciones de productos" at bounding box center [738, 336] width 667 height 109
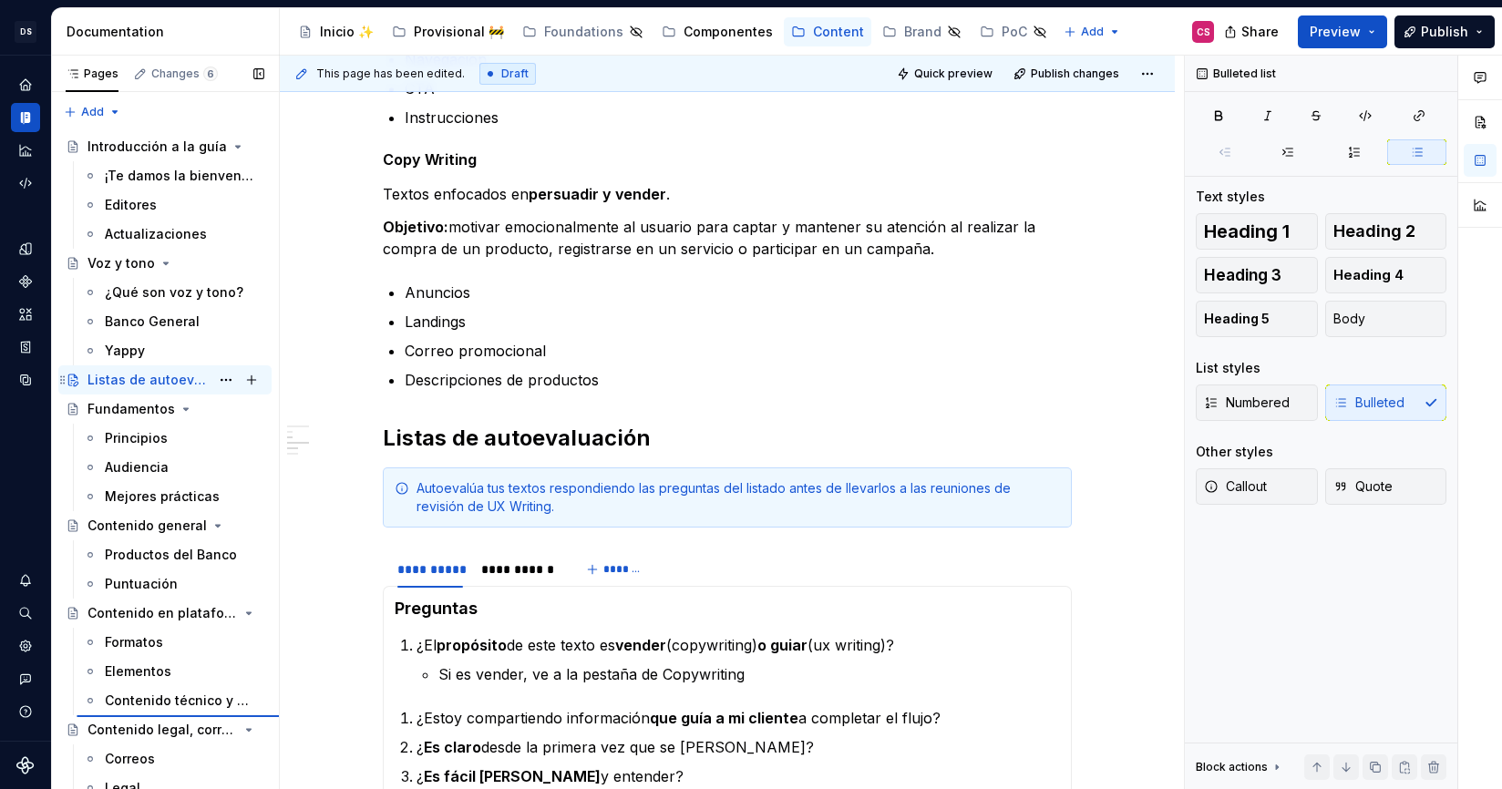
type textarea "*"
type textarea "Contenido en plataformas"
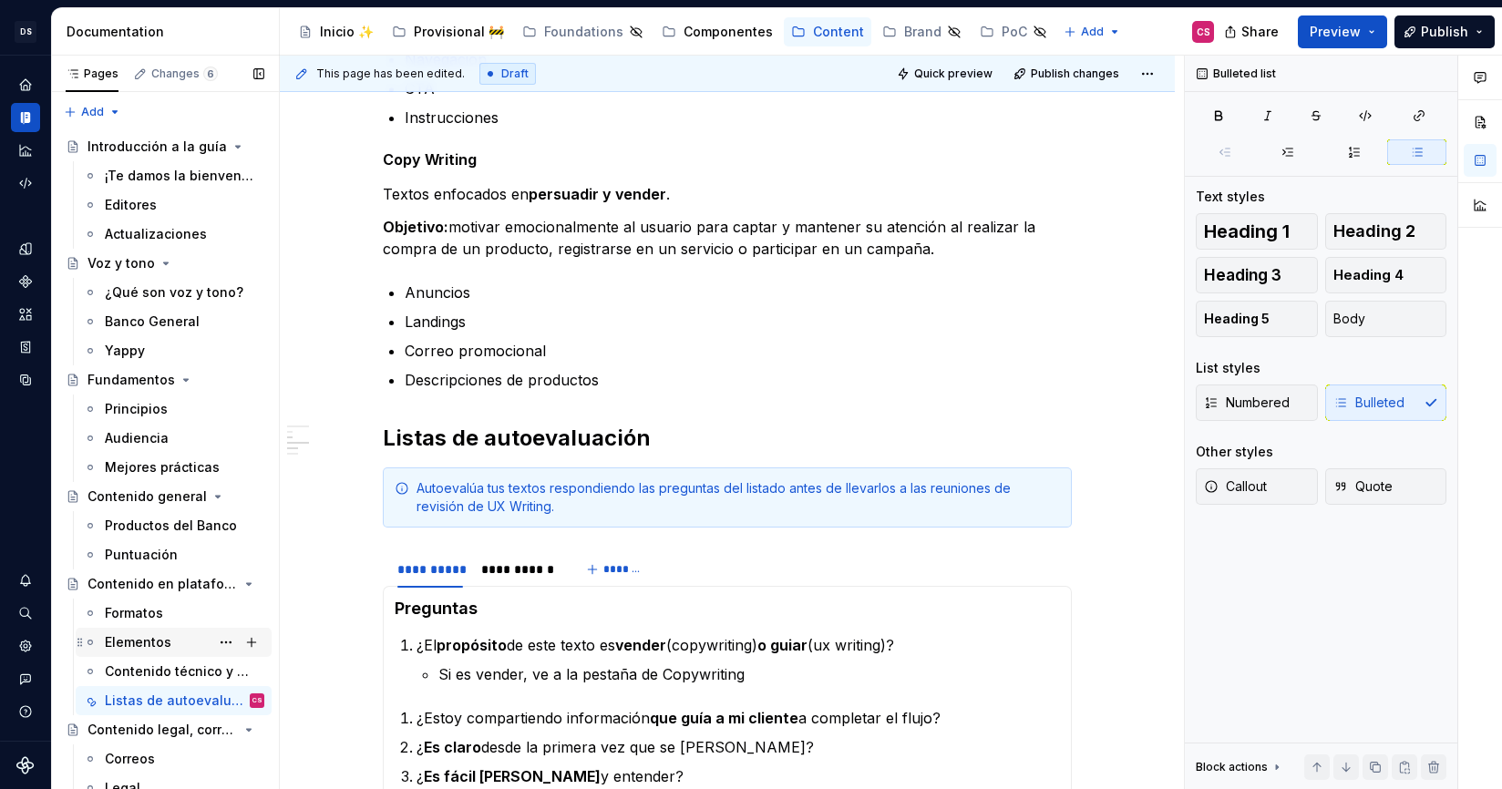
scroll to position [67, 0]
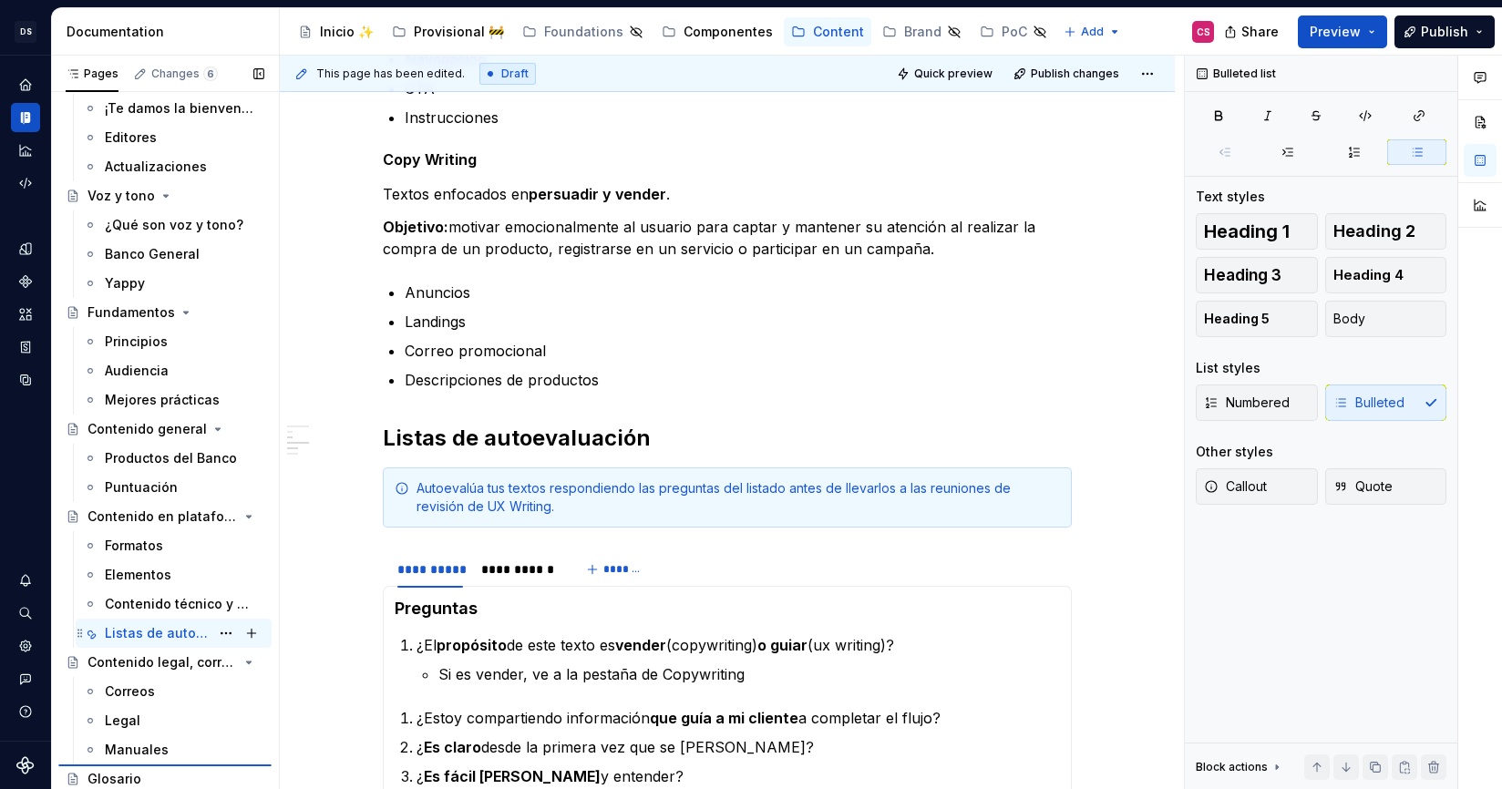
type textarea "*"
type textarea "Listas de autoevaluación"
type textarea "Responde las preguntas del listado antes de llevarlos a las reuniones de revisi…"
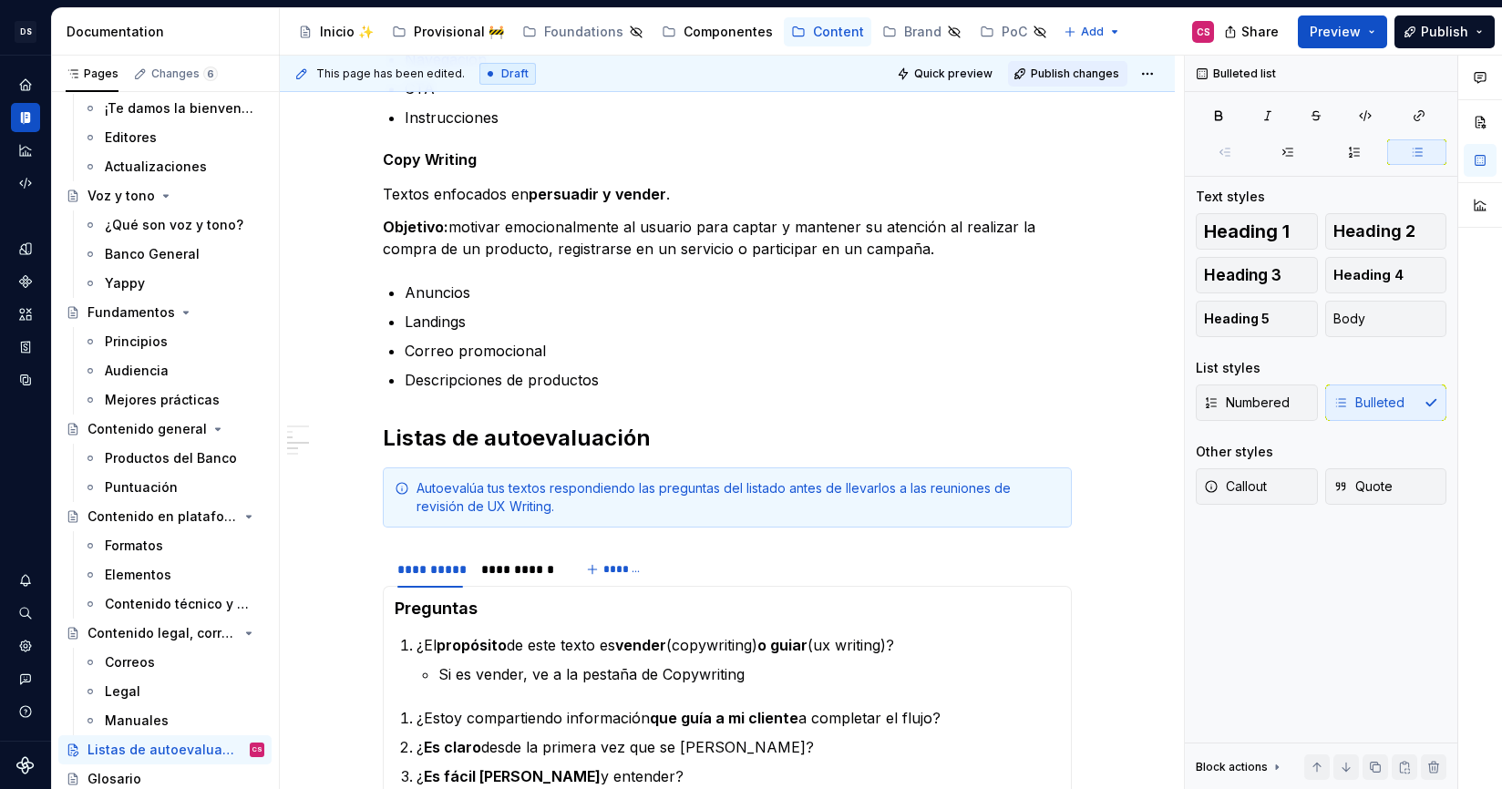
click at [1090, 77] on span "Publish changes" at bounding box center [1075, 74] width 88 height 15
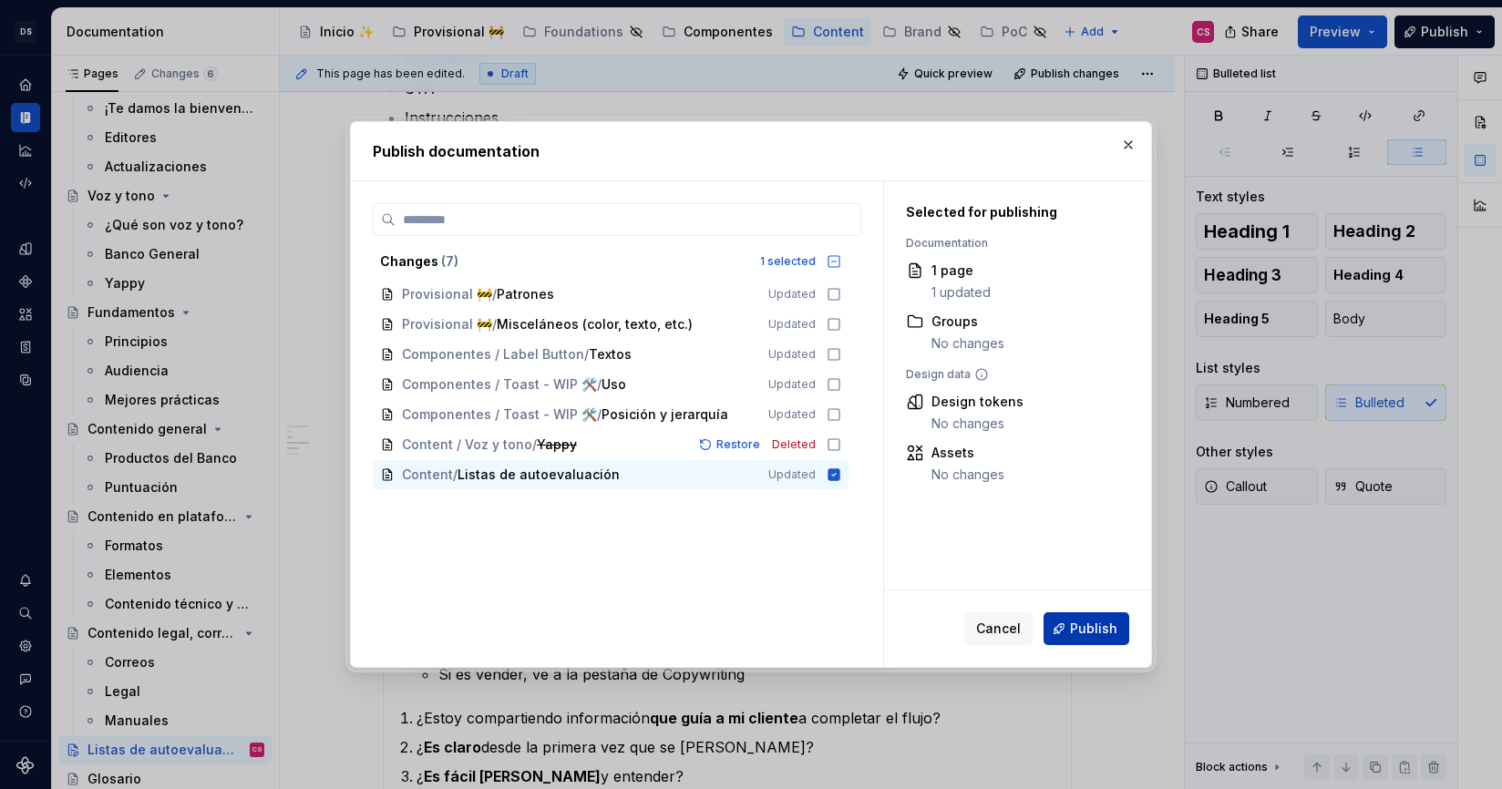
click at [1105, 632] on span "Publish" at bounding box center [1093, 629] width 47 height 18
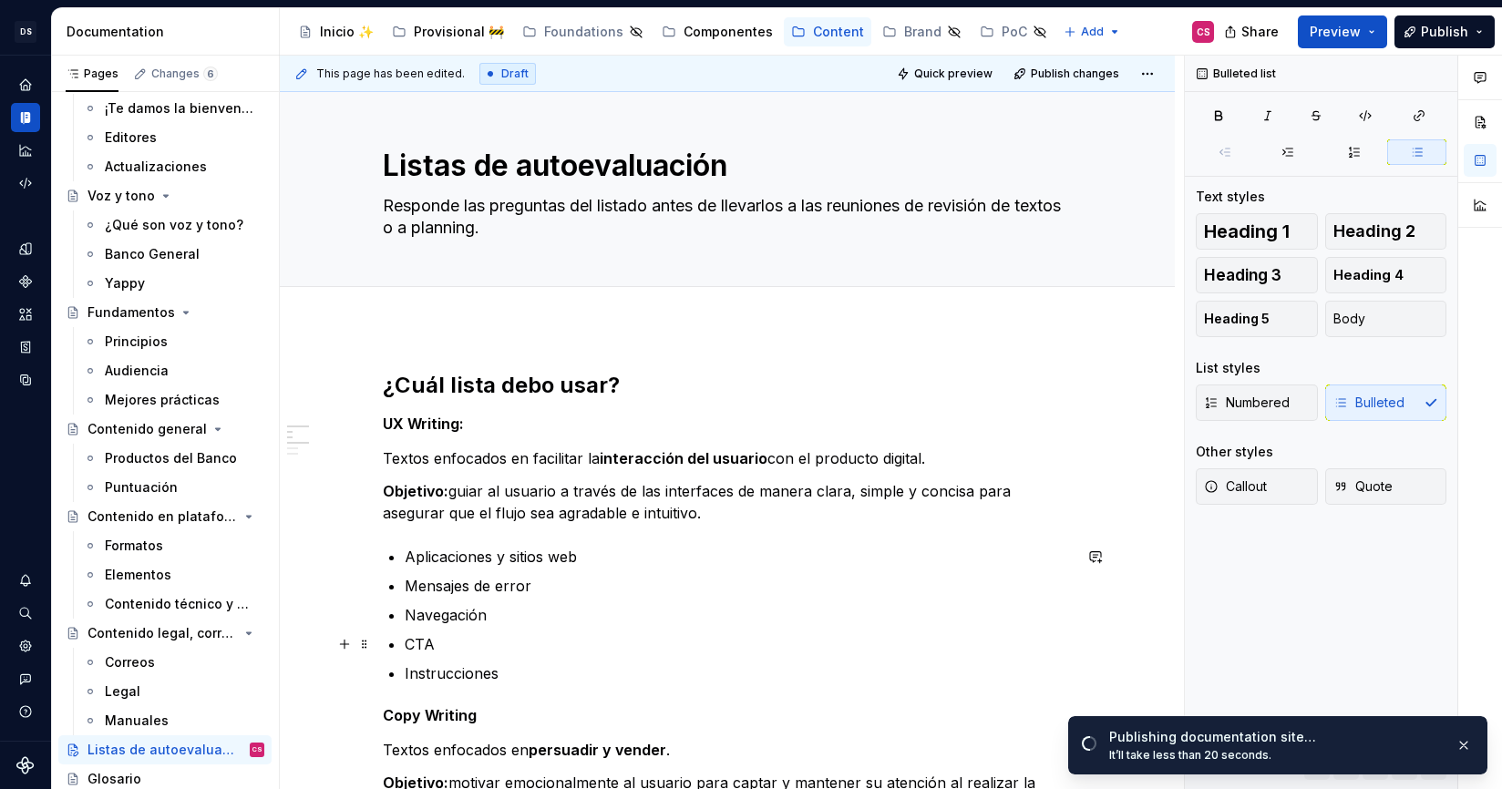
scroll to position [0, 0]
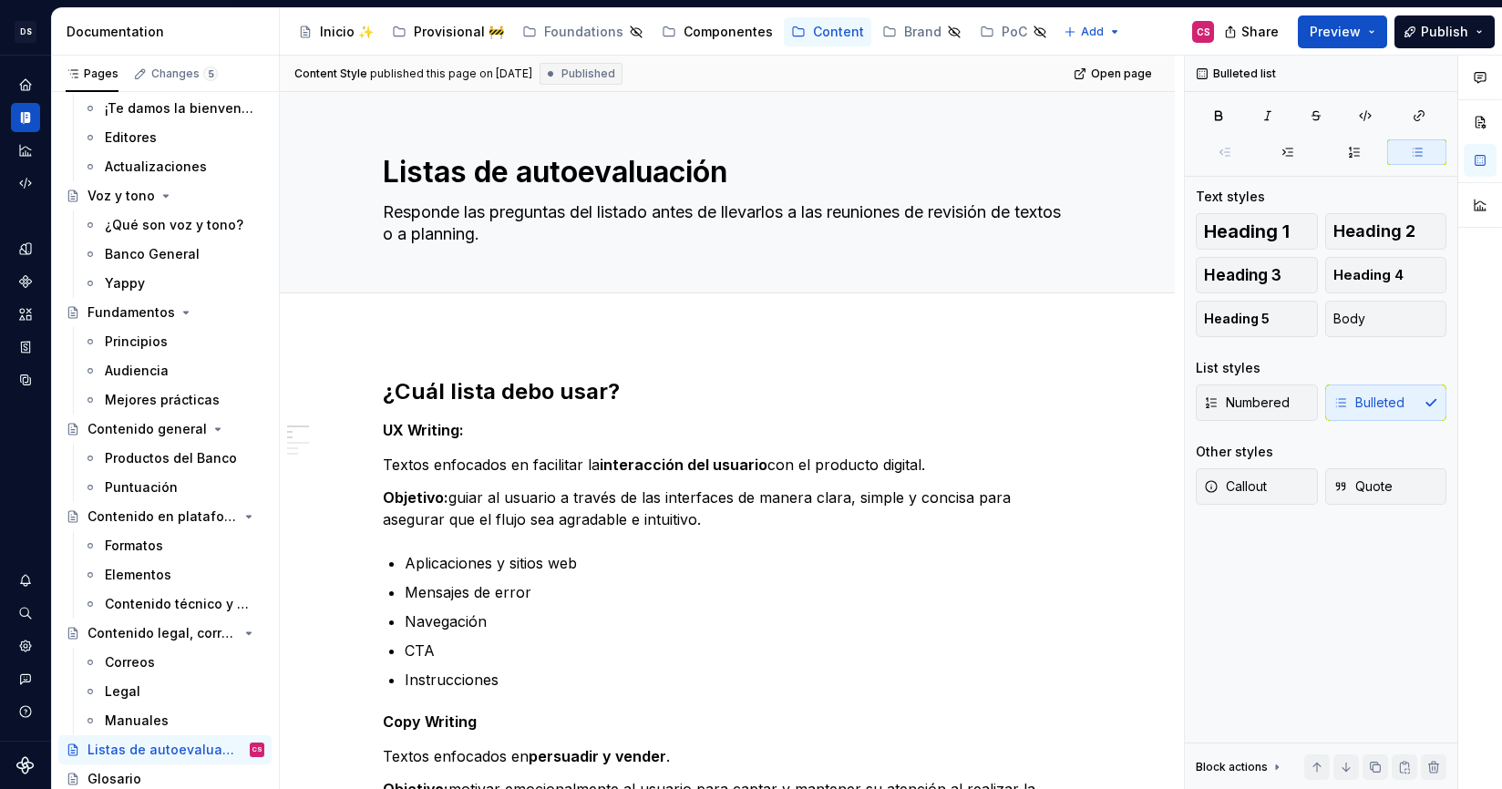
type textarea "*"
